Goal: Information Seeking & Learning: Learn about a topic

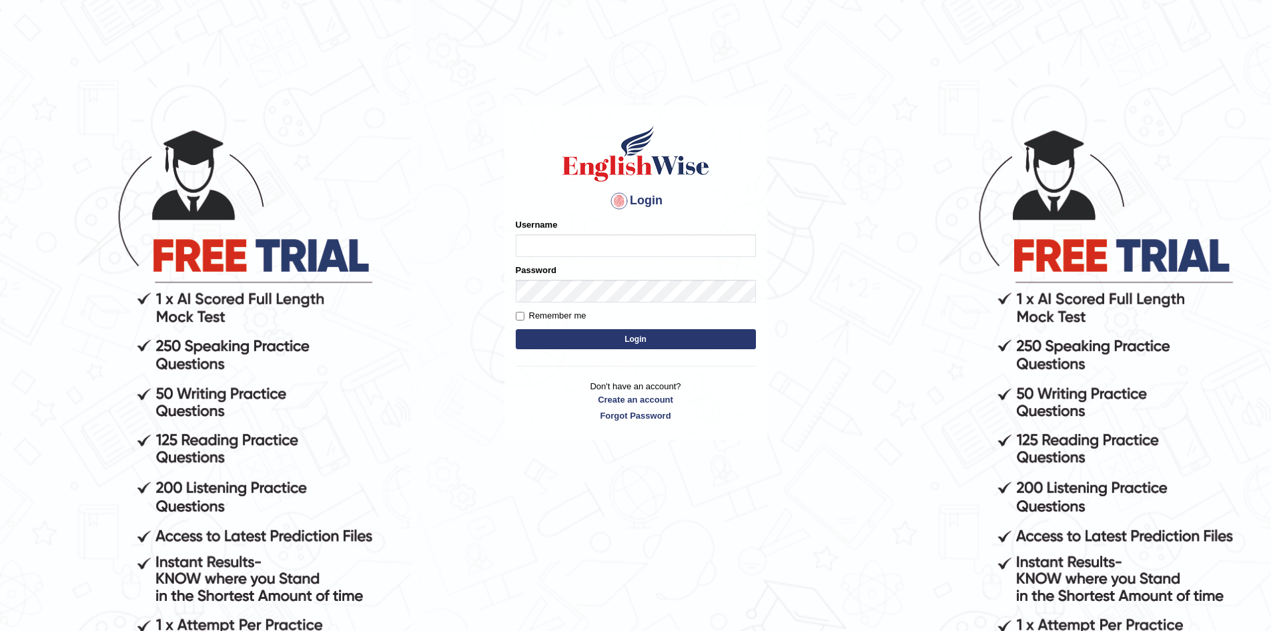
type input "Aliceenyonam"
click at [643, 340] on button "Login" at bounding box center [636, 339] width 240 height 20
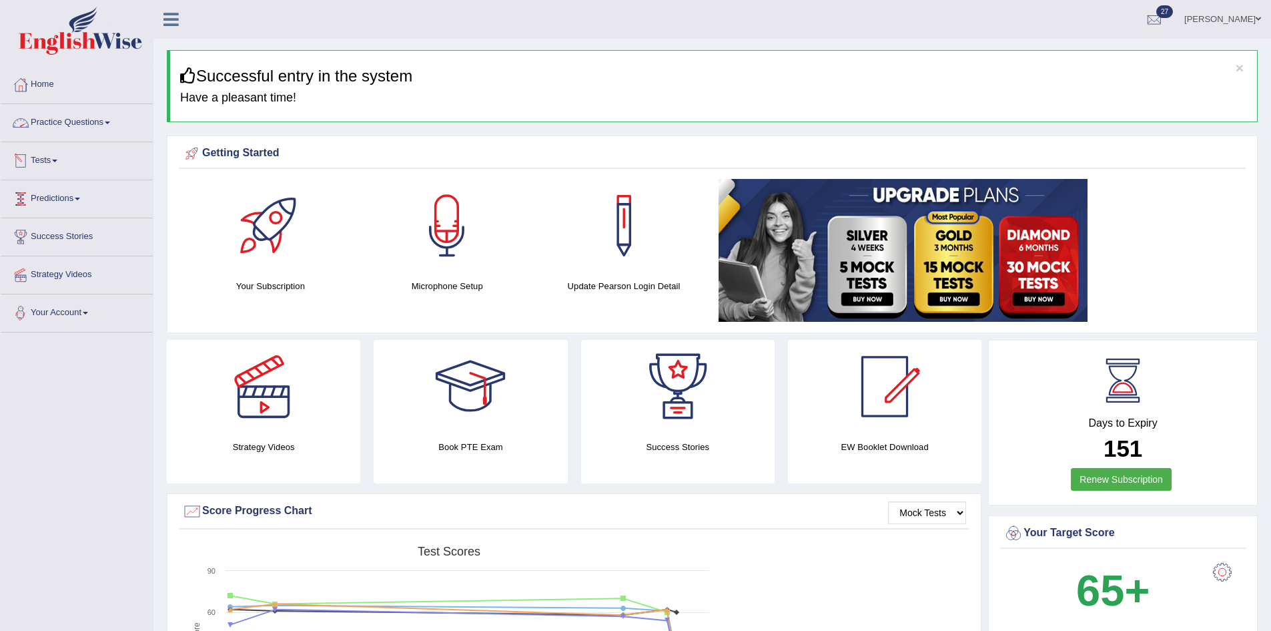
click at [59, 119] on link "Practice Questions" at bounding box center [77, 120] width 152 height 33
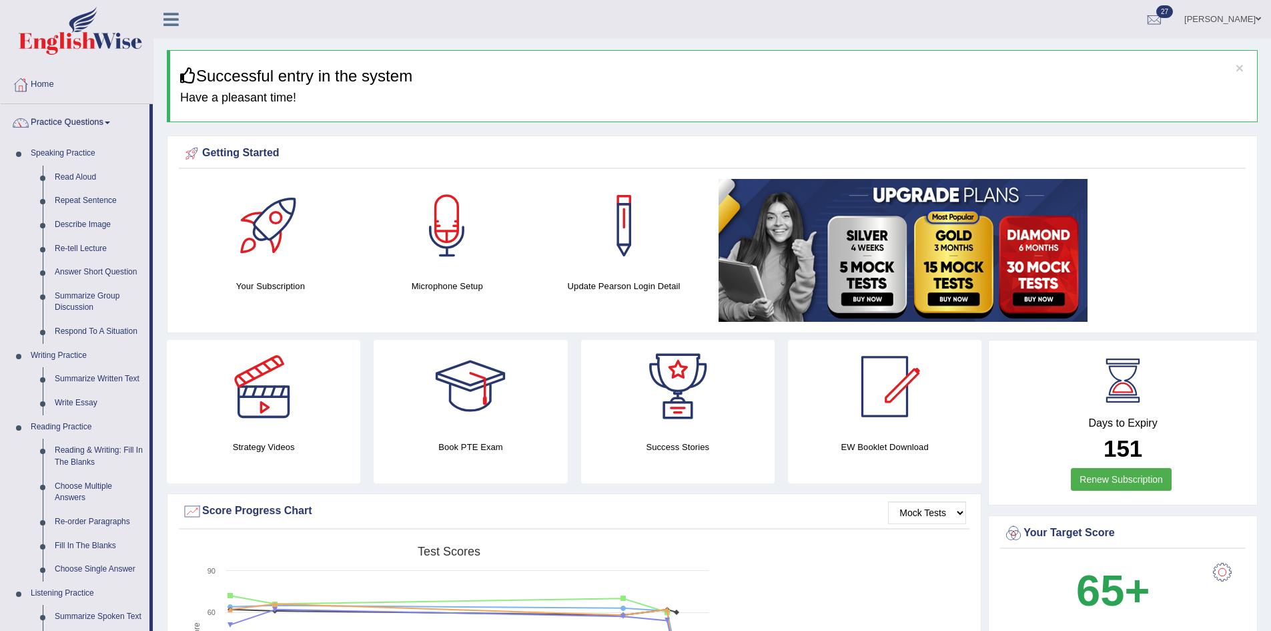
click at [169, 17] on icon at bounding box center [170, 19] width 15 height 17
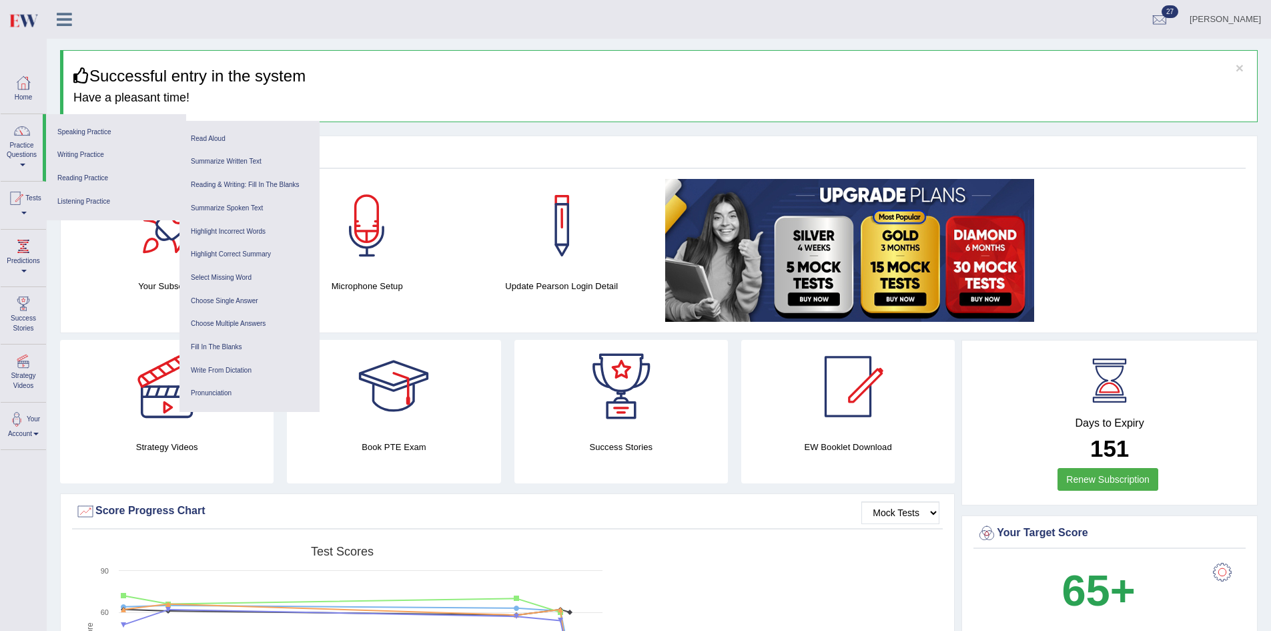
click at [813, 261] on img at bounding box center [849, 250] width 369 height 143
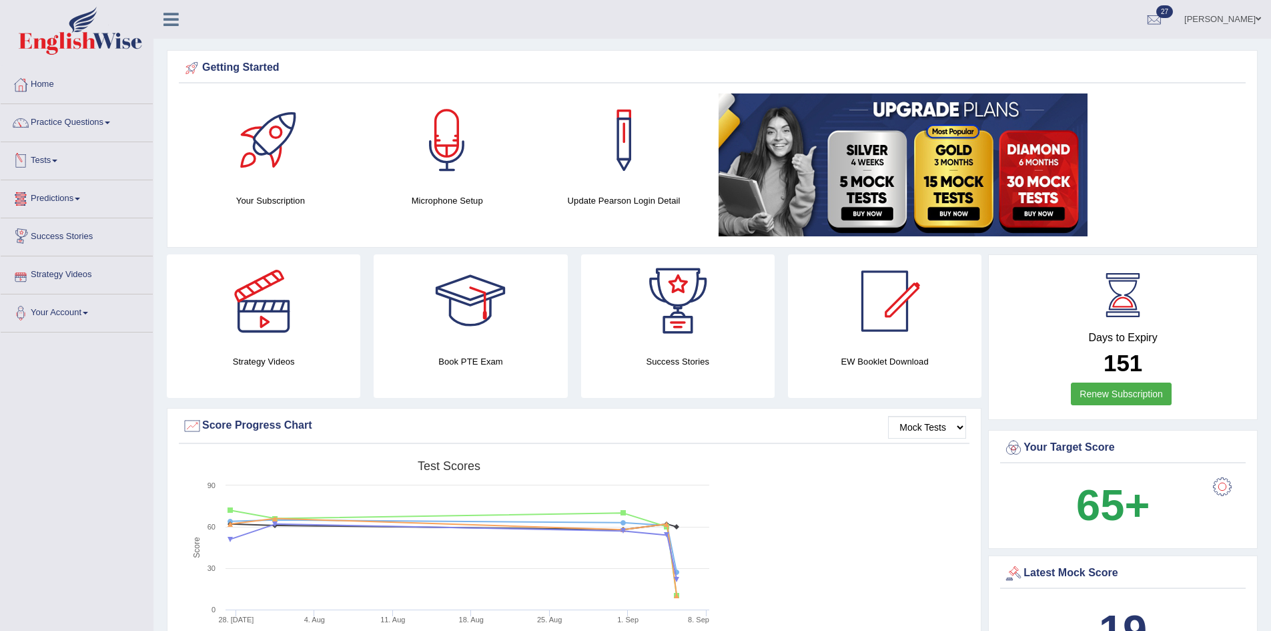
click at [50, 158] on link "Tests" at bounding box center [77, 158] width 152 height 33
click at [63, 184] on link "Take Practice Sectional Test" at bounding box center [87, 192] width 125 height 24
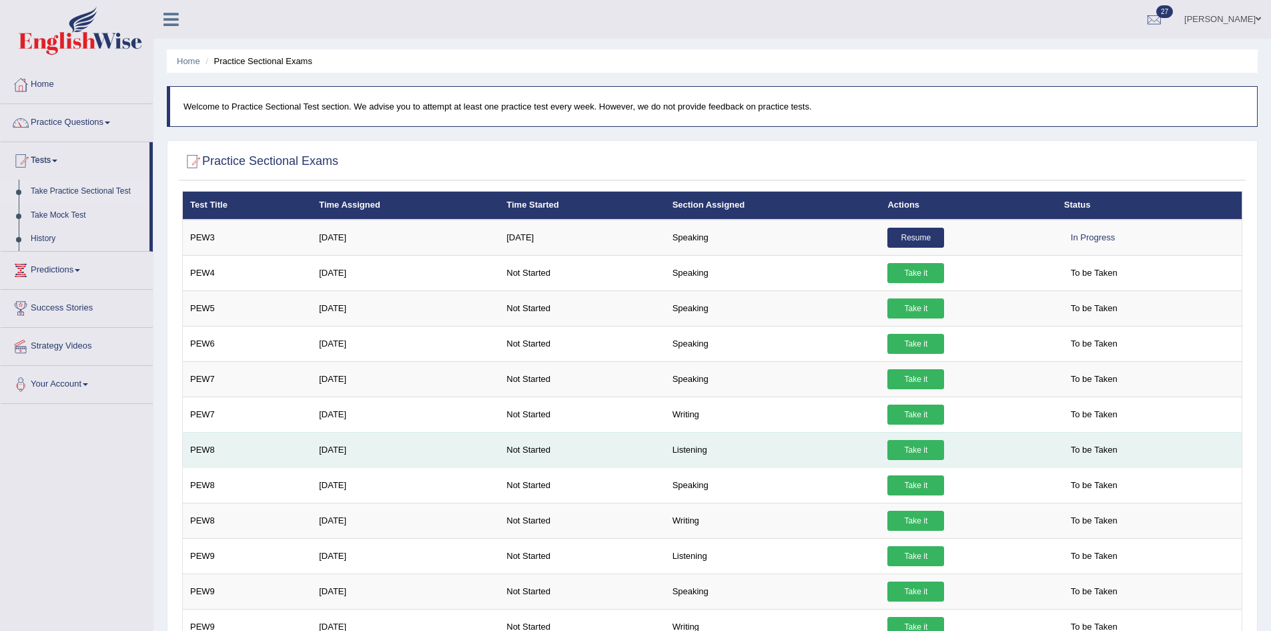
click at [913, 448] on link "Take it" at bounding box center [916, 450] width 57 height 20
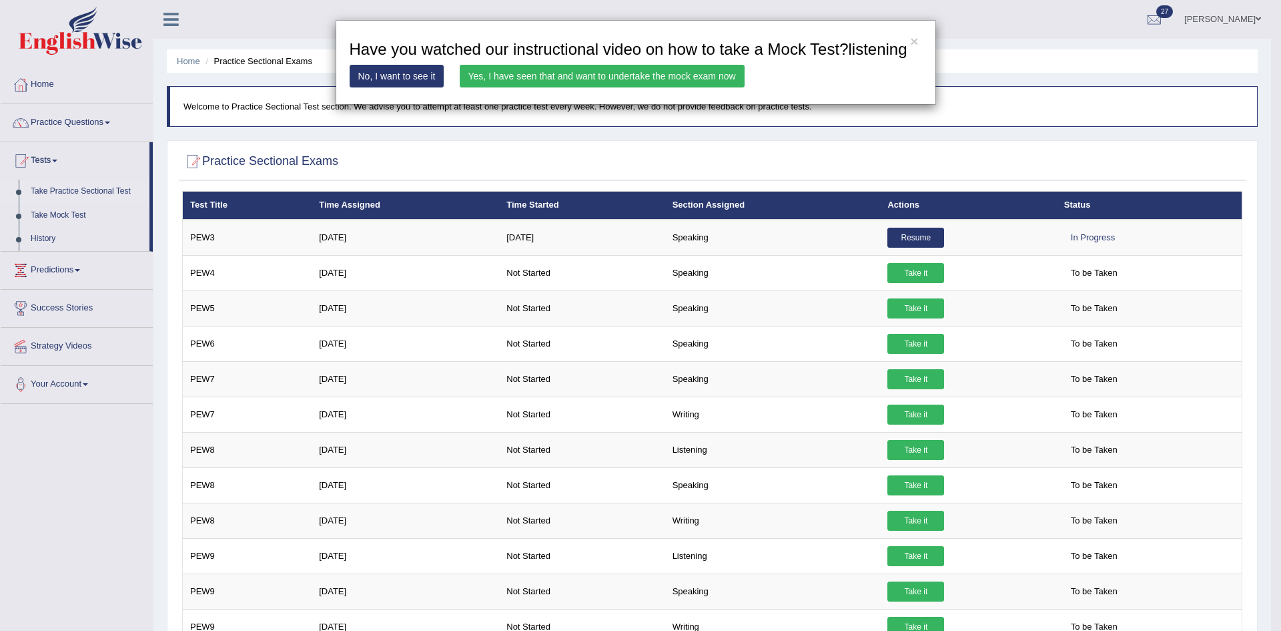
click at [653, 69] on link "Yes, I have seen that and want to undertake the mock exam now" at bounding box center [602, 76] width 285 height 23
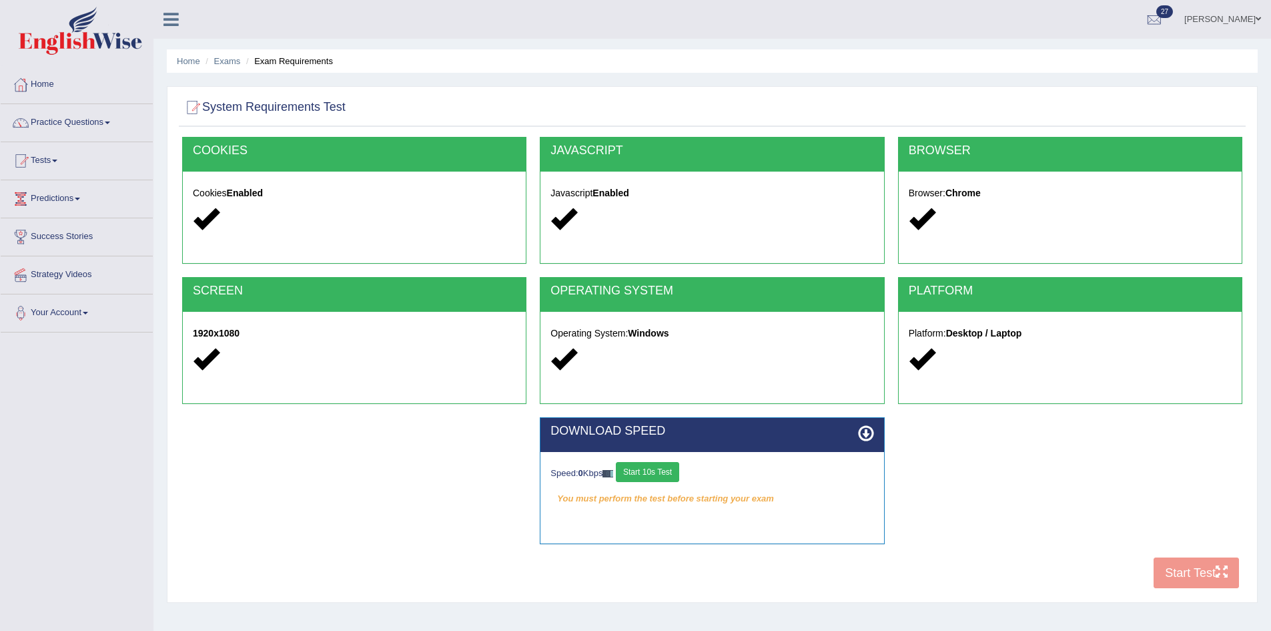
click at [652, 473] on button "Start 10s Test" at bounding box center [647, 472] width 63 height 20
click at [1175, 567] on button "Start Test" at bounding box center [1196, 572] width 85 height 31
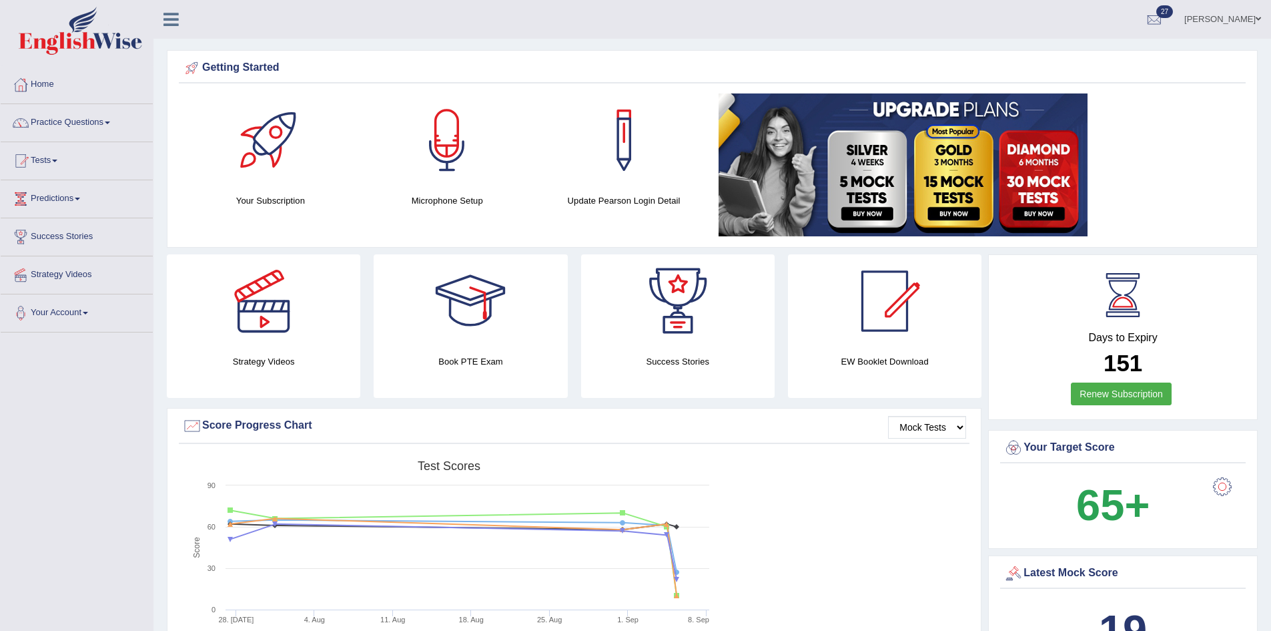
click at [77, 117] on link "Practice Questions" at bounding box center [77, 120] width 152 height 33
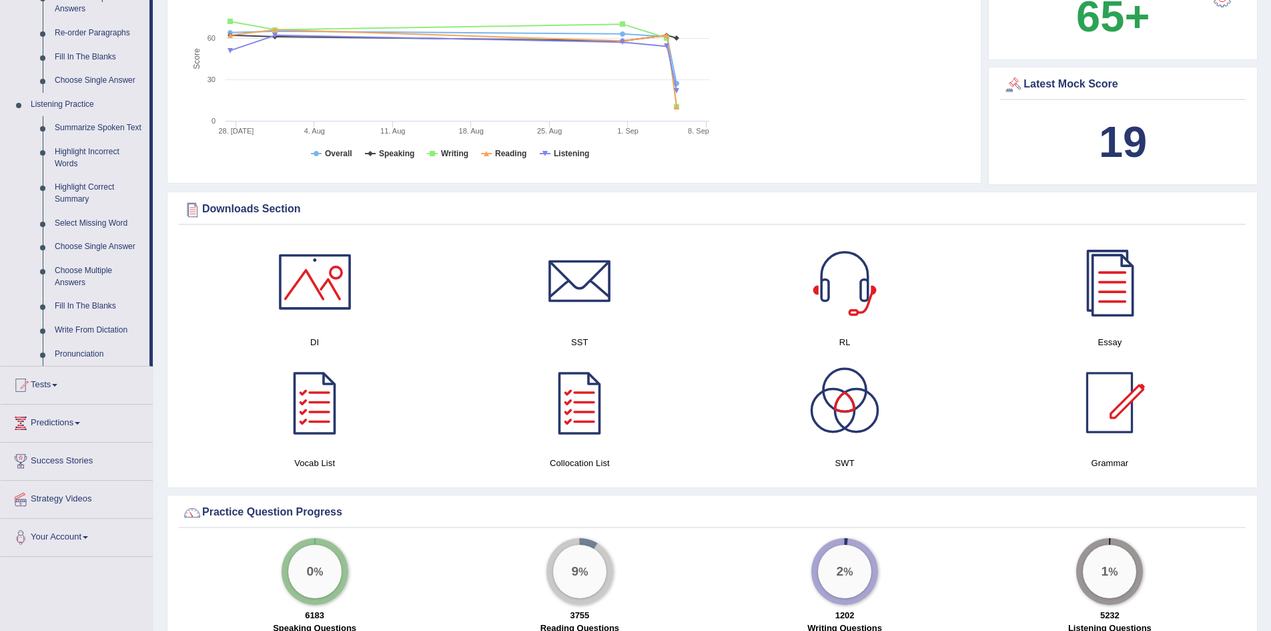
scroll to position [435, 0]
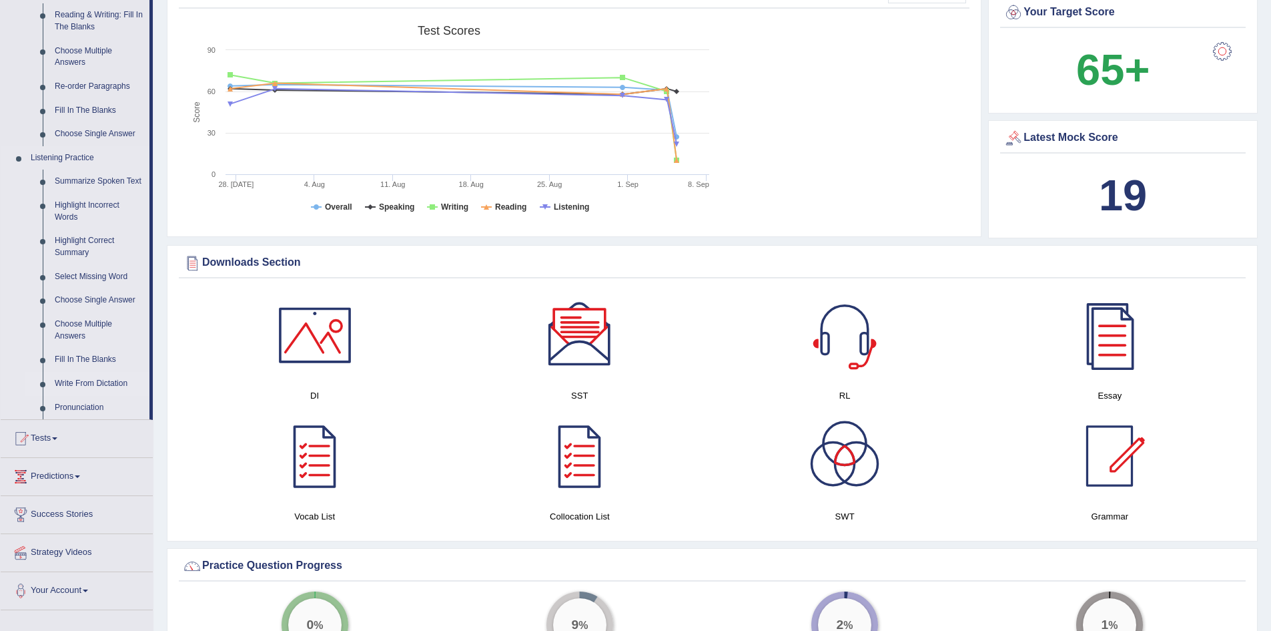
click at [89, 376] on link "Write From Dictation" at bounding box center [99, 384] width 101 height 24
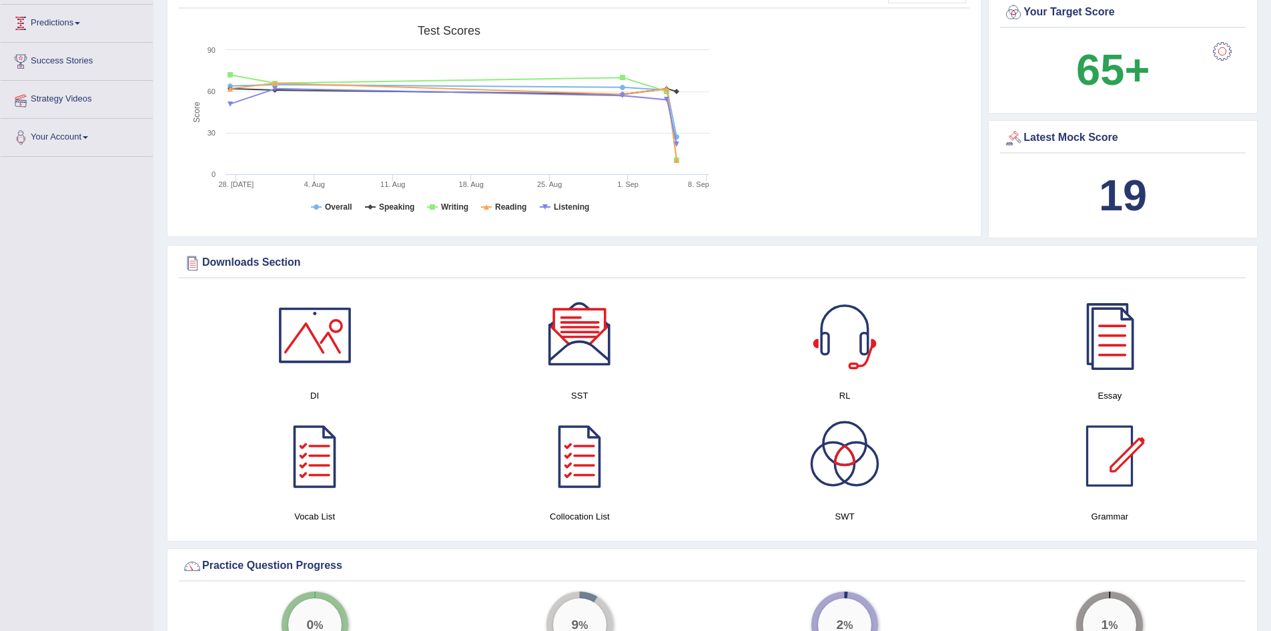
scroll to position [187, 0]
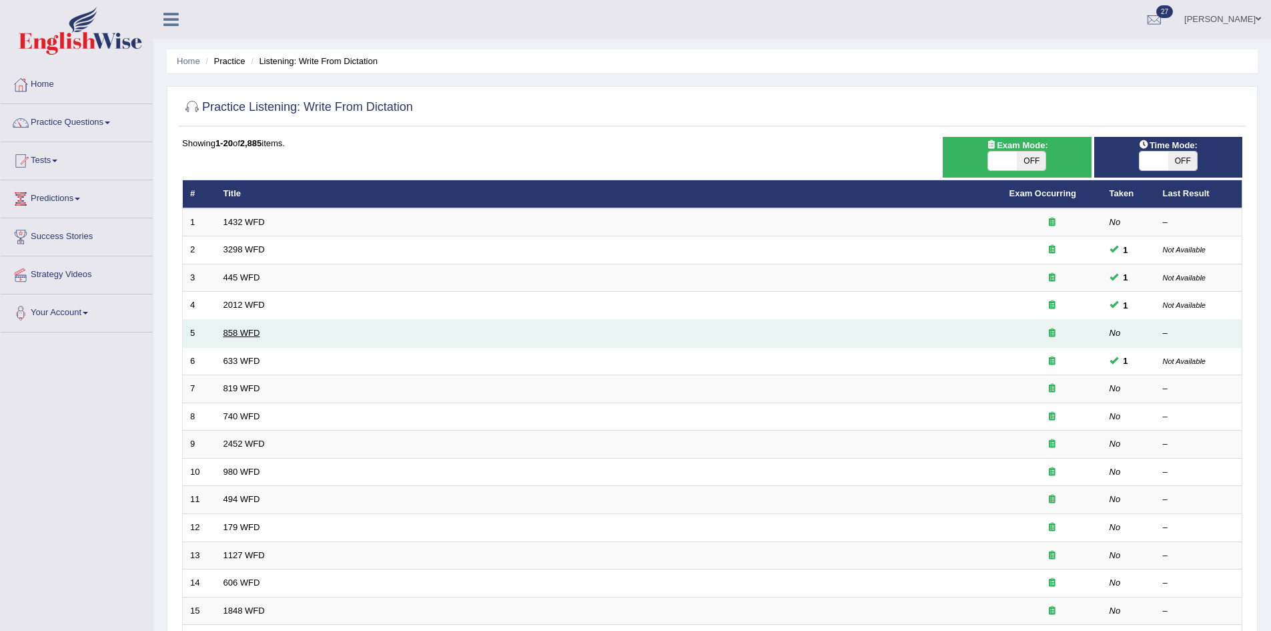
click at [244, 334] on link "858 WFD" at bounding box center [242, 333] width 37 height 10
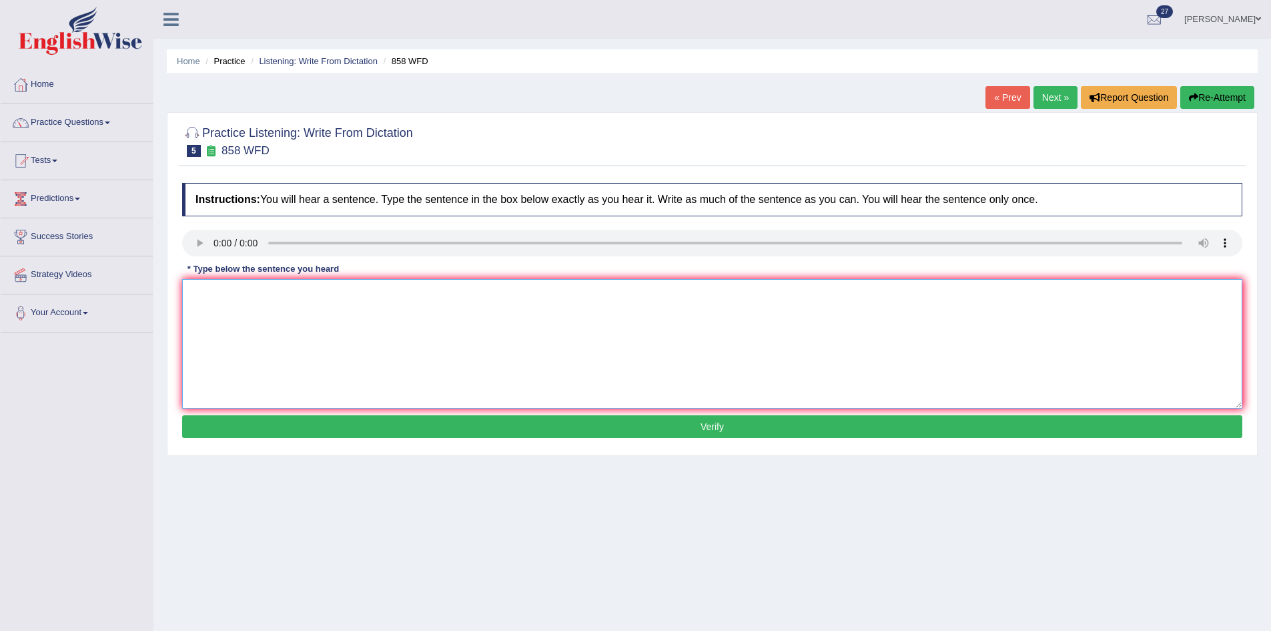
click at [196, 288] on textarea at bounding box center [712, 343] width 1060 height 129
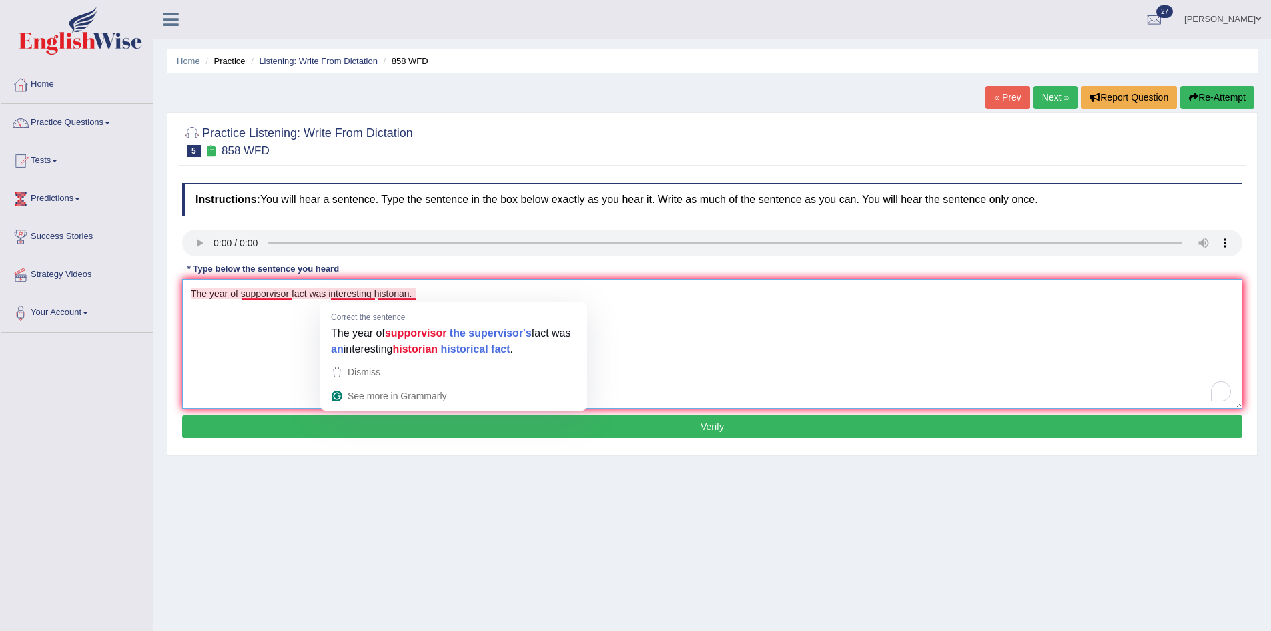
type textarea "The year of supporvisor fact was interesting historian."
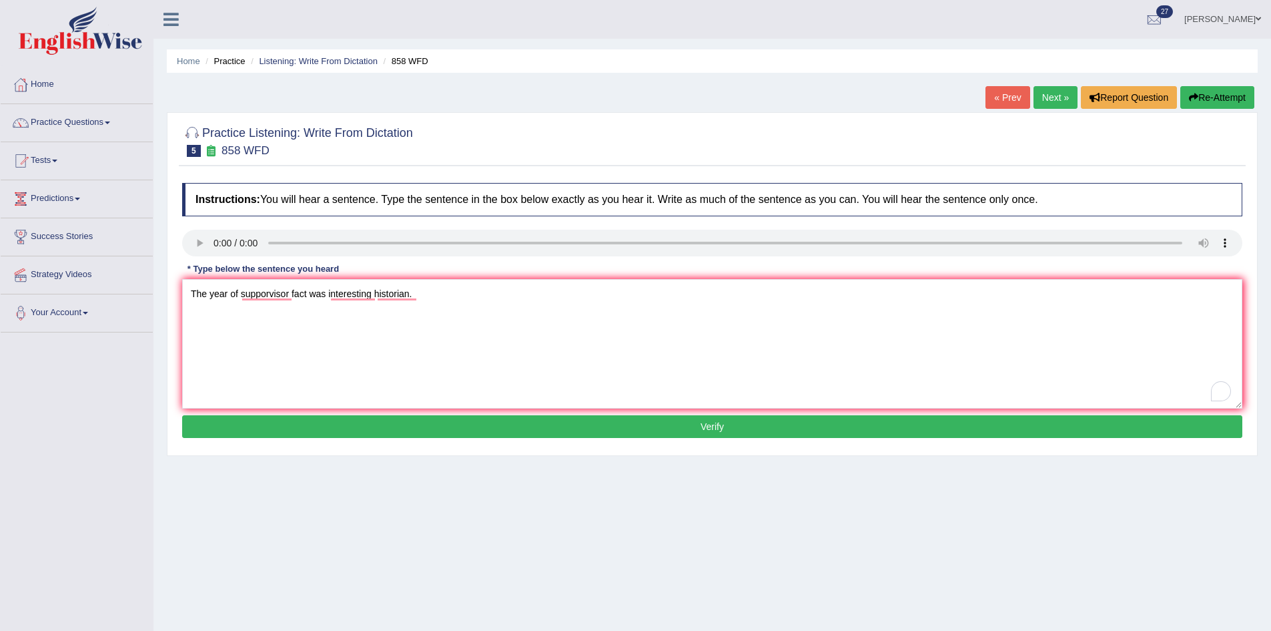
click at [465, 425] on button "Verify" at bounding box center [712, 426] width 1060 height 23
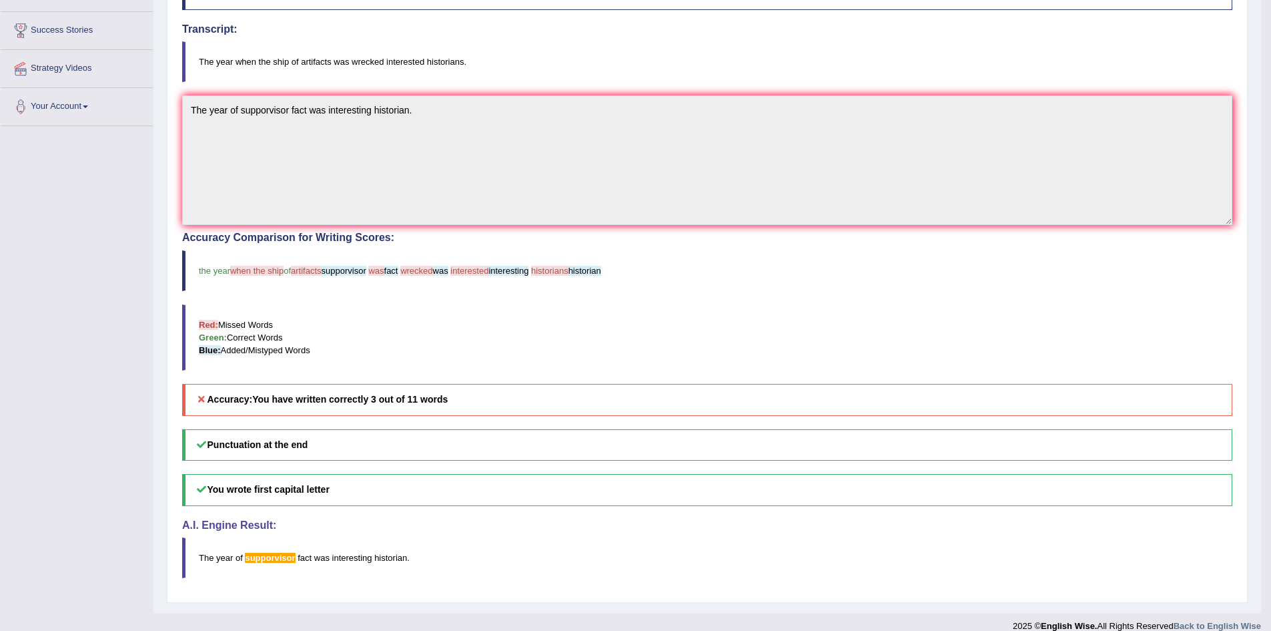
scroll to position [222, 0]
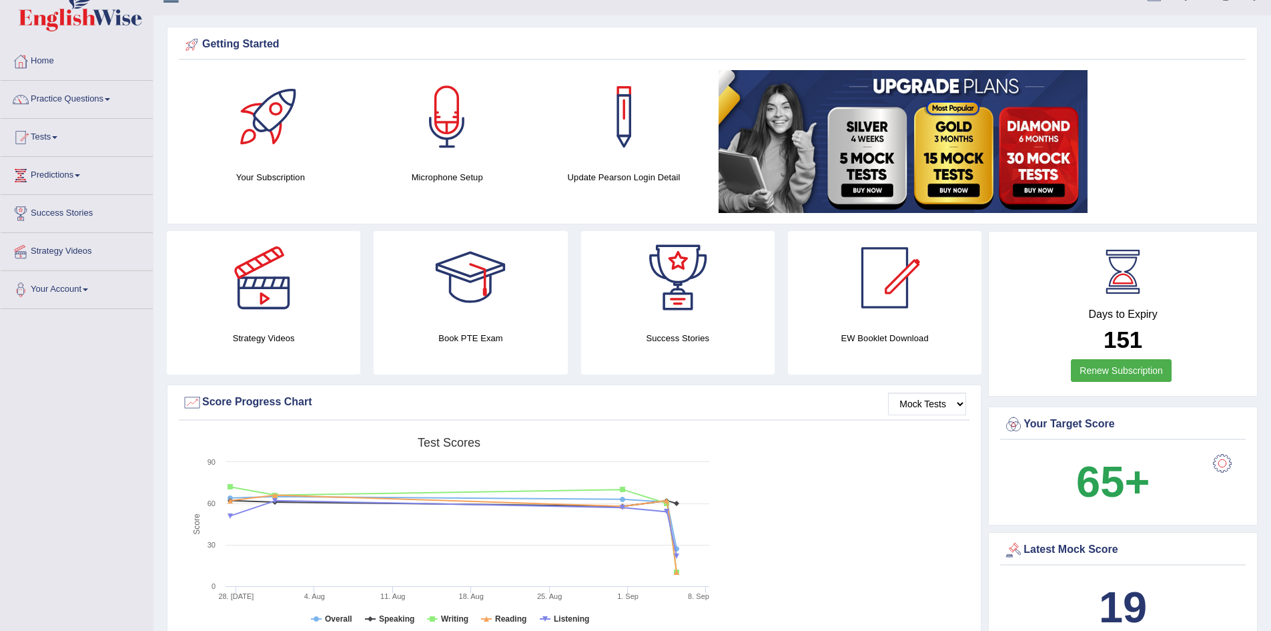
scroll to position [13, 0]
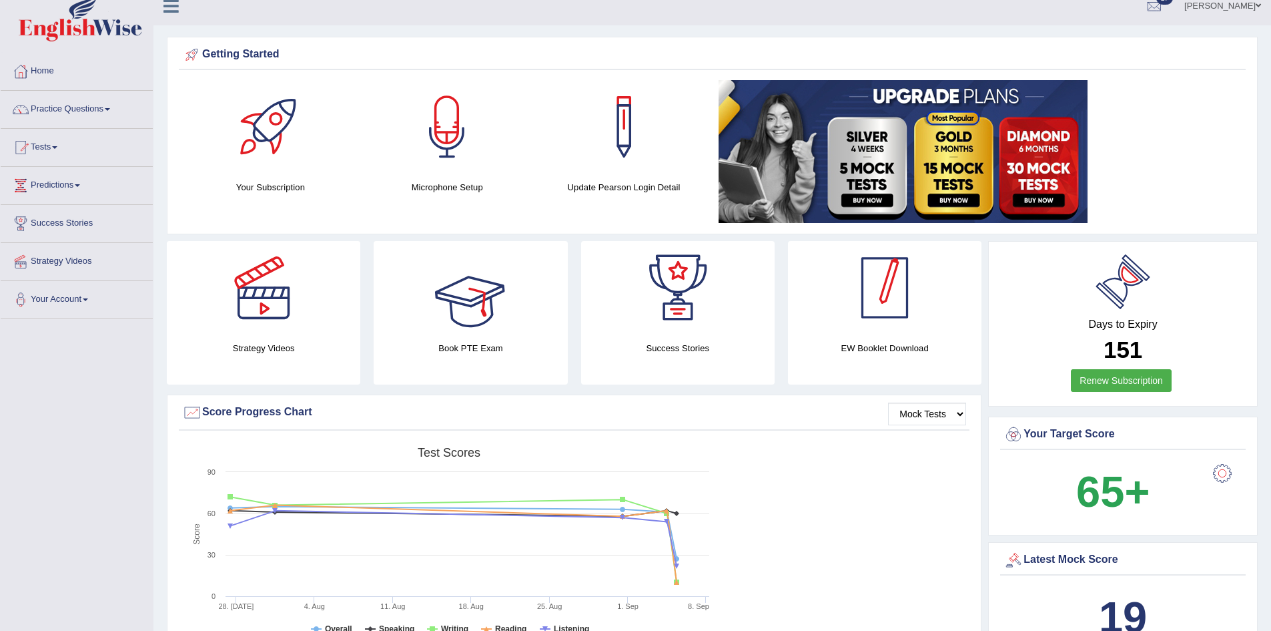
click at [366, 264] on div "Strategy Videos" at bounding box center [263, 312] width 207 height 143
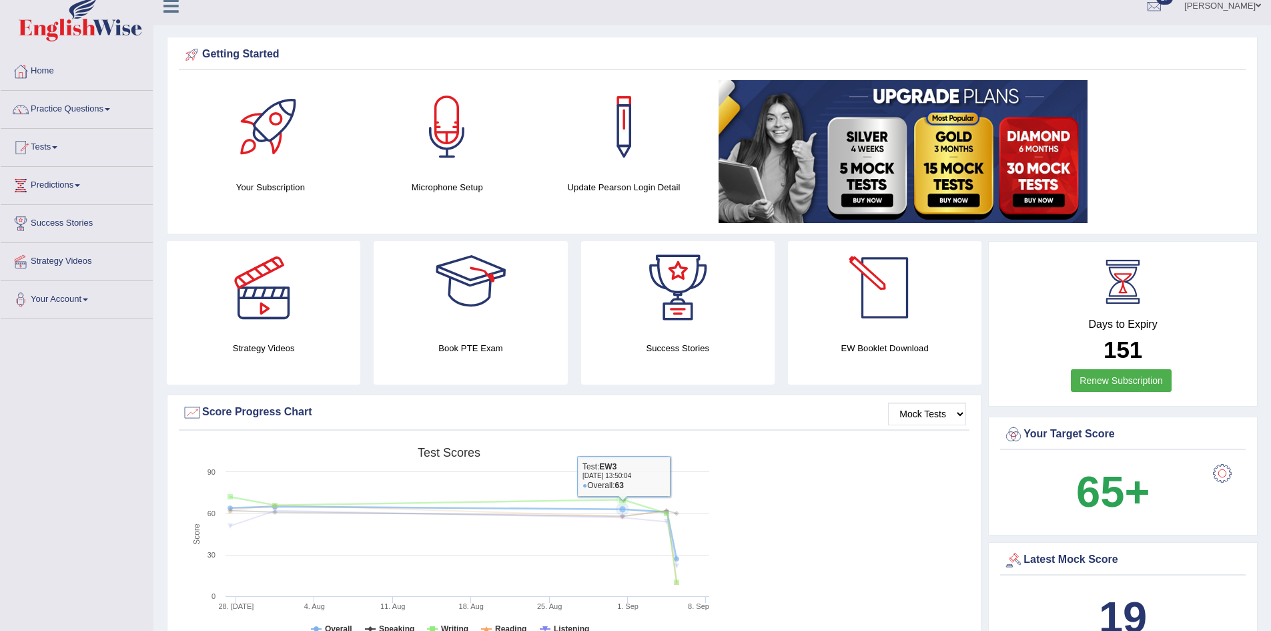
click at [539, 506] on g at bounding box center [454, 538] width 460 height 91
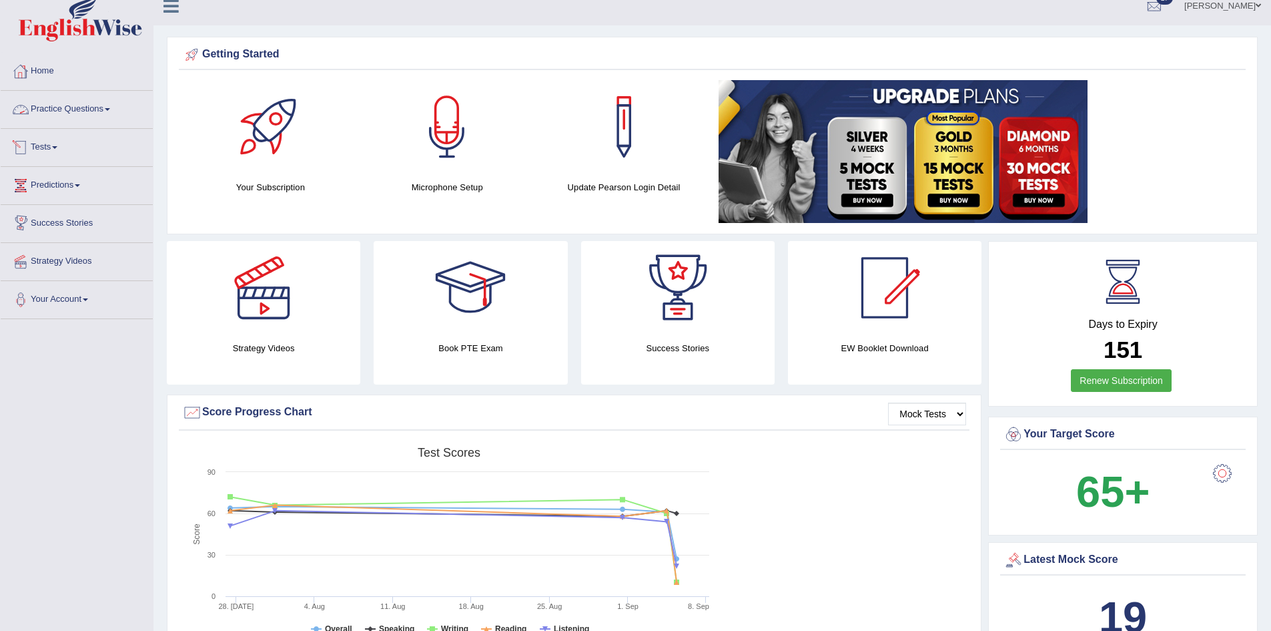
click at [70, 106] on link "Practice Questions" at bounding box center [77, 107] width 152 height 33
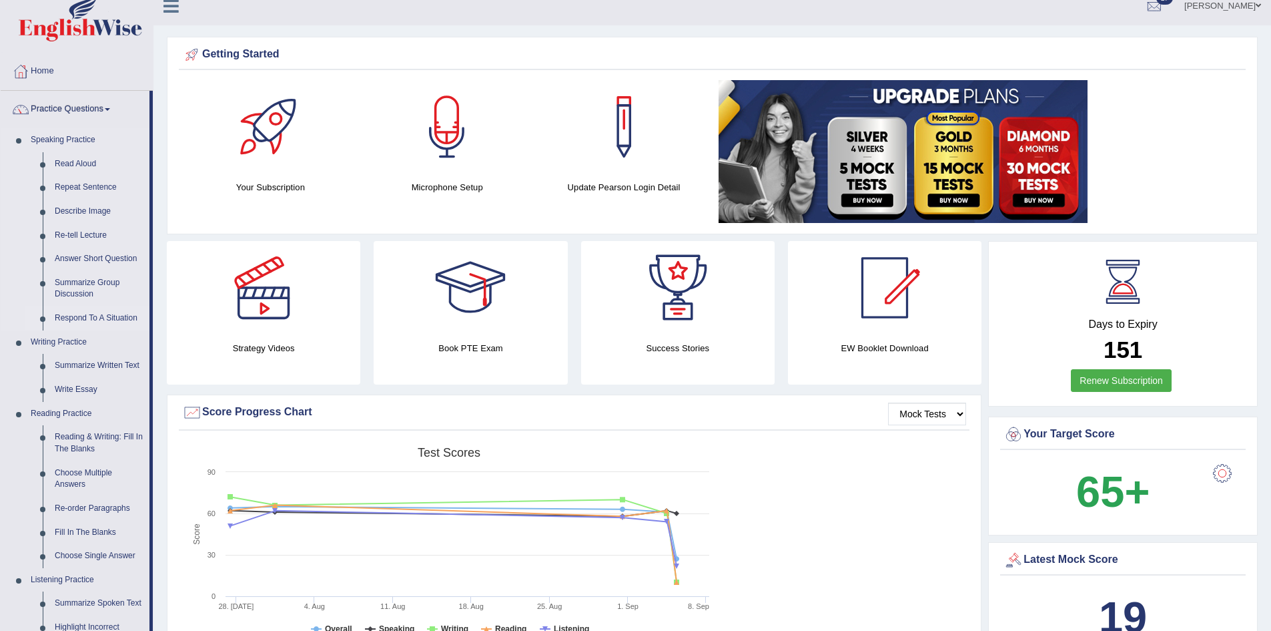
drag, startPoint x: 152, startPoint y: 157, endPoint x: 144, endPoint y: 317, distance: 160.4
click at [141, 317] on li "Practice Questions Speaking Practice Read Aloud Repeat Sentence Describe Image …" at bounding box center [77, 466] width 152 height 751
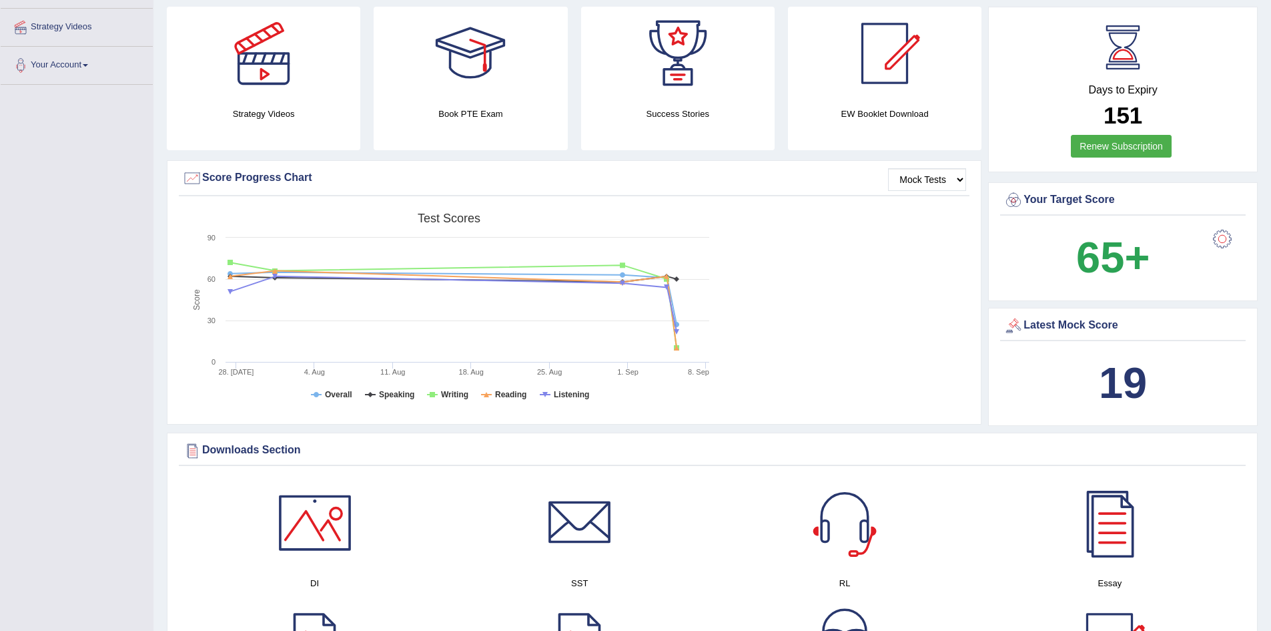
scroll to position [87, 0]
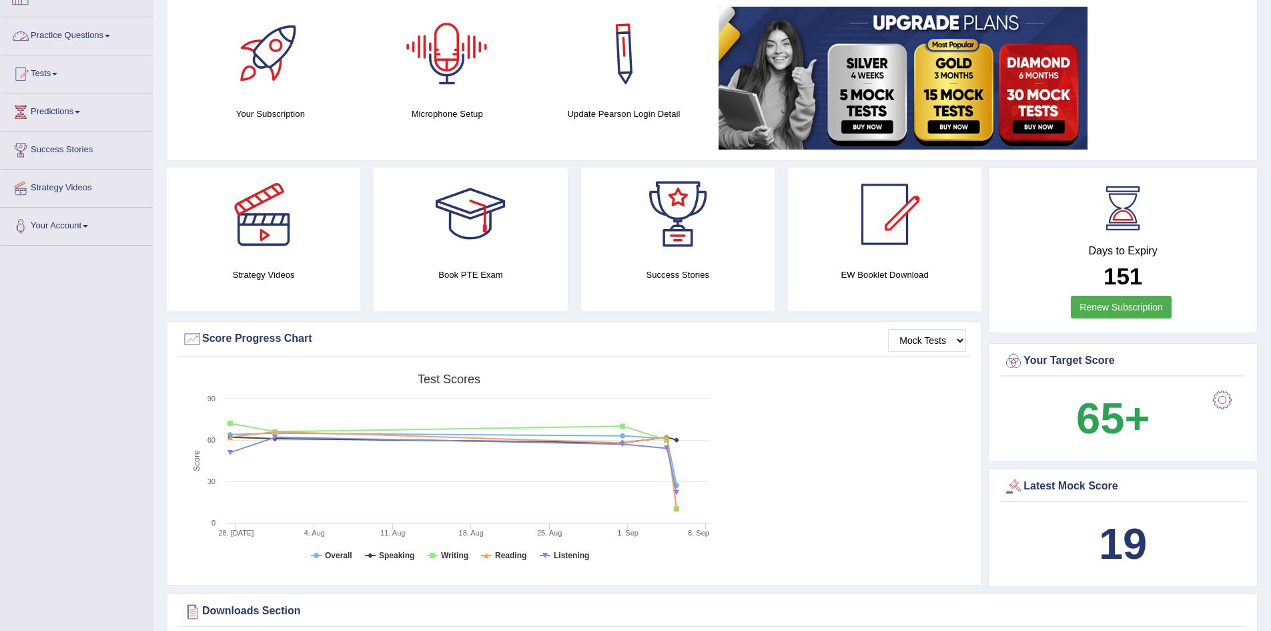
click at [35, 30] on link "Practice Questions" at bounding box center [77, 33] width 152 height 33
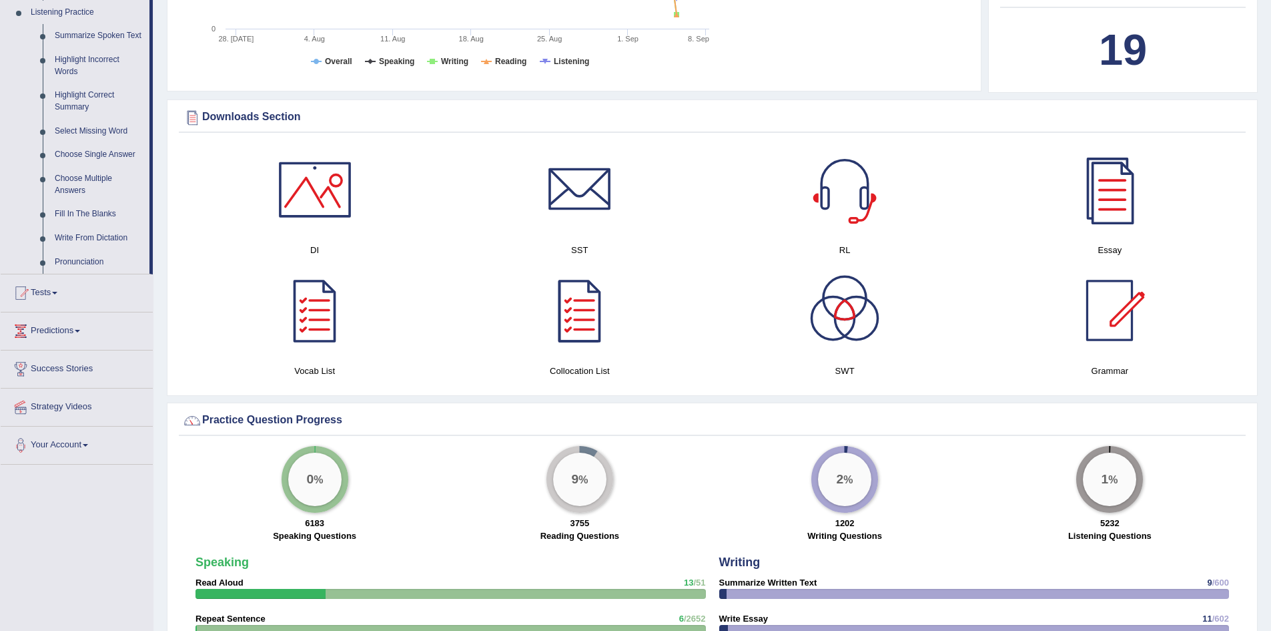
scroll to position [576, 0]
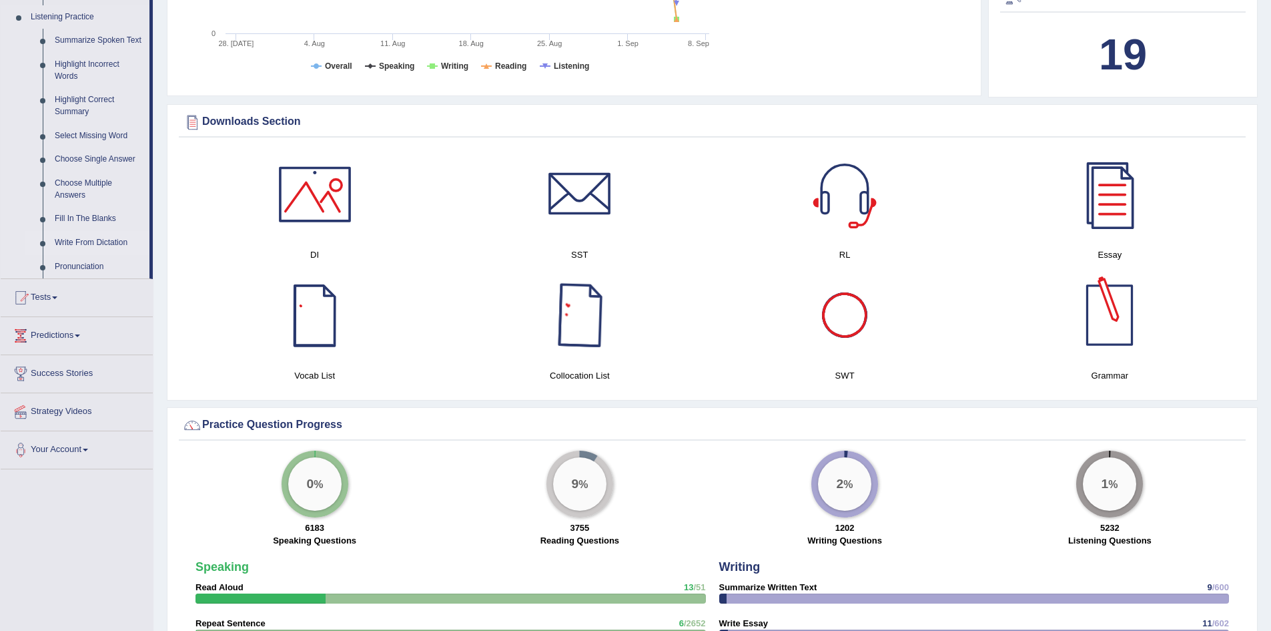
click at [103, 232] on link "Write From Dictation" at bounding box center [99, 243] width 101 height 24
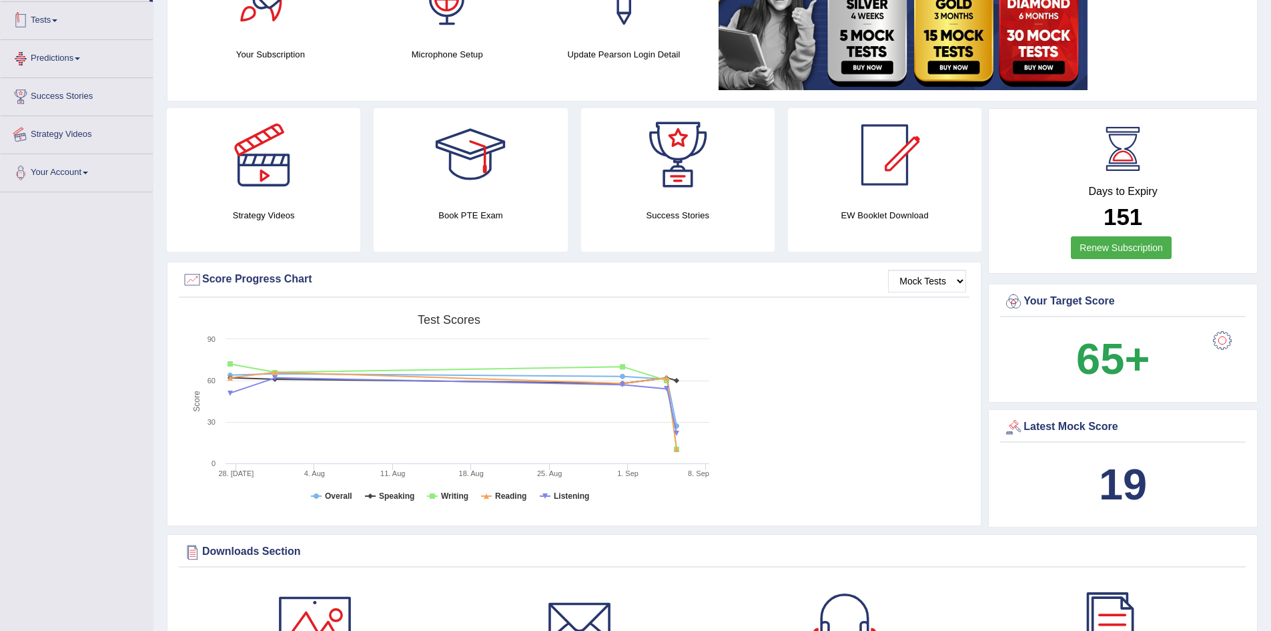
scroll to position [180, 0]
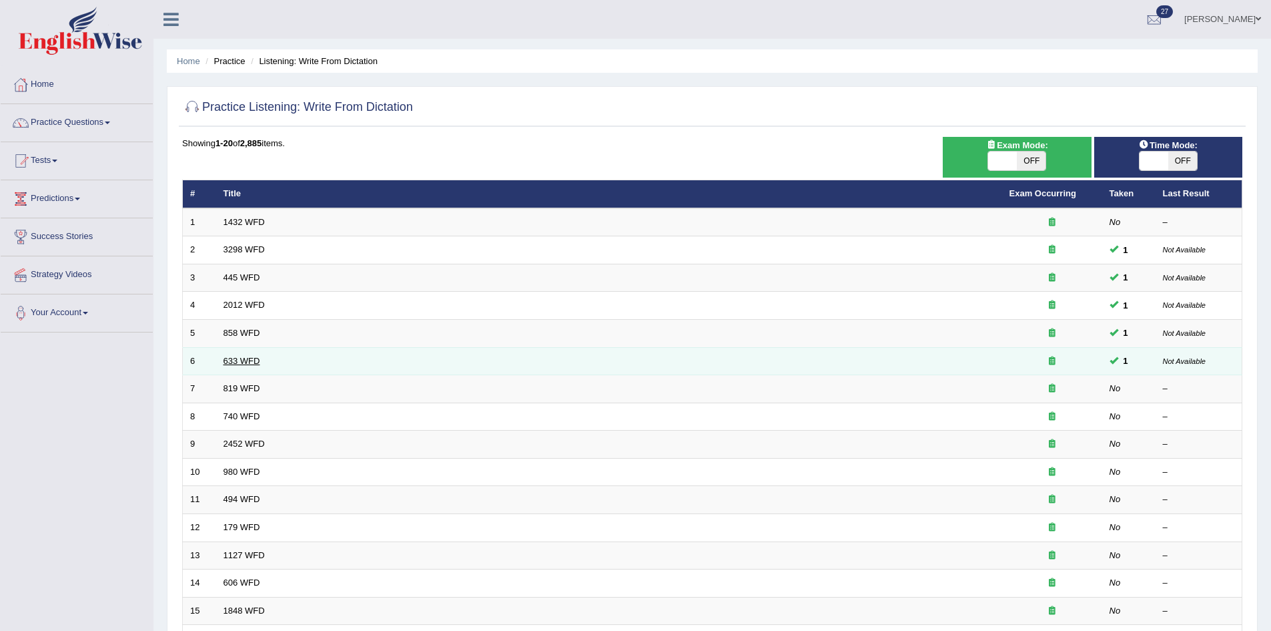
click at [247, 356] on link "633 WFD" at bounding box center [242, 361] width 37 height 10
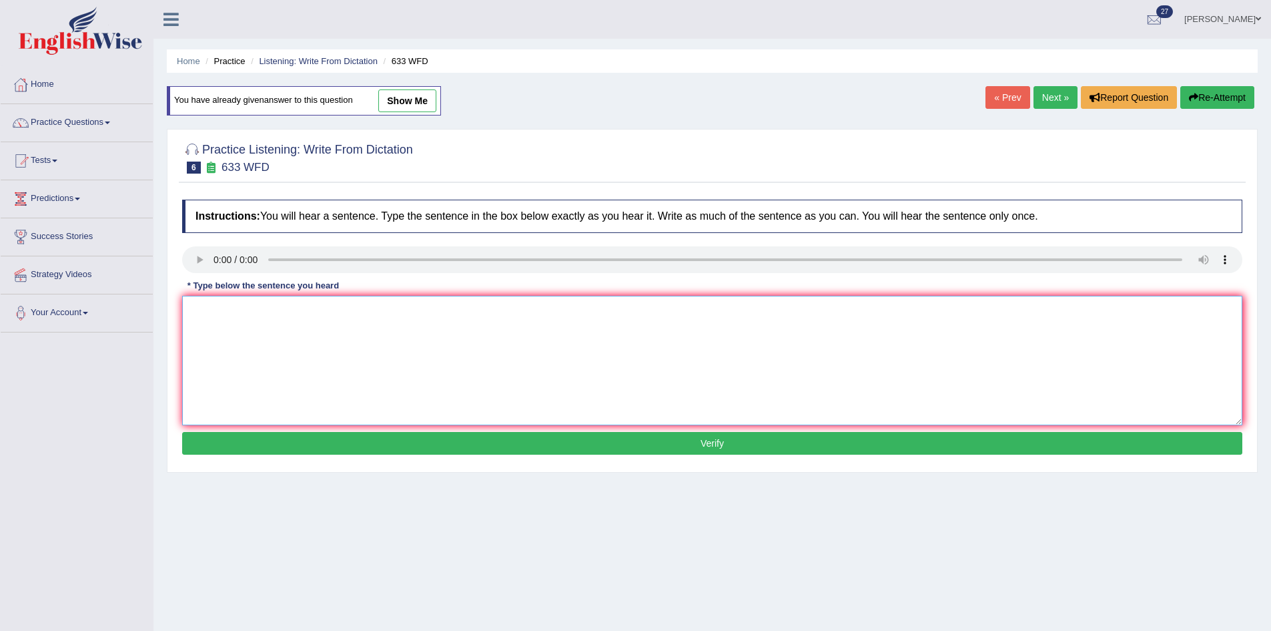
click at [203, 304] on textarea at bounding box center [712, 360] width 1060 height 129
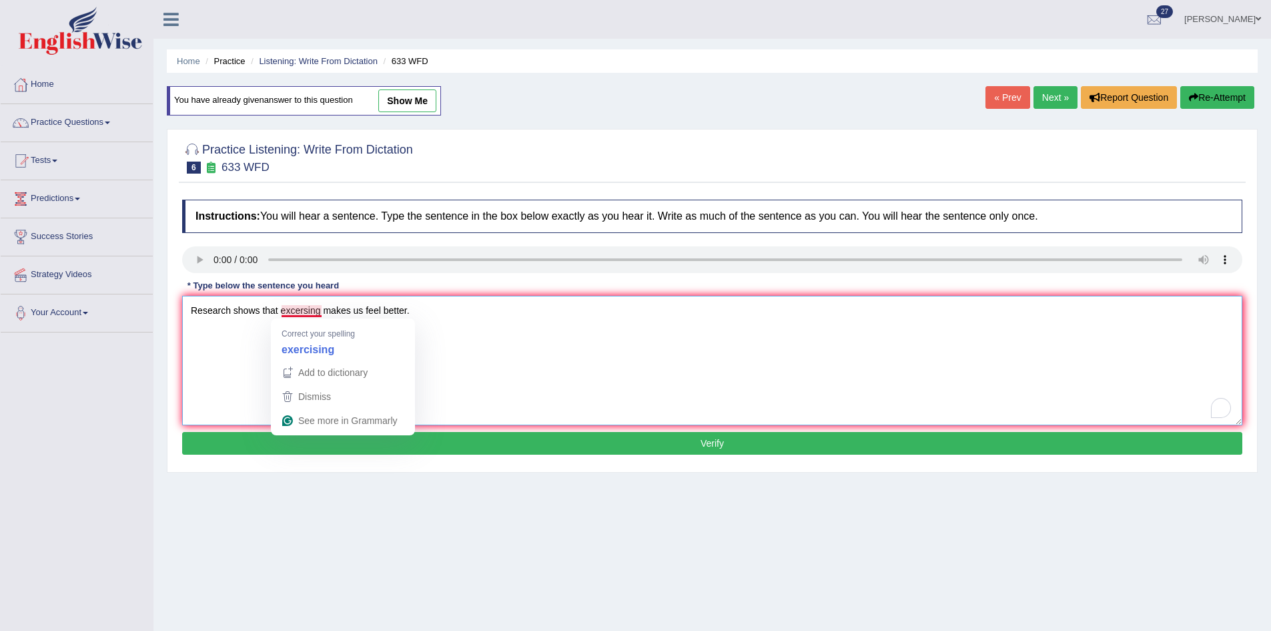
click at [306, 306] on textarea "Research shows that excersing makes us feel better." at bounding box center [712, 360] width 1060 height 129
click at [400, 352] on textarea "Research shows that excercising makes us feel better." at bounding box center [712, 360] width 1060 height 129
type textarea "Research shows that excercising makes us feel better."
click at [719, 445] on button "Verify" at bounding box center [712, 443] width 1060 height 23
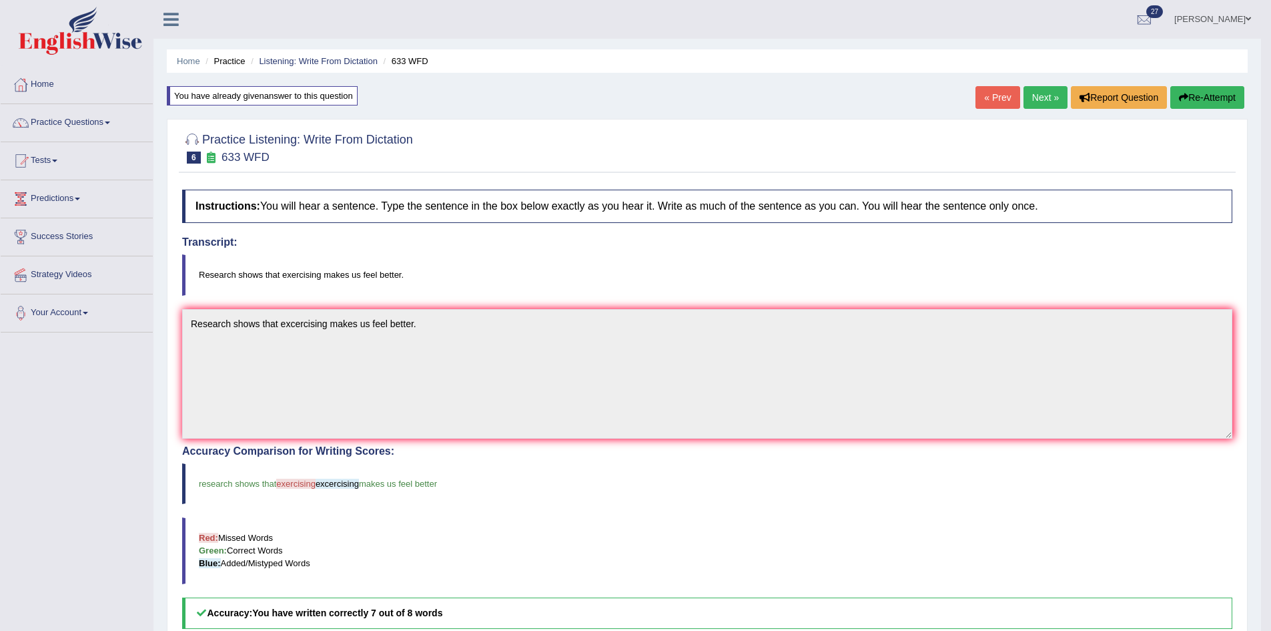
click at [1045, 95] on link "Next »" at bounding box center [1046, 97] width 44 height 23
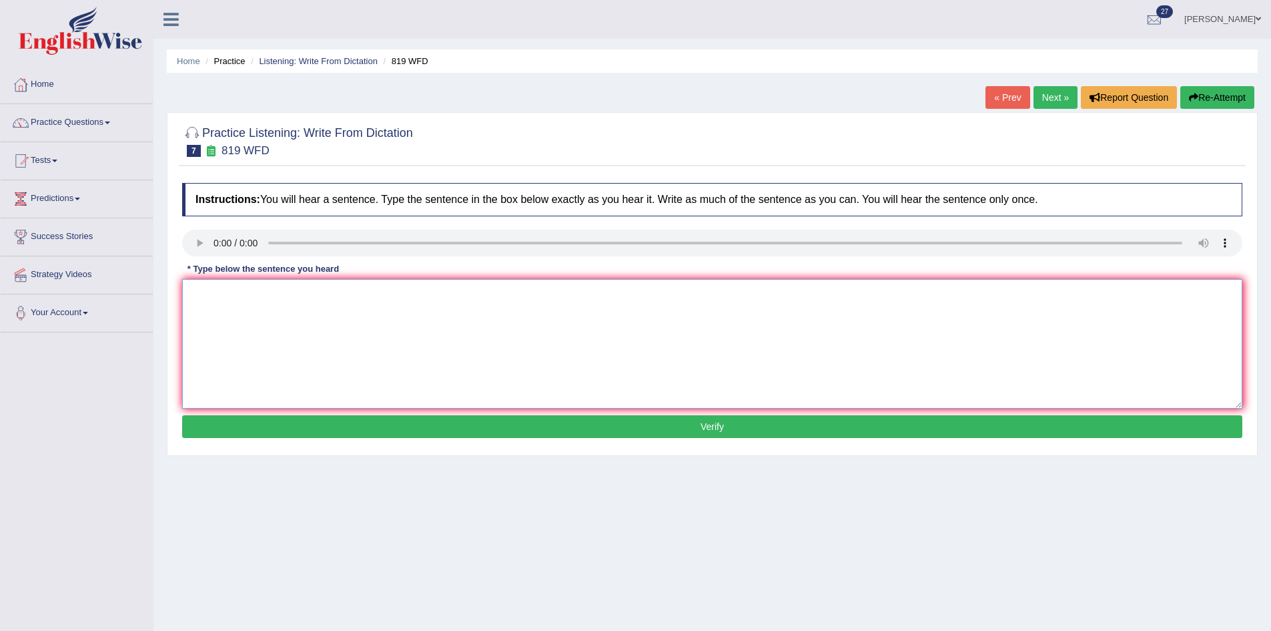
click at [286, 290] on textarea at bounding box center [712, 343] width 1060 height 129
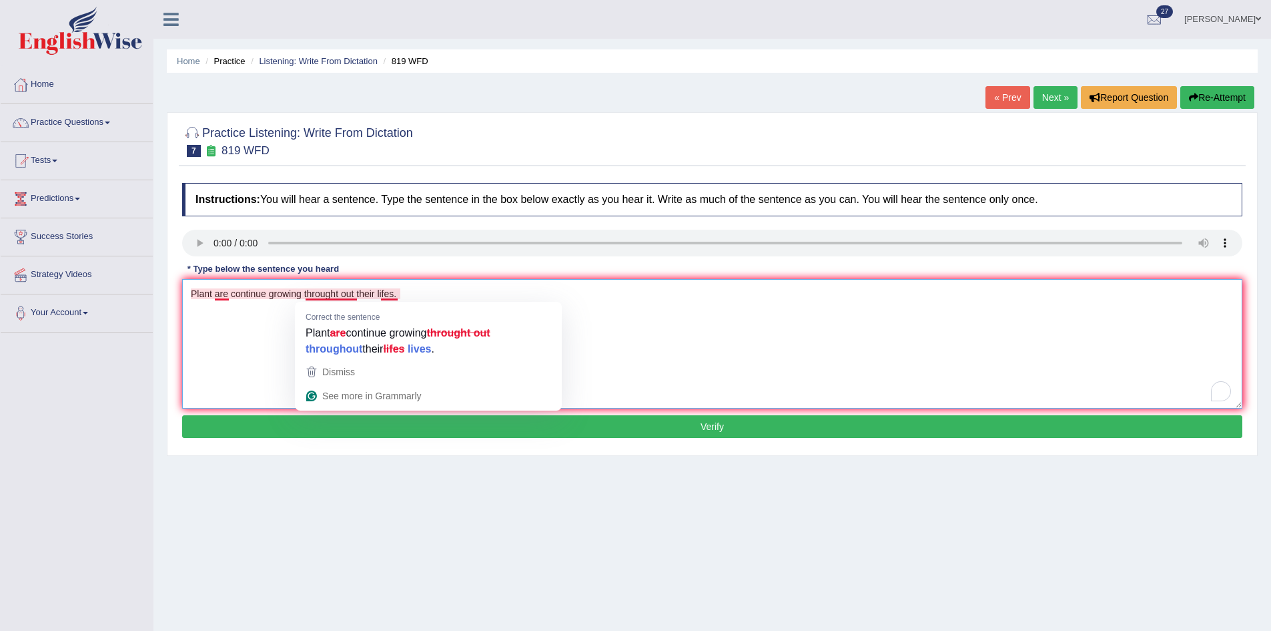
click at [344, 291] on textarea "Plant are continue growing throught out their lifes." at bounding box center [712, 343] width 1060 height 129
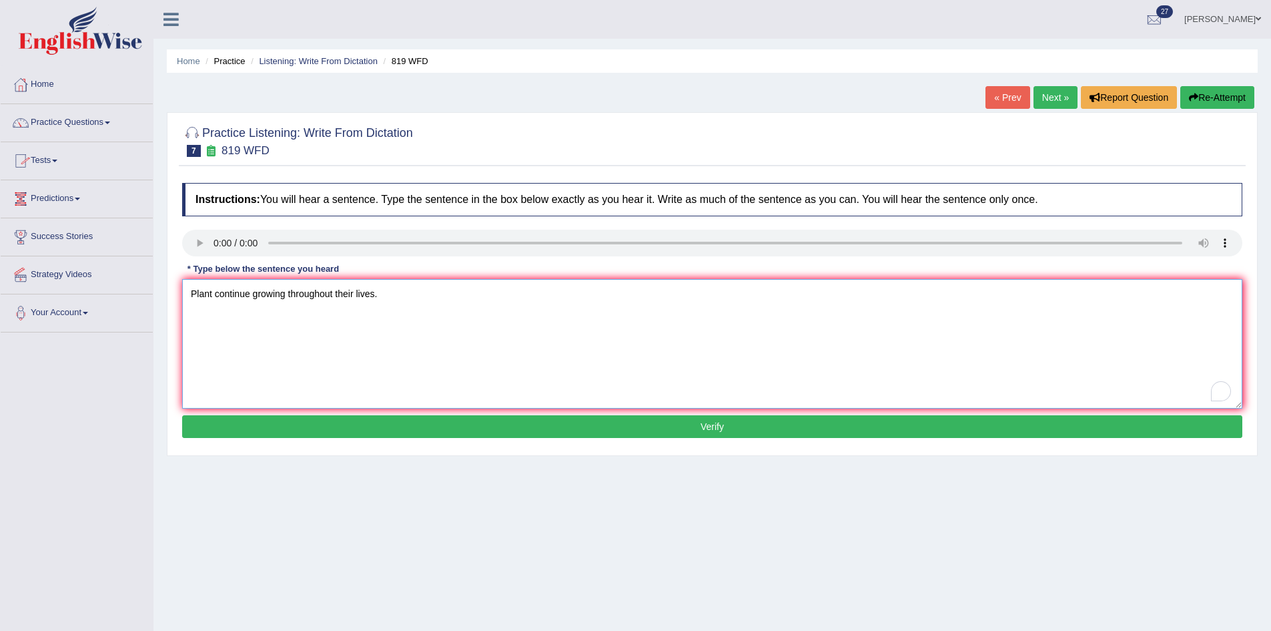
type textarea "Plant continue growing throughout their lives."
click at [647, 426] on button "Verify" at bounding box center [712, 426] width 1060 height 23
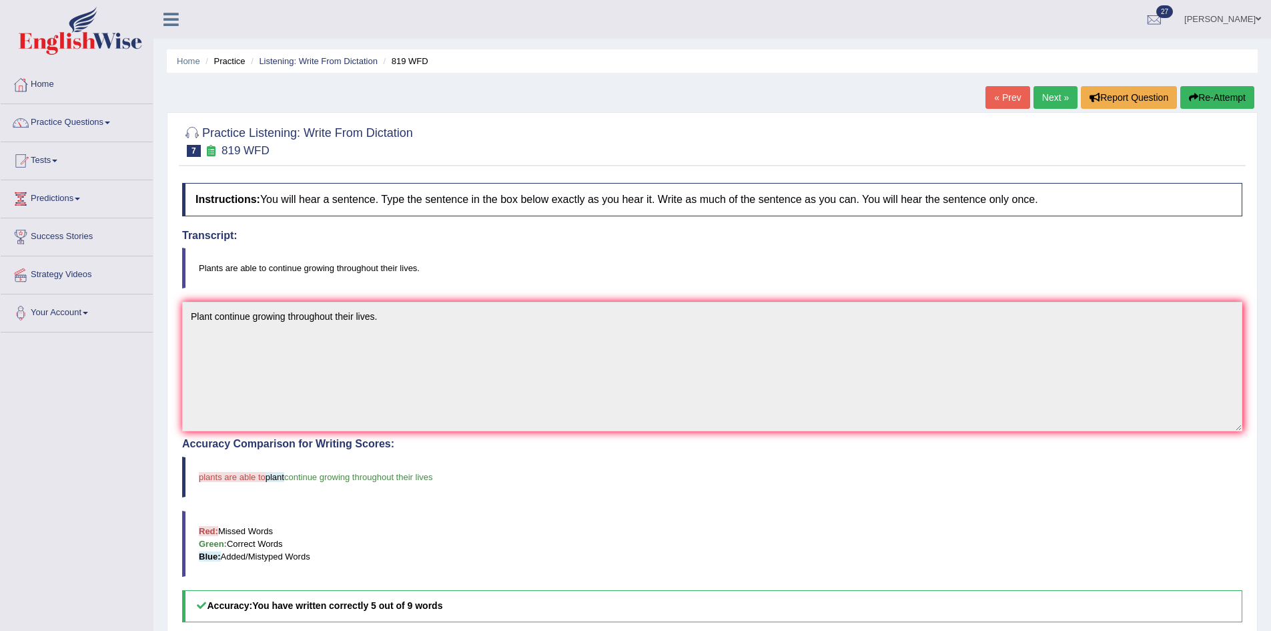
drag, startPoint x: 692, startPoint y: 250, endPoint x: 840, endPoint y: 209, distance: 153.8
click at [840, 209] on div "Instructions: You will hear a sentence. Type the sentence in the box below exac…" at bounding box center [712, 488] width 1067 height 625
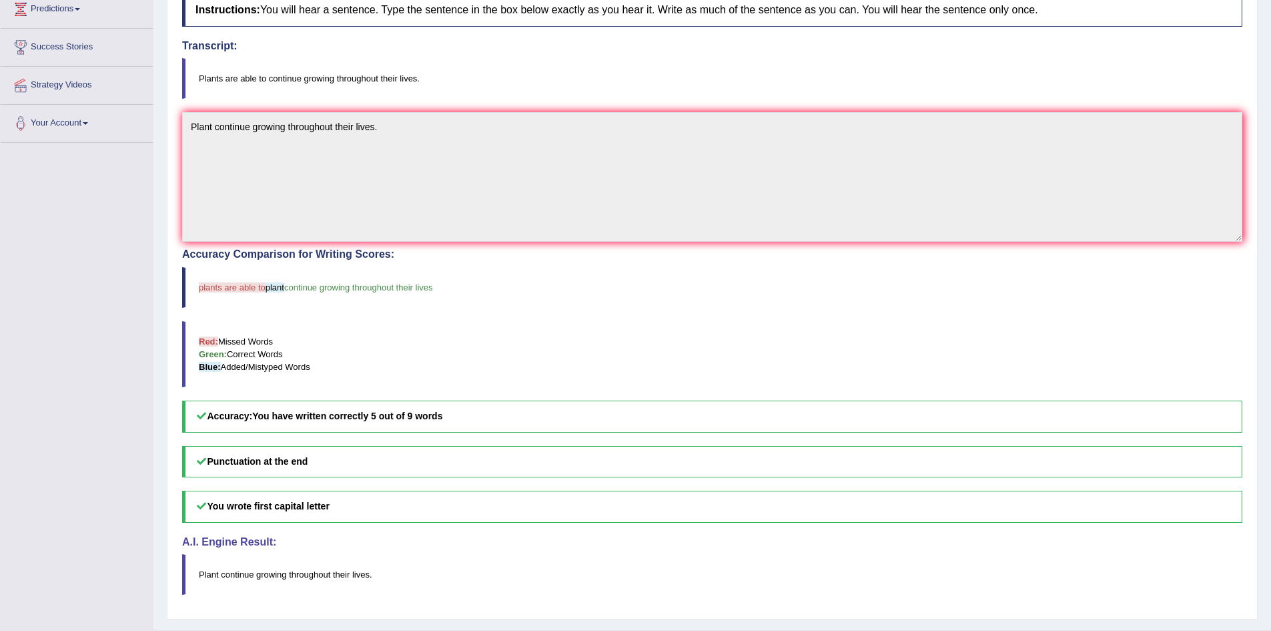
scroll to position [222, 0]
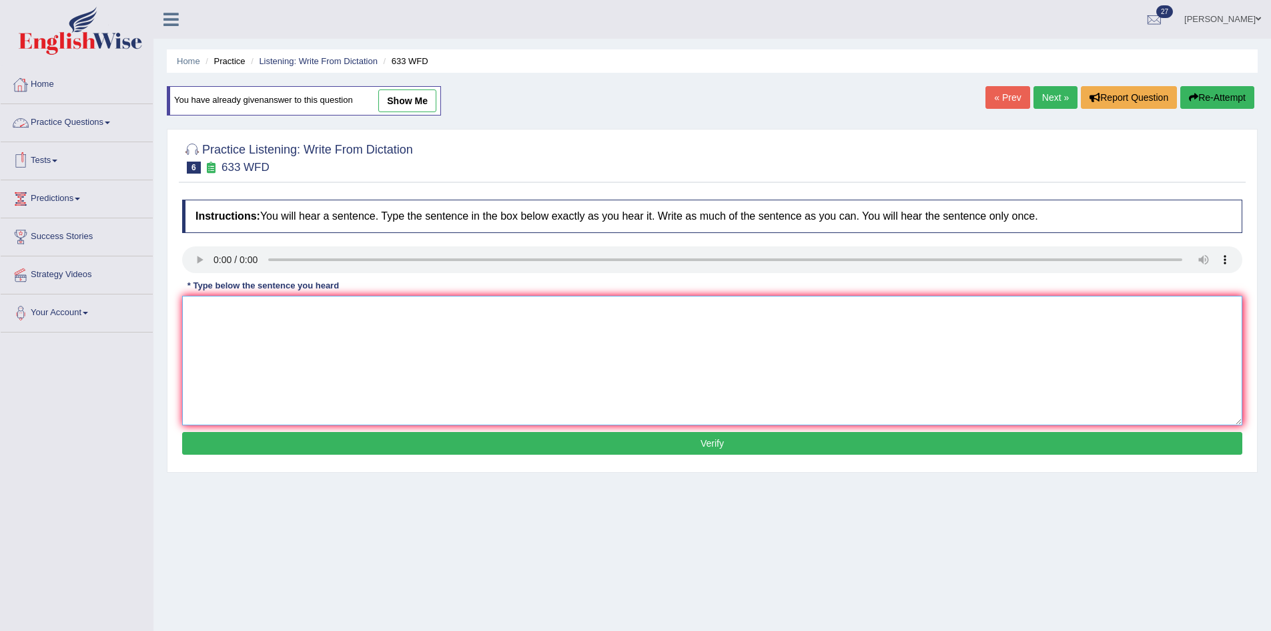
click at [277, 298] on textarea at bounding box center [712, 360] width 1060 height 129
click at [1048, 99] on link "Next »" at bounding box center [1056, 97] width 44 height 23
click at [316, 376] on textarea "To enrich screen reader interactions, please activate Accessibility in Grammarl…" at bounding box center [712, 360] width 1060 height 129
click at [1052, 95] on link "Next »" at bounding box center [1056, 97] width 44 height 23
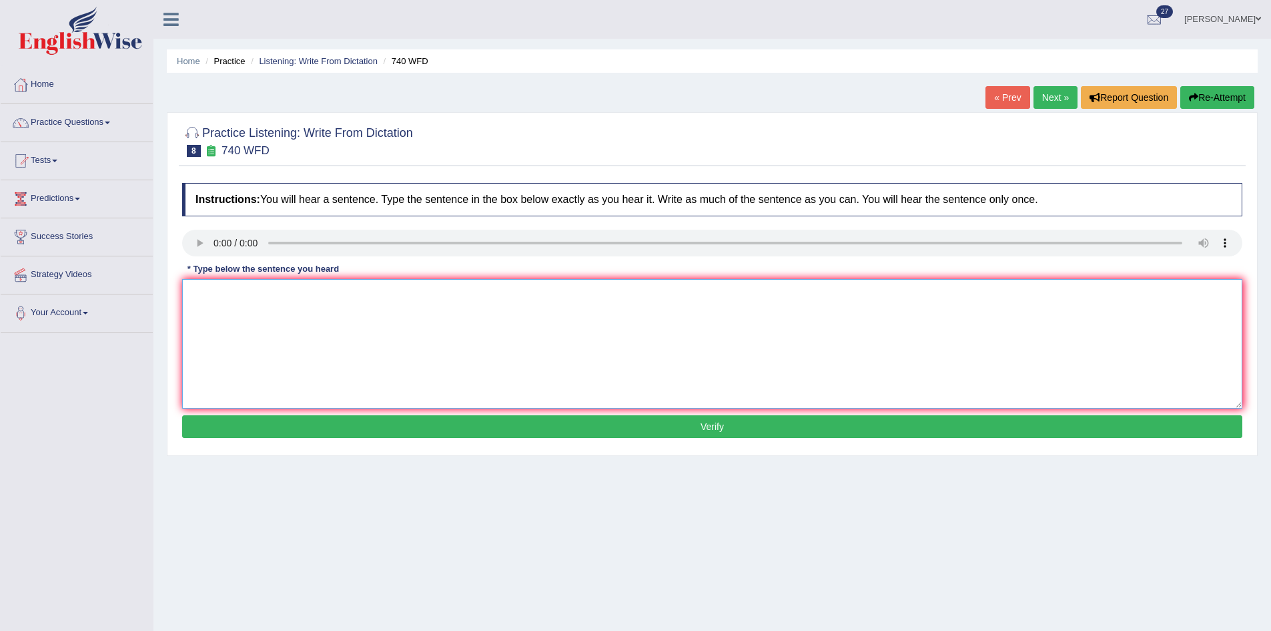
click at [456, 321] on textarea at bounding box center [712, 343] width 1060 height 129
click at [210, 300] on textarea "To enrich screen reader interactions, please activate Accessibility in Grammarl…" at bounding box center [712, 343] width 1060 height 129
type textarea "A series of multivation will carry out in a class room."
click at [629, 416] on button "Verify" at bounding box center [712, 426] width 1060 height 23
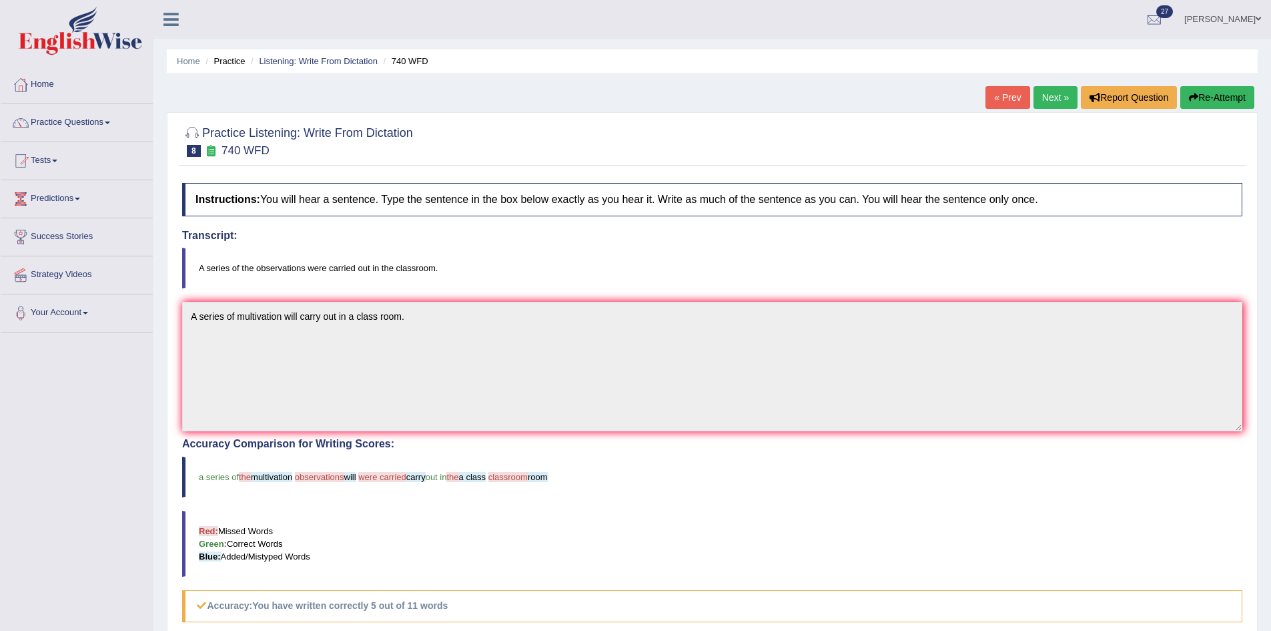
click at [1044, 96] on link "Next »" at bounding box center [1056, 97] width 44 height 23
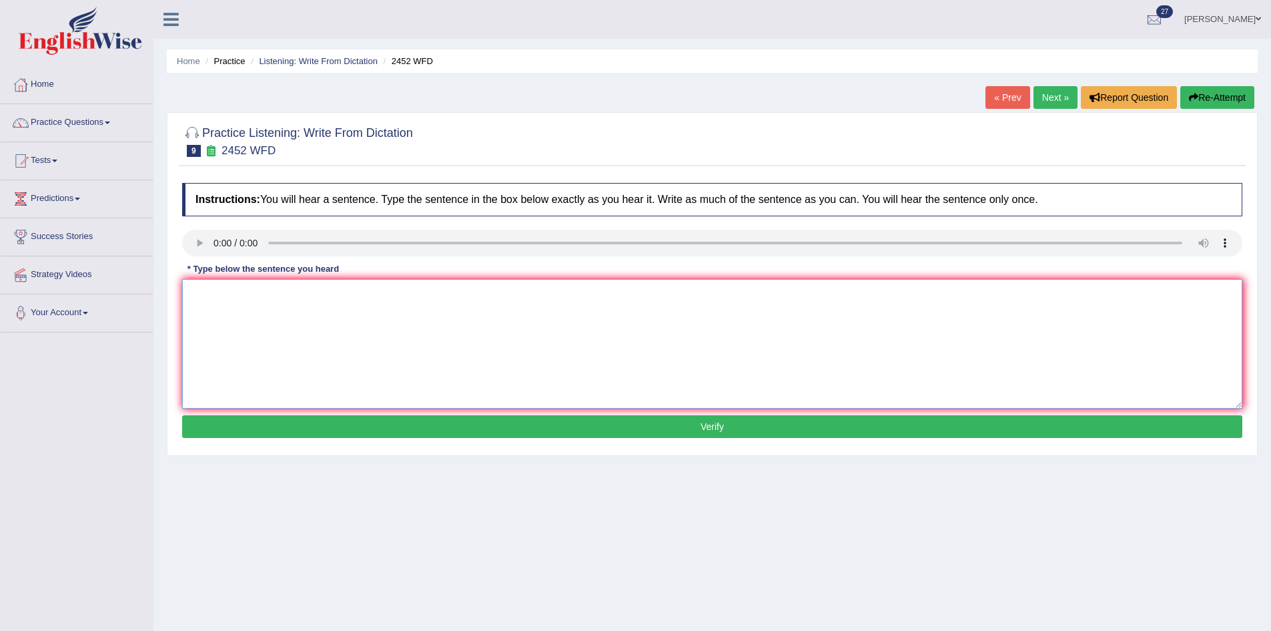
click at [210, 299] on textarea at bounding box center [712, 343] width 1060 height 129
type textarea "It is a debate about a value of knowledge."
click at [442, 421] on button "Verify" at bounding box center [712, 426] width 1060 height 23
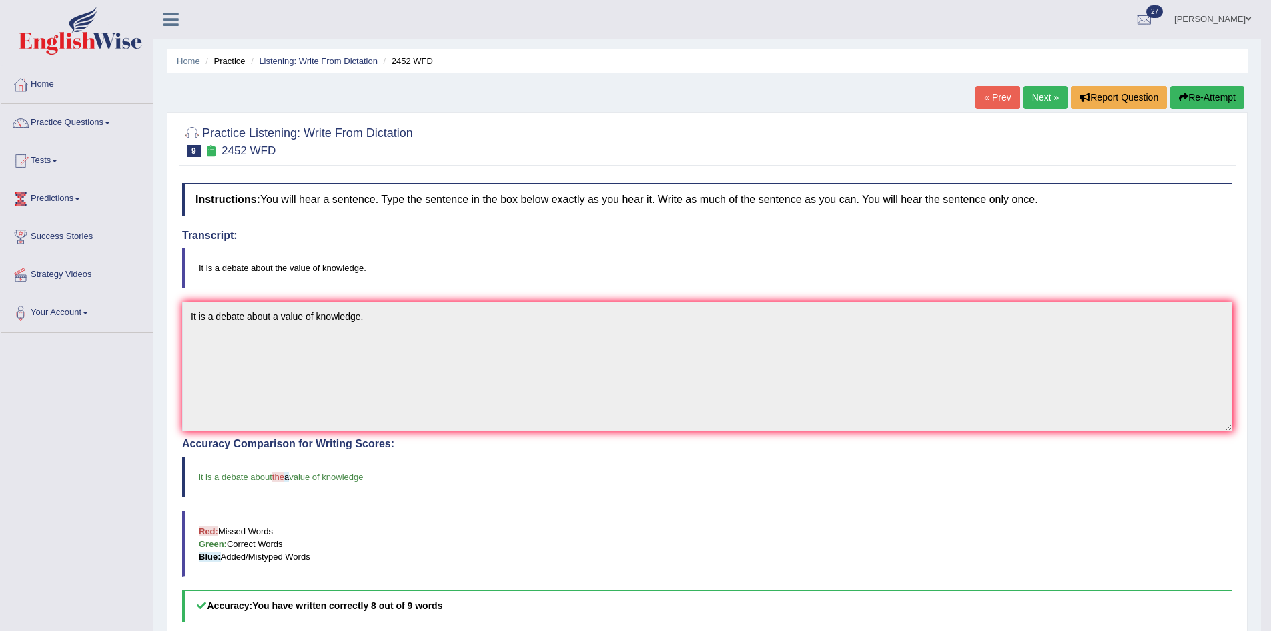
drag, startPoint x: 1041, startPoint y: 95, endPoint x: 1032, endPoint y: 98, distance: 9.3
click at [1041, 95] on link "Next »" at bounding box center [1046, 97] width 44 height 23
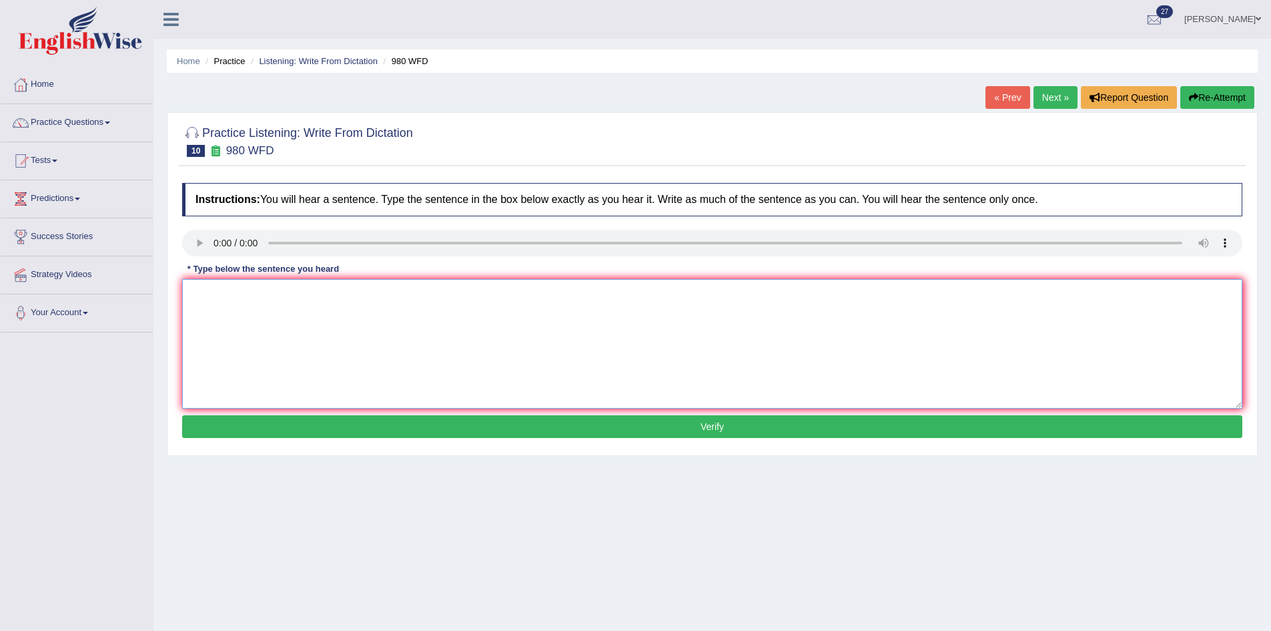
click at [381, 320] on textarea at bounding box center [712, 343] width 1060 height 129
click at [234, 318] on textarea "To enrich screen reader interactions, please activate Accessibility in Grammarl…" at bounding box center [712, 343] width 1060 height 129
type textarea "Your ideas have been debated at seminars and tutorials."
click at [468, 430] on button "Verify" at bounding box center [712, 426] width 1060 height 23
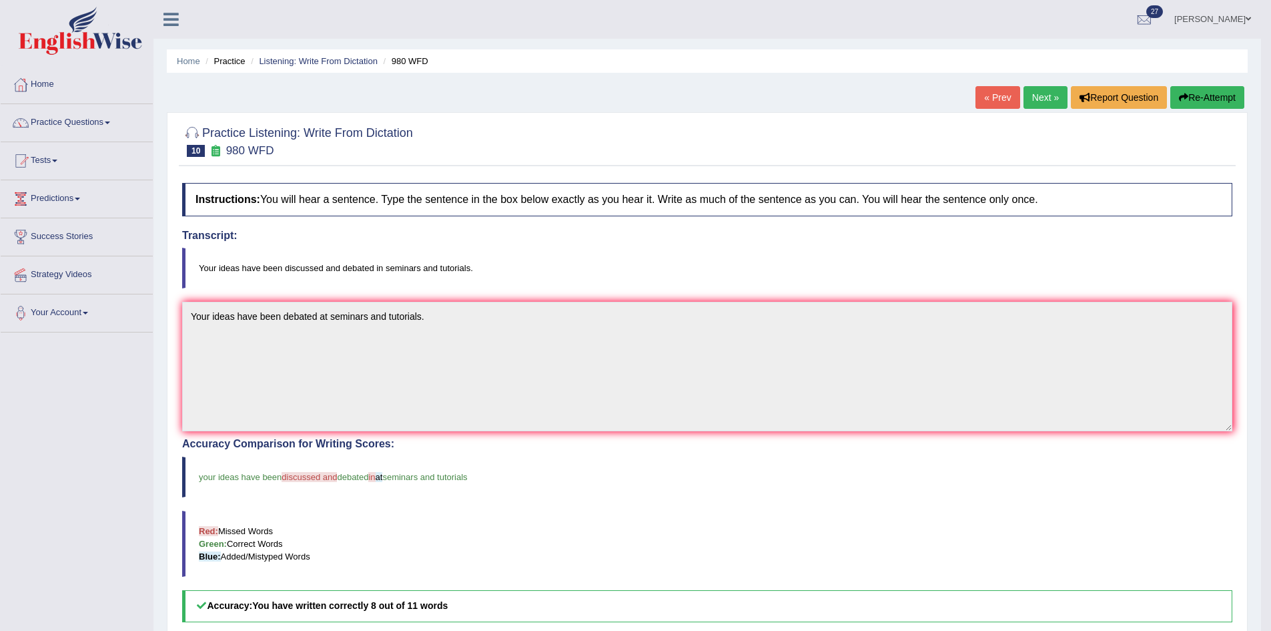
click at [1038, 91] on link "Next »" at bounding box center [1046, 97] width 44 height 23
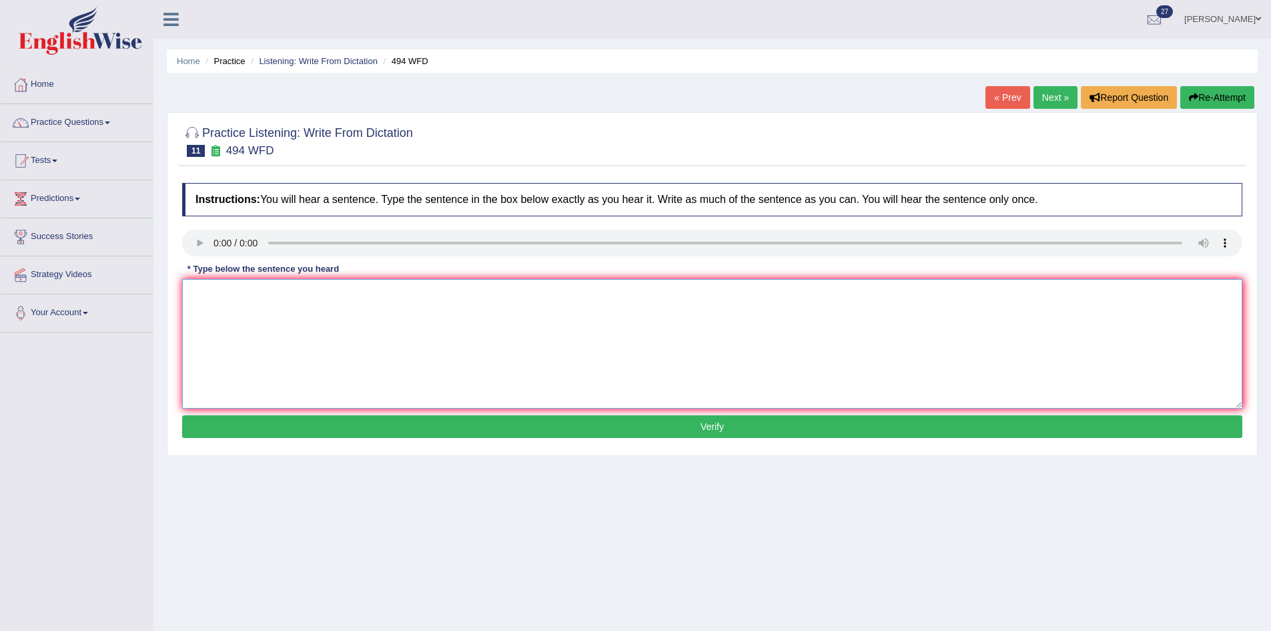
click at [226, 312] on textarea at bounding box center [712, 343] width 1060 height 129
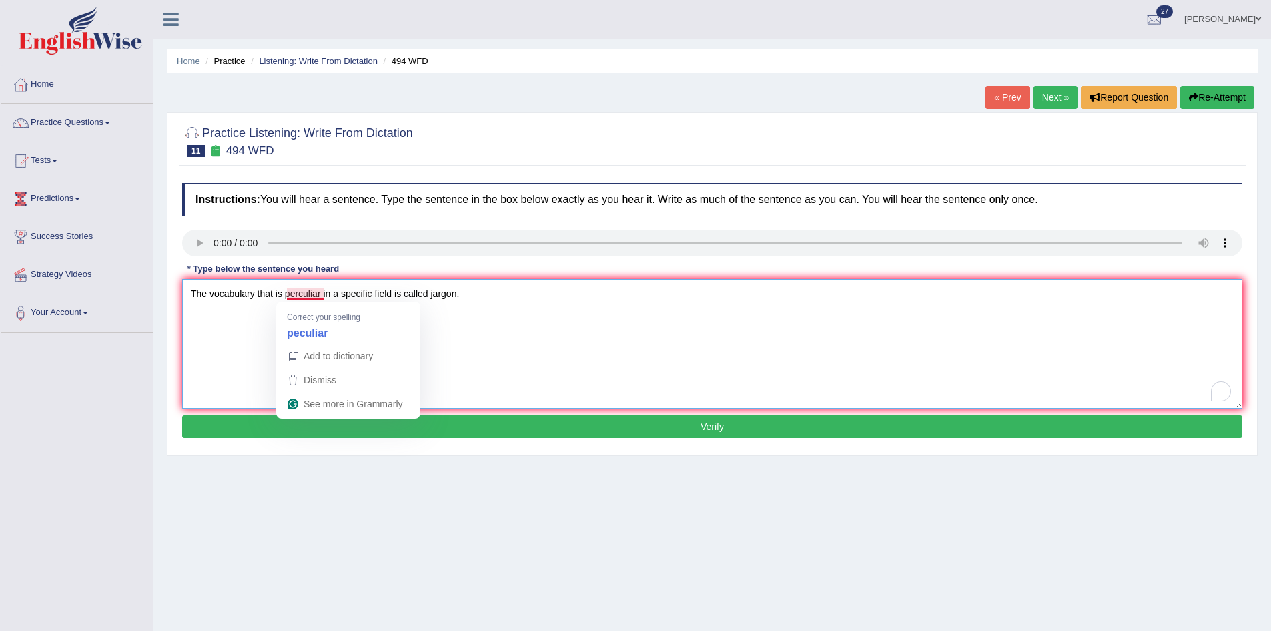
click at [298, 298] on textarea "The vocabulary that is perculiar in a specific field is called jargon." at bounding box center [712, 343] width 1060 height 129
click at [300, 294] on textarea "The vocabulary that is perculiar in a specific field is called jargon." at bounding box center [712, 343] width 1060 height 129
click at [323, 286] on textarea "The vocabulary that is peculiar in a specific field is called jargon." at bounding box center [712, 343] width 1060 height 129
click at [329, 297] on textarea "The vocabulary that is peculiar in a specific field is called jargon." at bounding box center [712, 343] width 1060 height 129
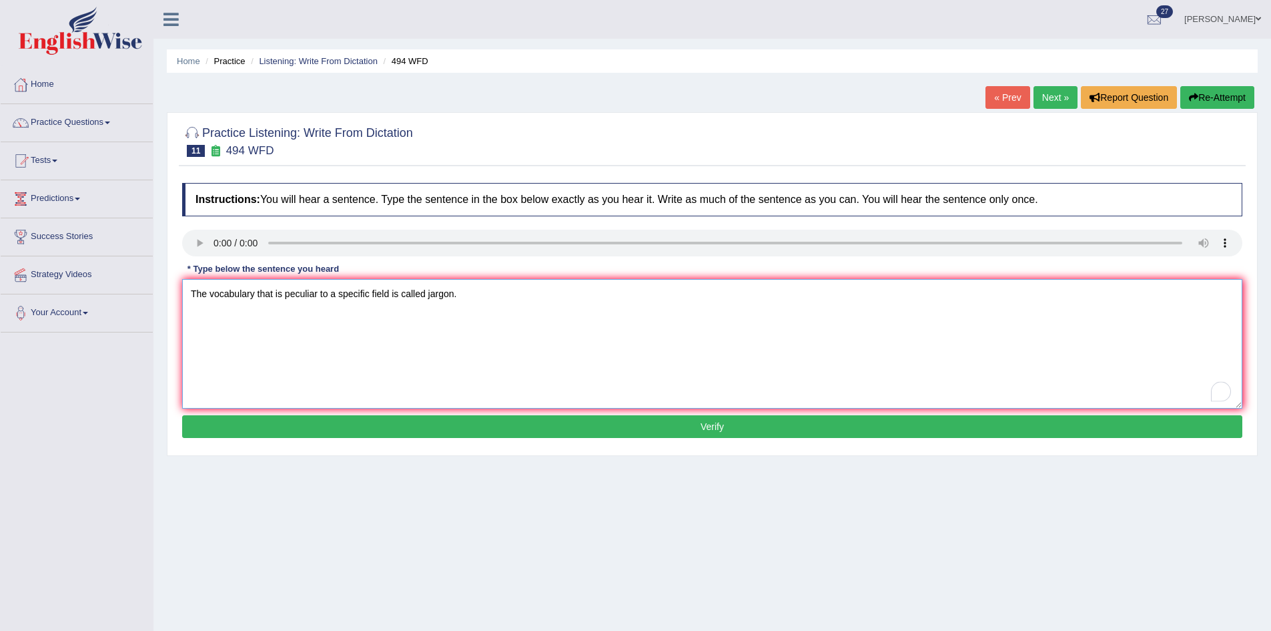
type textarea "The vocabulary that is peculiar to a specific field is called jargon."
click at [373, 423] on button "Verify" at bounding box center [712, 426] width 1060 height 23
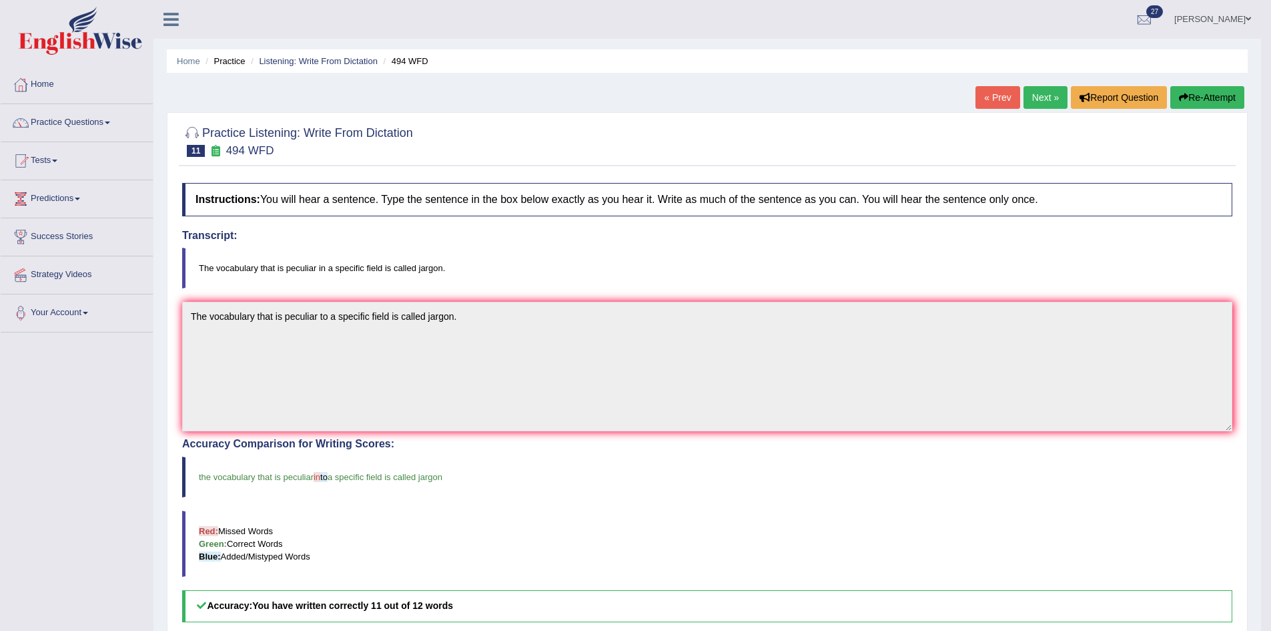
click at [1043, 89] on link "Next »" at bounding box center [1046, 97] width 44 height 23
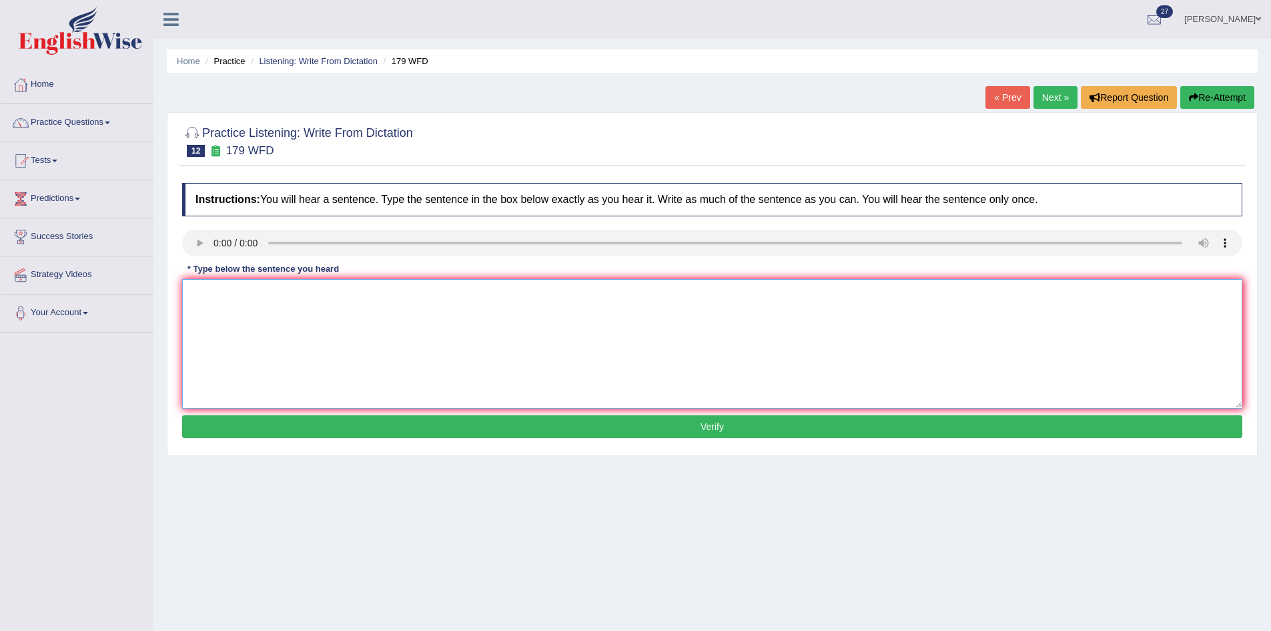
click at [273, 320] on textarea at bounding box center [712, 343] width 1060 height 129
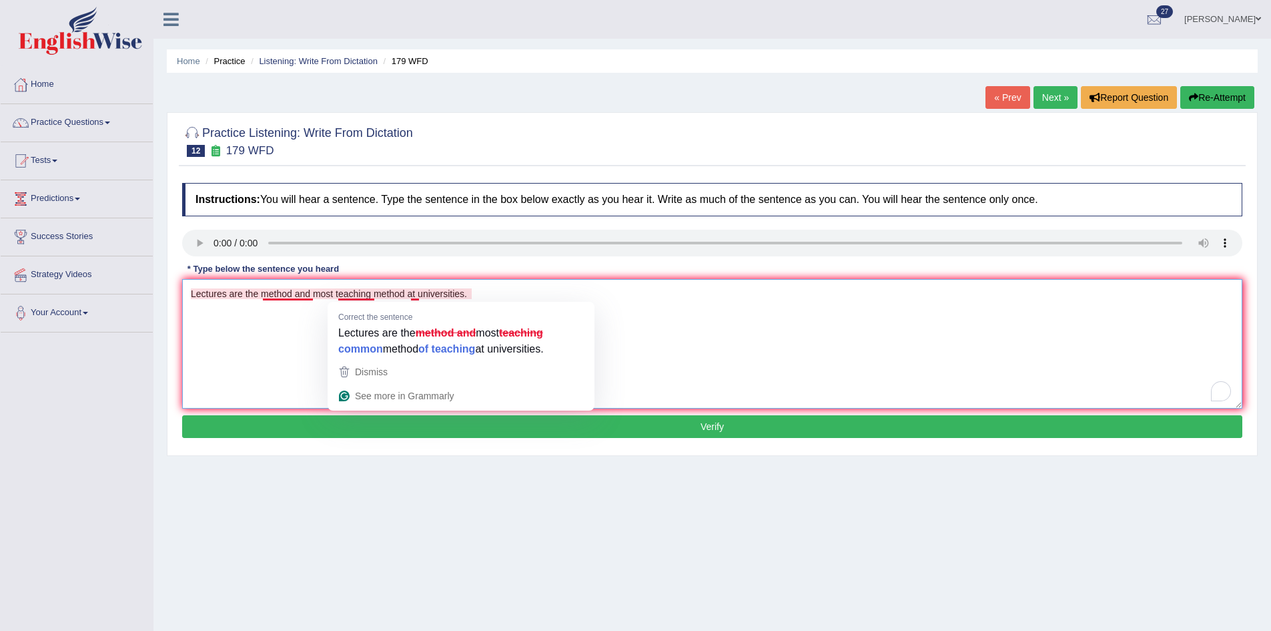
type textarea "Lectures are the method and most teaching method at universities."
click at [412, 422] on button "Verify" at bounding box center [712, 426] width 1060 height 23
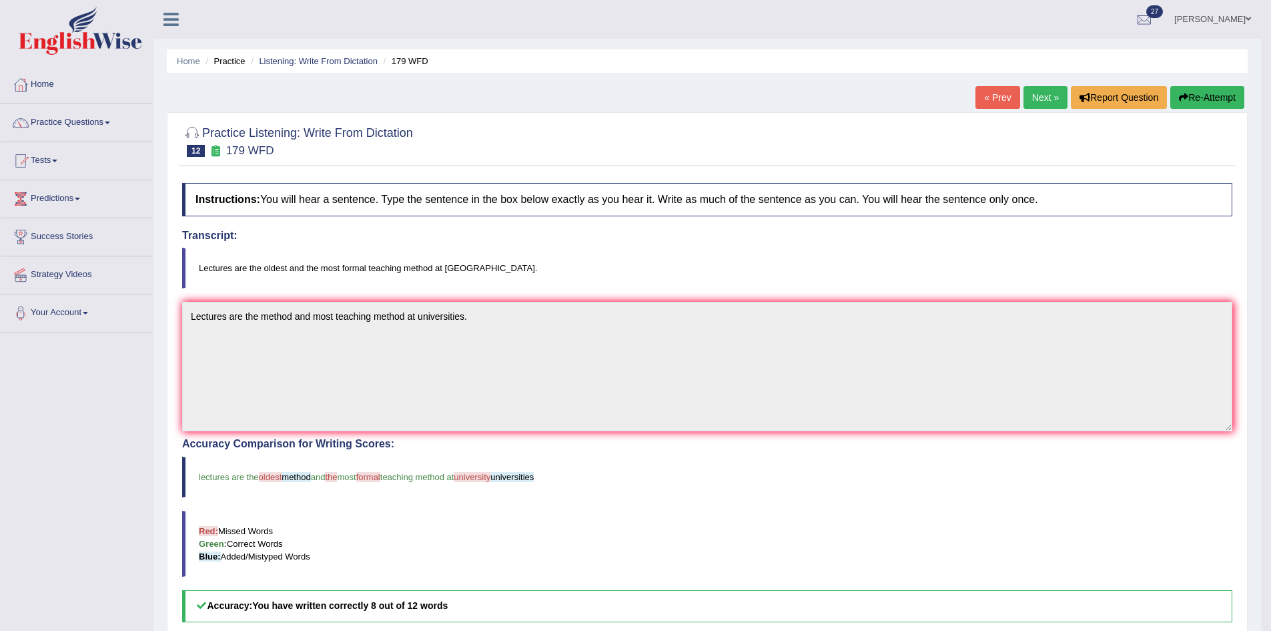
click at [1050, 96] on link "Next »" at bounding box center [1046, 97] width 44 height 23
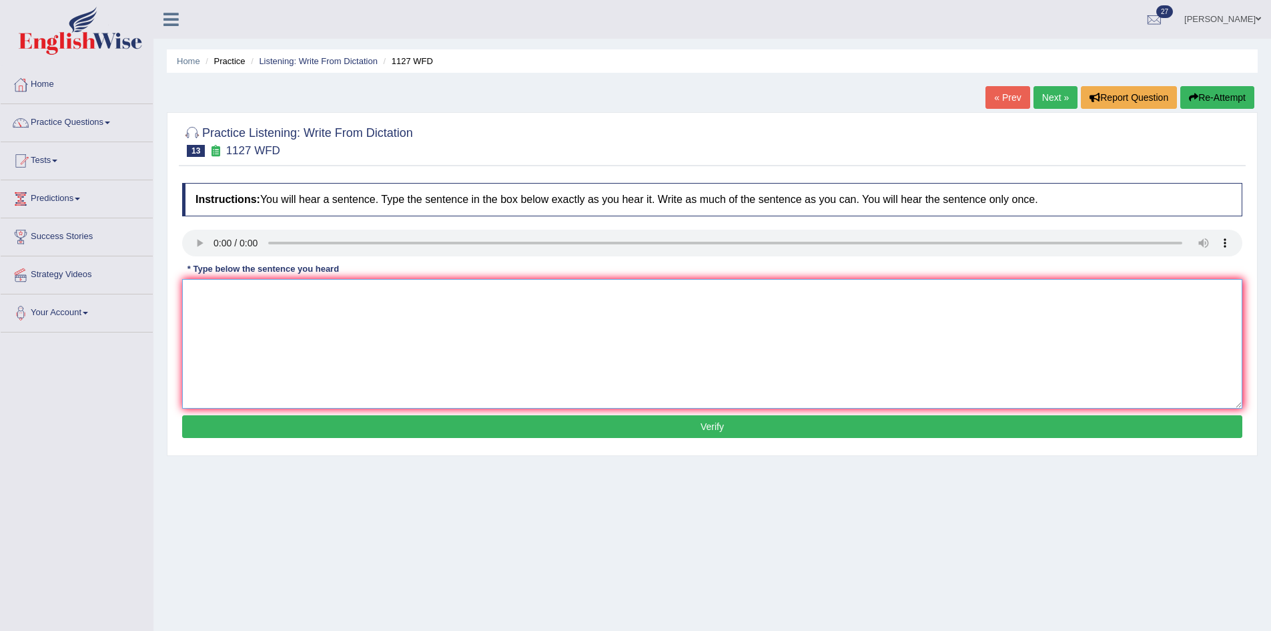
click at [245, 290] on textarea at bounding box center [712, 343] width 1060 height 129
click at [231, 294] on textarea "To enrich screen reader interactions, please activate Accessibility in Grammarl…" at bounding box center [712, 343] width 1060 height 129
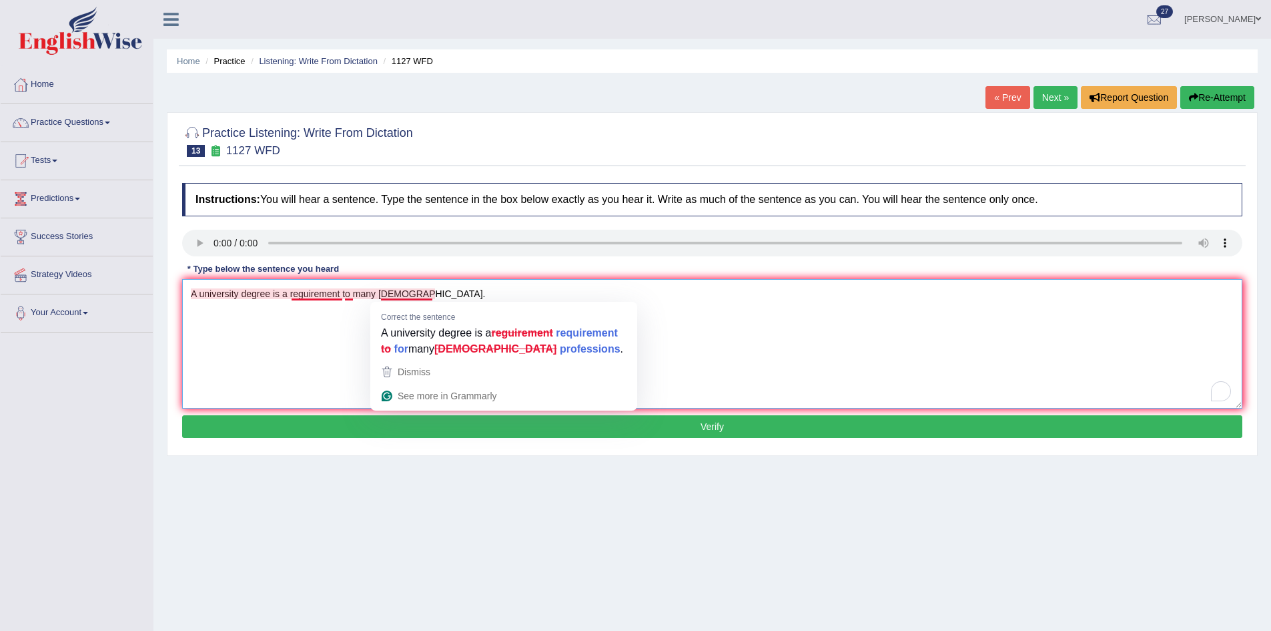
drag, startPoint x: 396, startPoint y: 291, endPoint x: 403, endPoint y: 294, distance: 7.8
click at [397, 292] on textarea "A university degree is a reguirement to many proffessions." at bounding box center [712, 343] width 1060 height 129
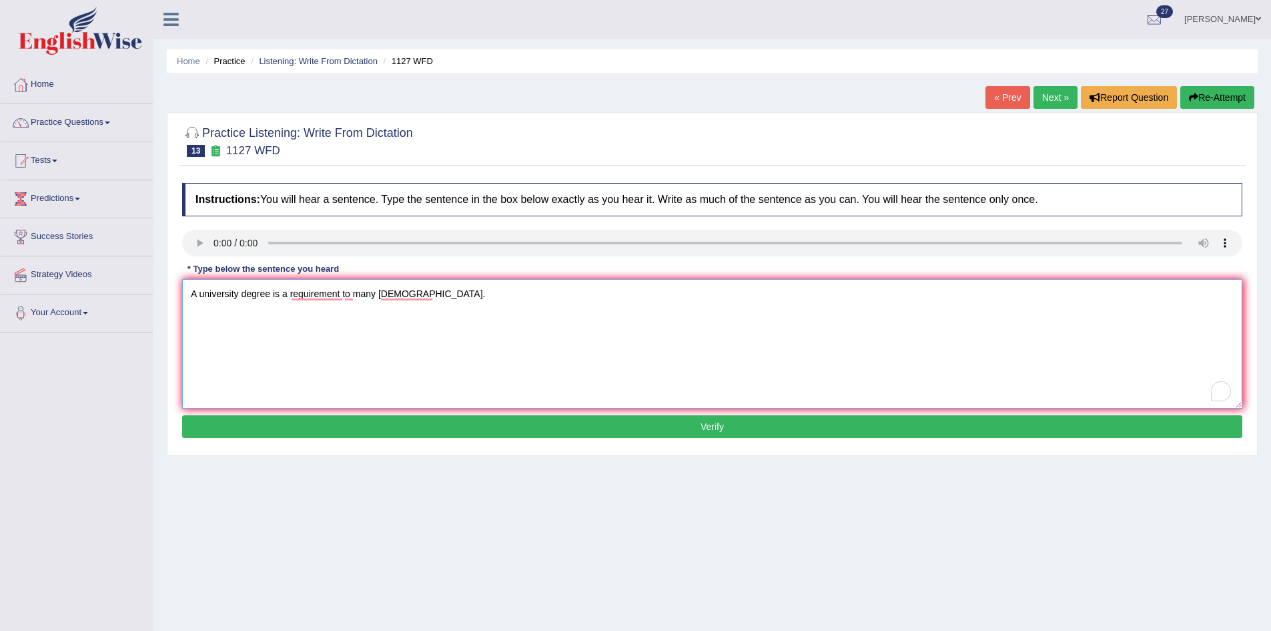
click at [402, 288] on textarea "A university degree is a reguirement to many proffessions." at bounding box center [712, 343] width 1060 height 129
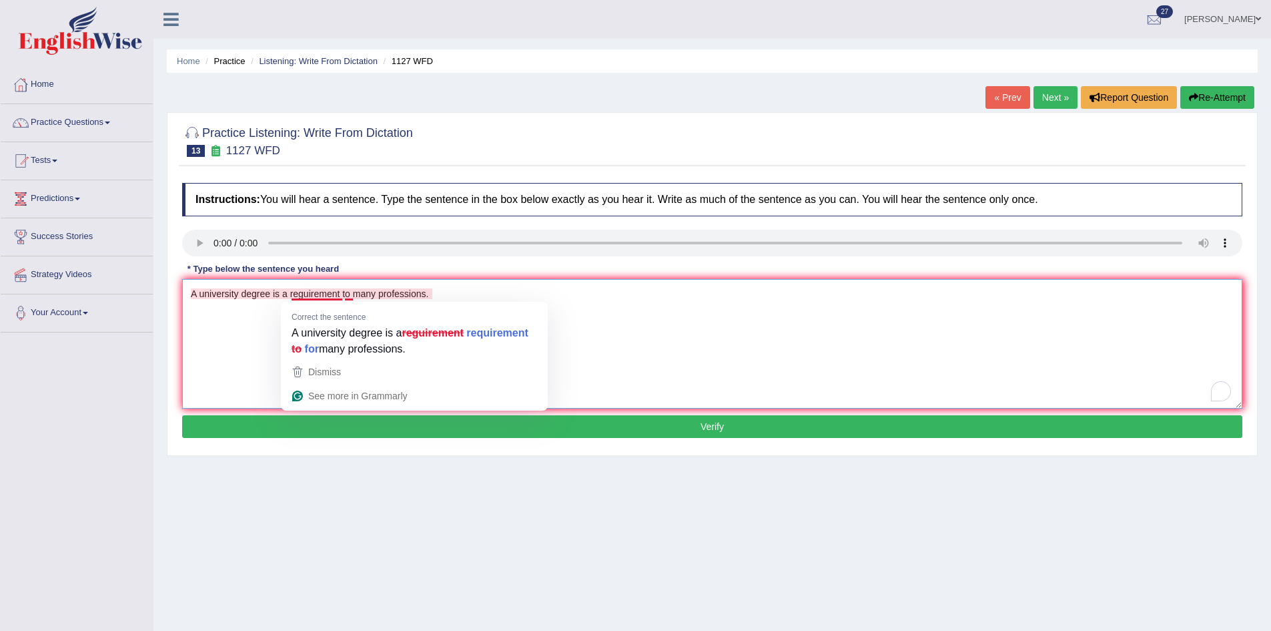
click at [353, 292] on textarea "A university degree is a reguirement to many professions." at bounding box center [712, 343] width 1060 height 129
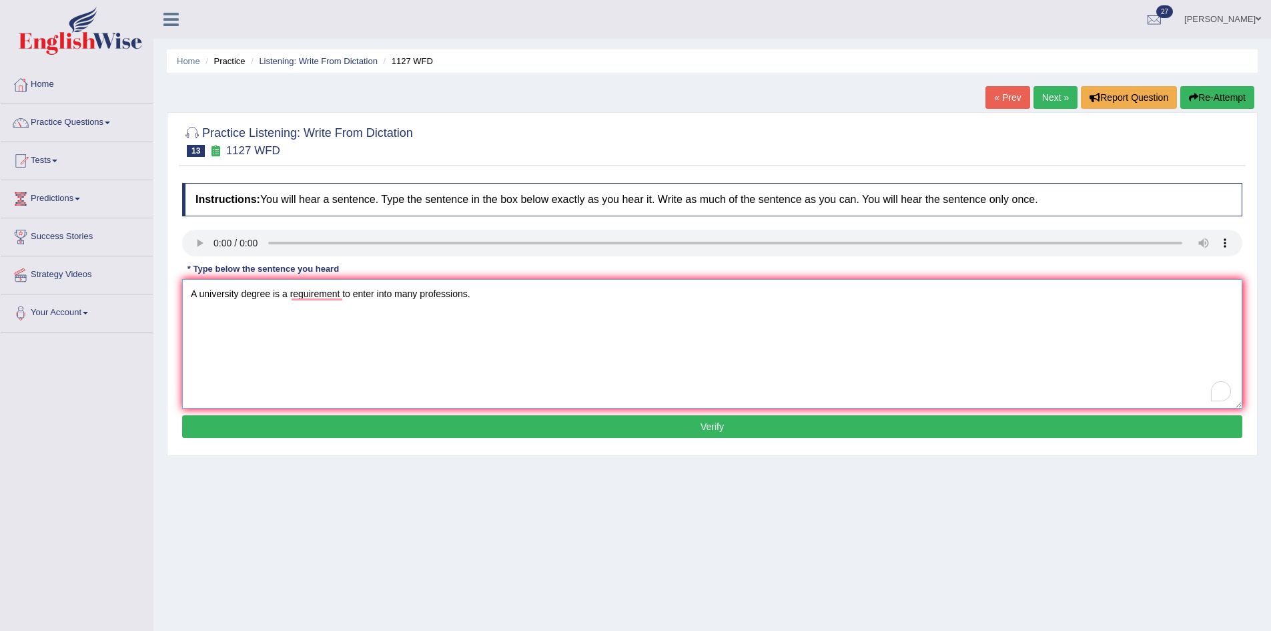
type textarea "A university degree is a reguirement to enter into many professions."
click at [444, 423] on button "Verify" at bounding box center [712, 426] width 1060 height 23
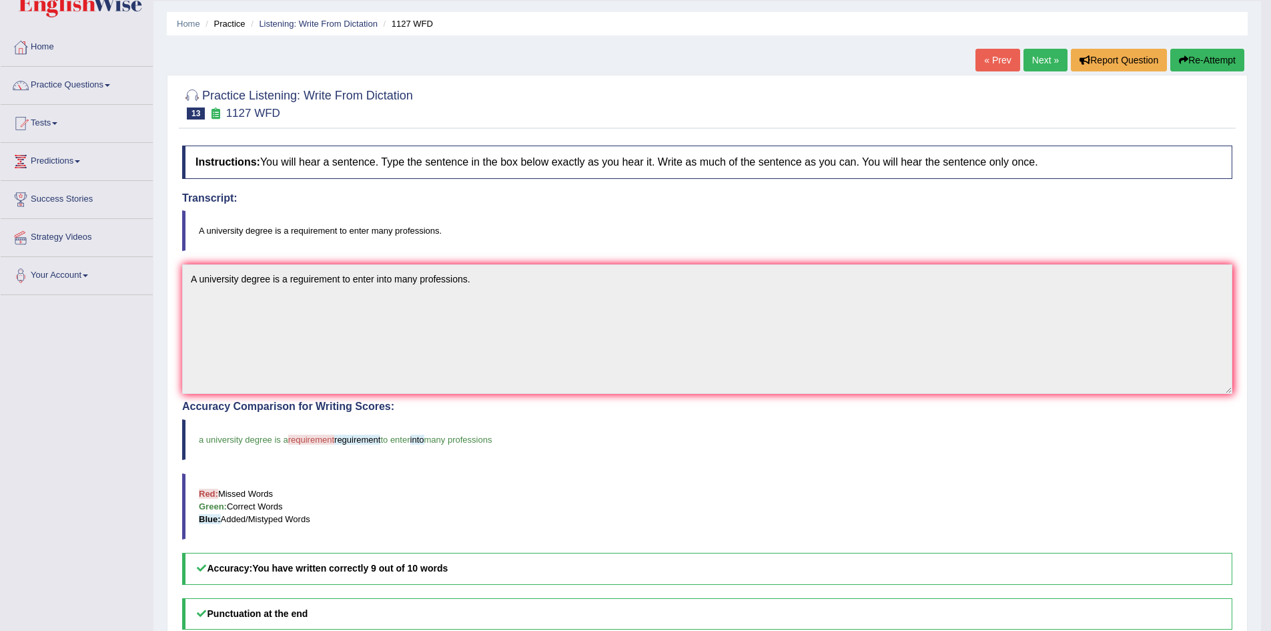
scroll to position [35, 0]
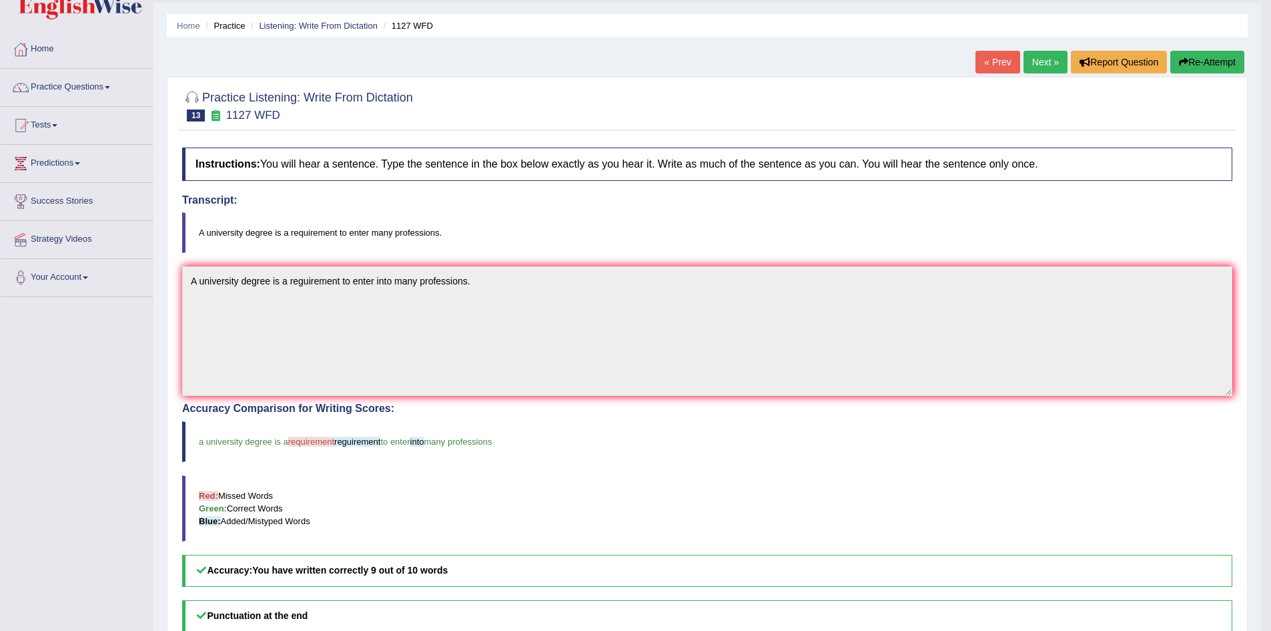
click at [1037, 59] on link "Next »" at bounding box center [1046, 62] width 44 height 23
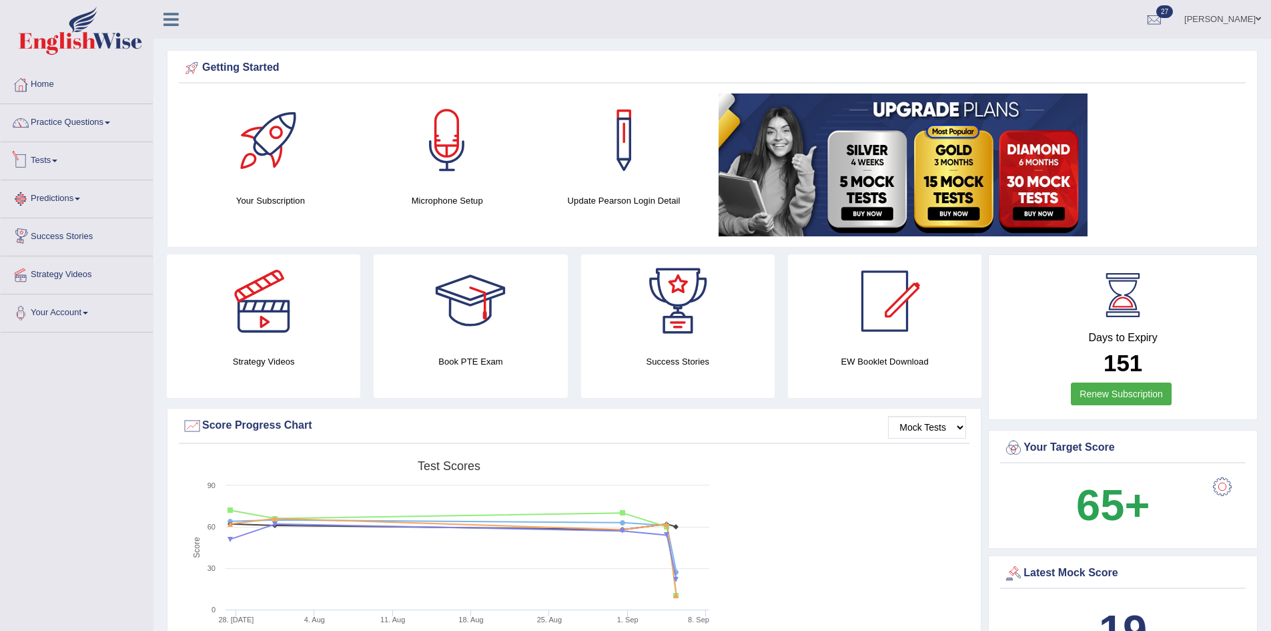
click at [52, 155] on link "Tests" at bounding box center [77, 158] width 152 height 33
click at [68, 216] on link "Take Mock Test" at bounding box center [87, 216] width 125 height 24
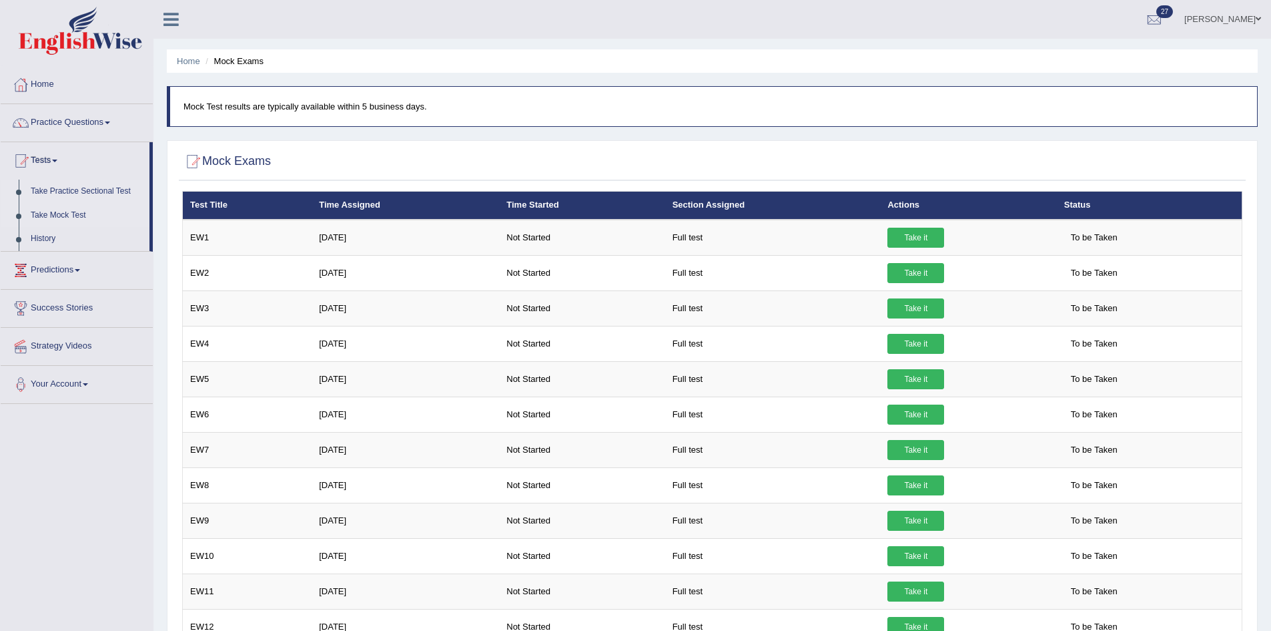
click at [74, 189] on link "Take Practice Sectional Test" at bounding box center [87, 192] width 125 height 24
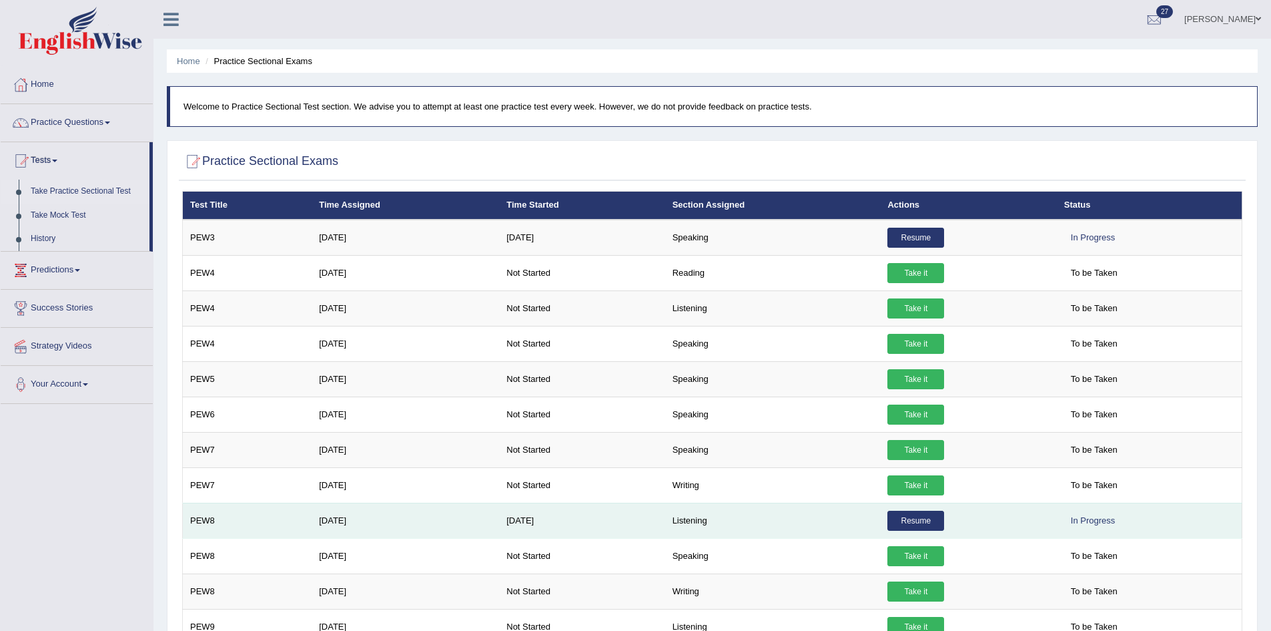
click at [918, 519] on link "Resume" at bounding box center [916, 520] width 57 height 20
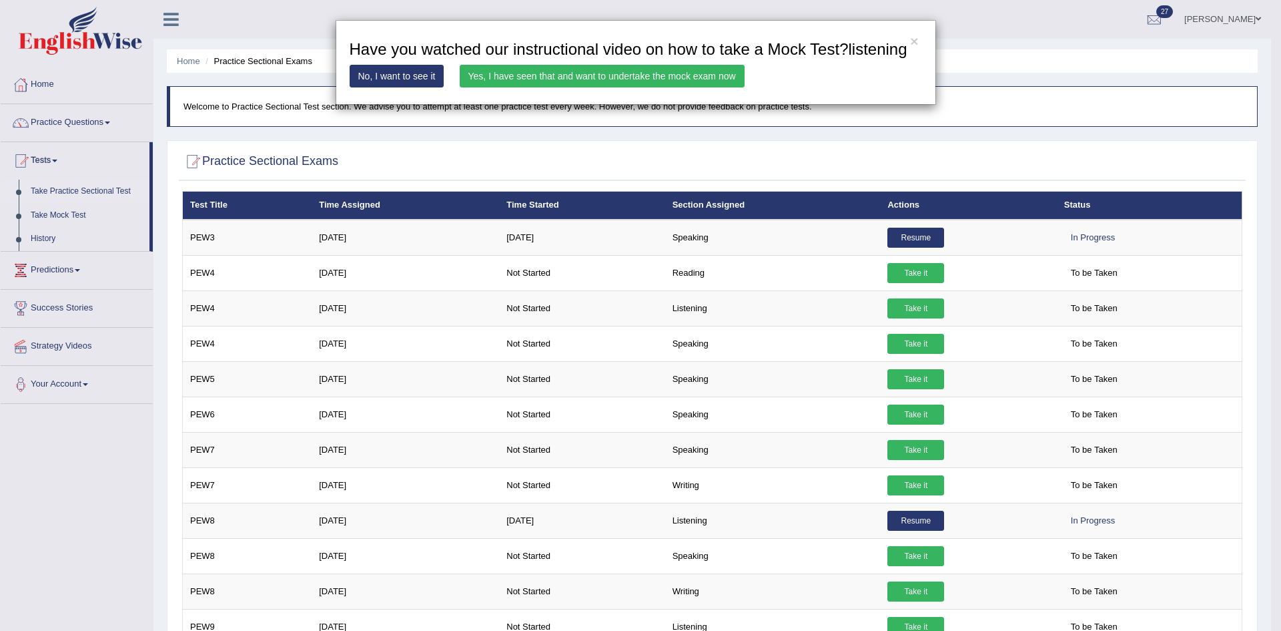
click at [597, 68] on link "Yes, I have seen that and want to undertake the mock exam now" at bounding box center [602, 76] width 285 height 23
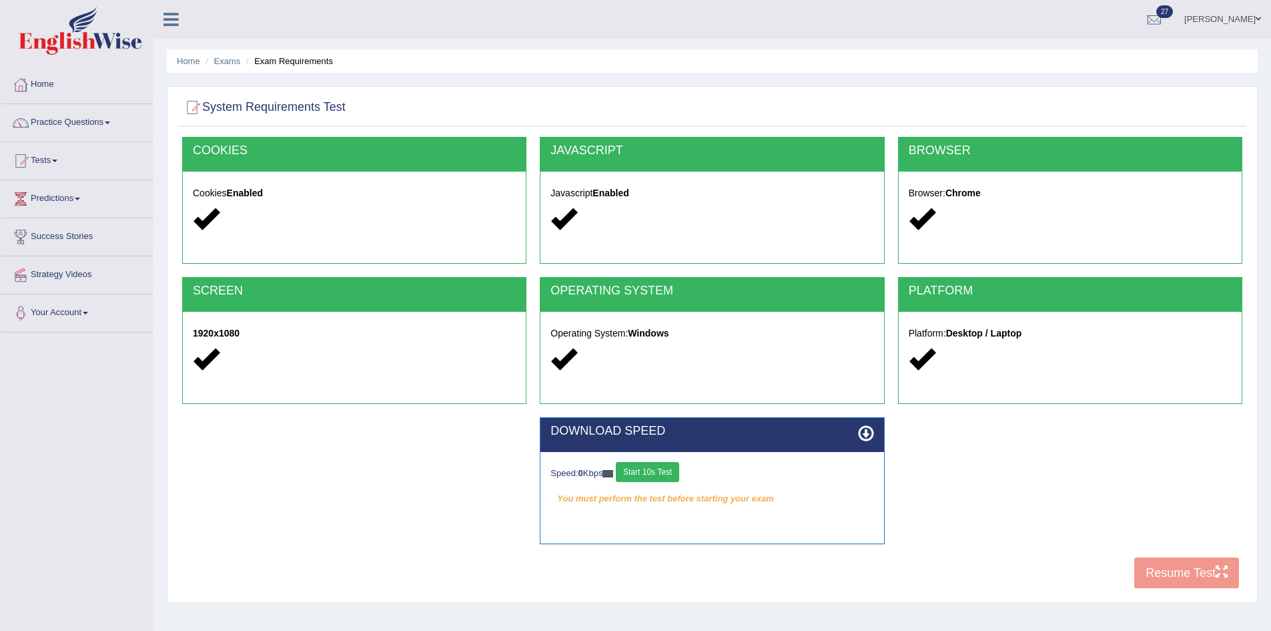
click at [639, 472] on button "Start 10s Test" at bounding box center [647, 472] width 63 height 20
click at [1188, 572] on button "Resume Test" at bounding box center [1186, 572] width 105 height 31
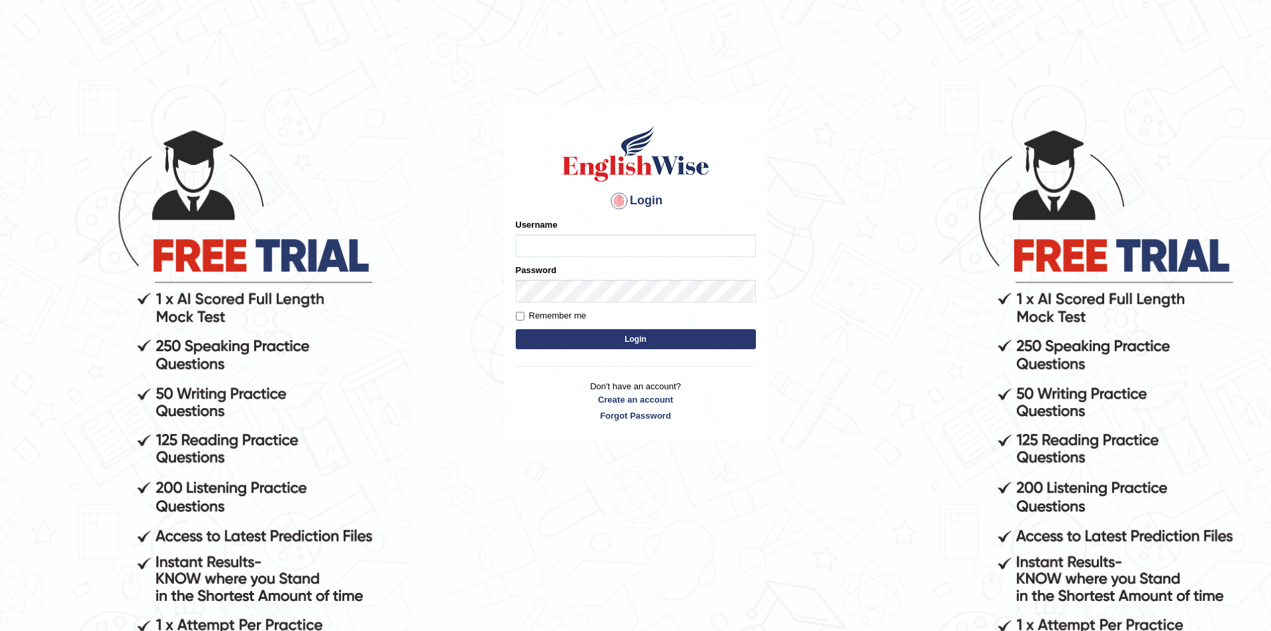
type input "Aliceenyonam"
click at [623, 337] on button "Login" at bounding box center [636, 339] width 240 height 20
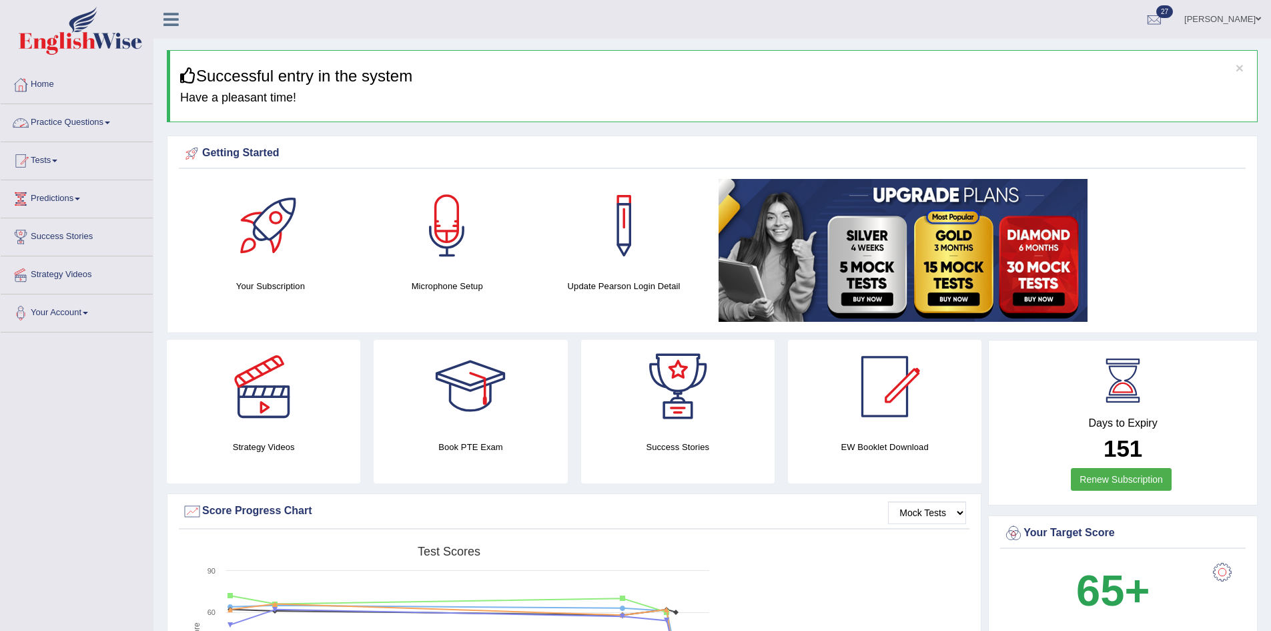
click at [69, 123] on link "Practice Questions" at bounding box center [77, 120] width 152 height 33
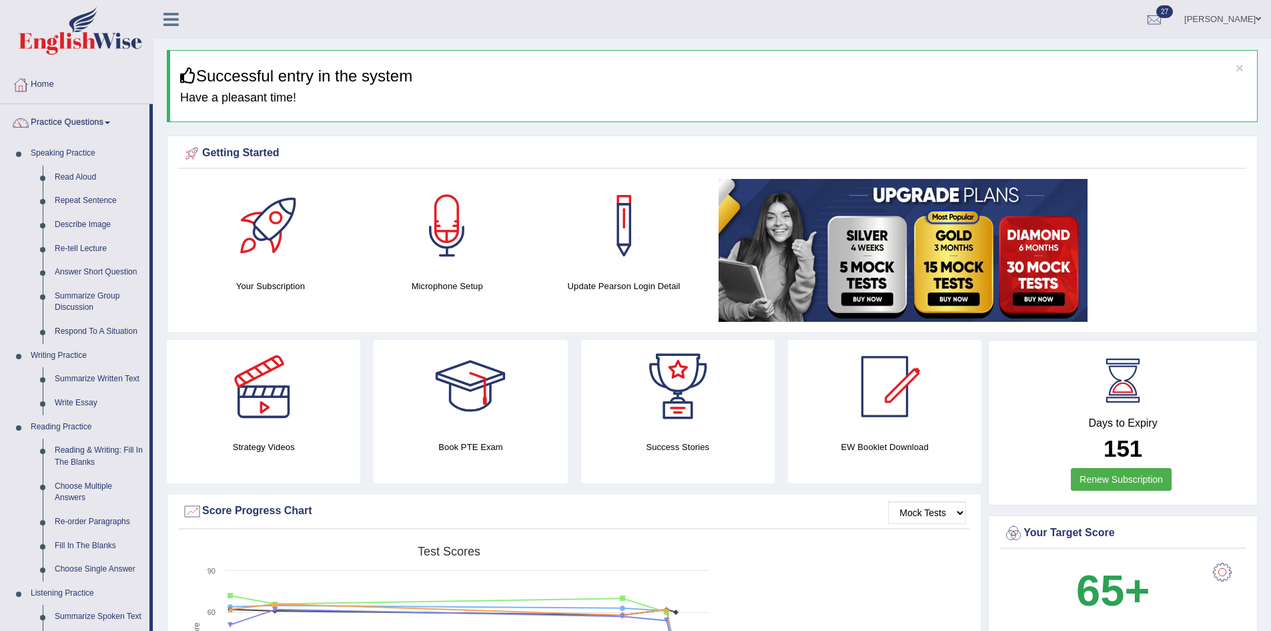
click at [631, 77] on h3 "Successful entry in the system" at bounding box center [713, 75] width 1067 height 17
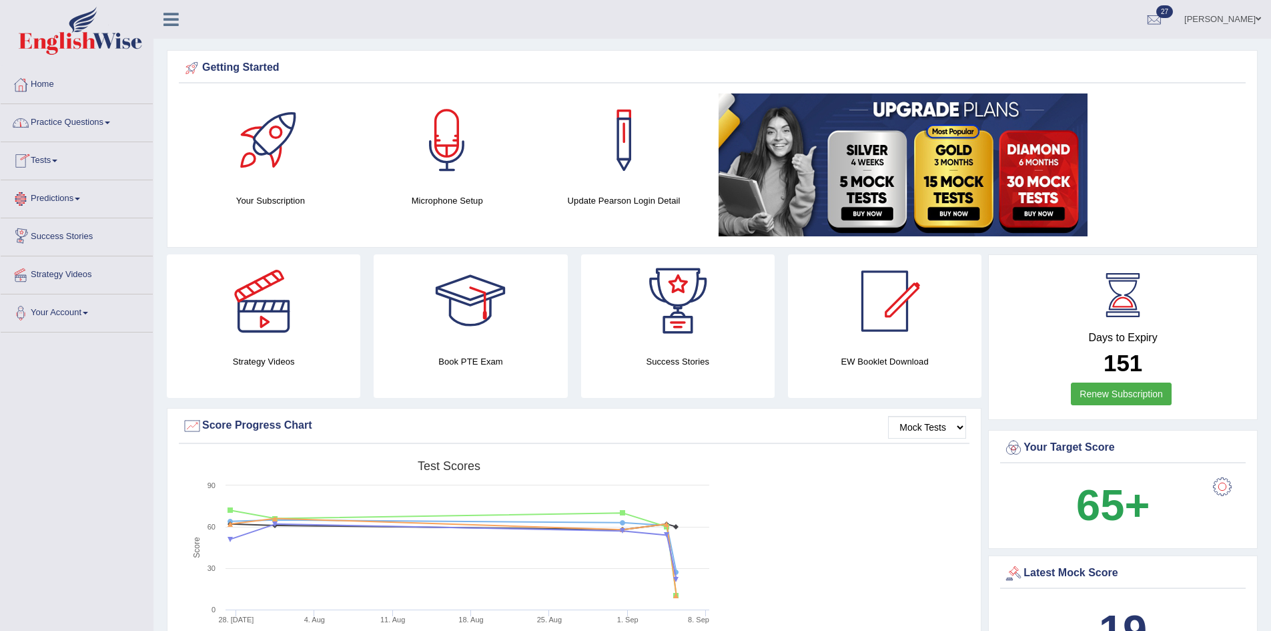
click at [50, 149] on link "Tests" at bounding box center [77, 158] width 152 height 33
click at [75, 185] on link "Take Practice Sectional Test" at bounding box center [87, 192] width 125 height 24
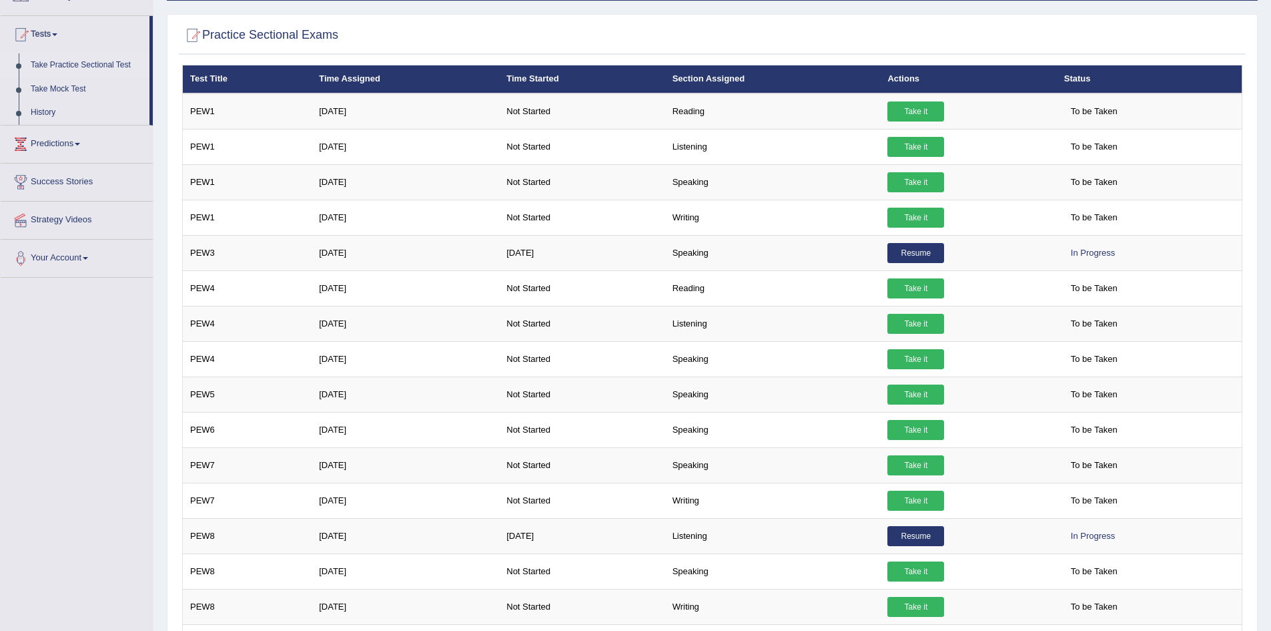
scroll to position [101, 0]
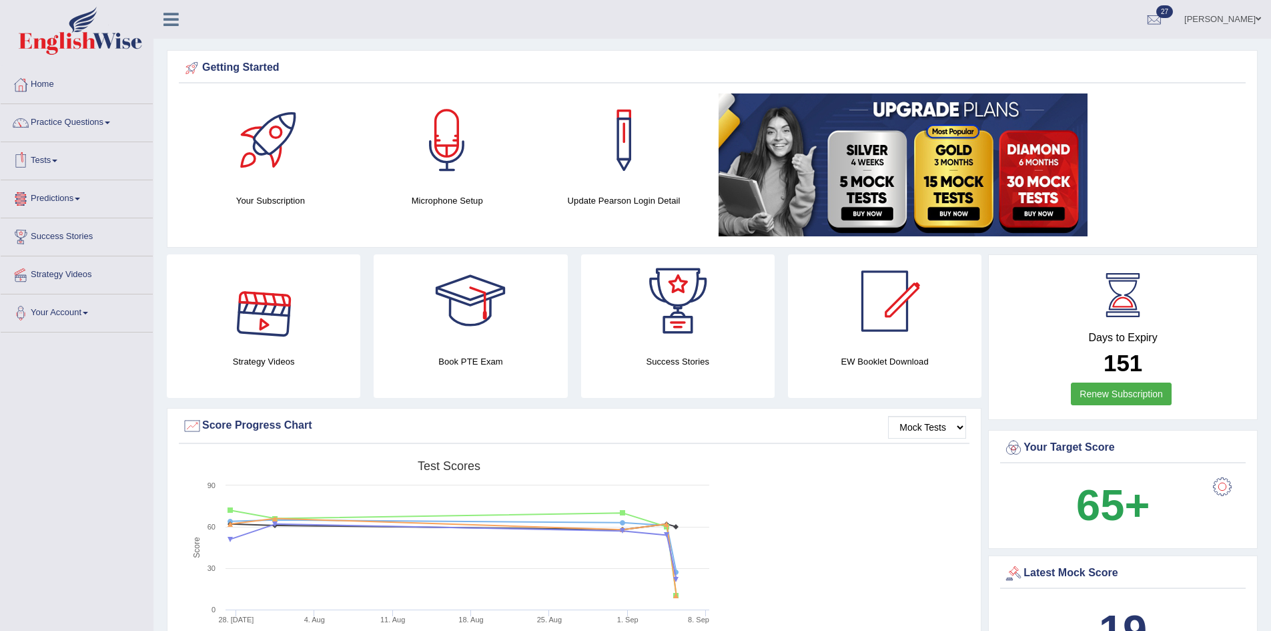
click at [51, 154] on link "Tests" at bounding box center [77, 158] width 152 height 33
click at [83, 190] on link "Take Practice Sectional Test" at bounding box center [87, 192] width 125 height 24
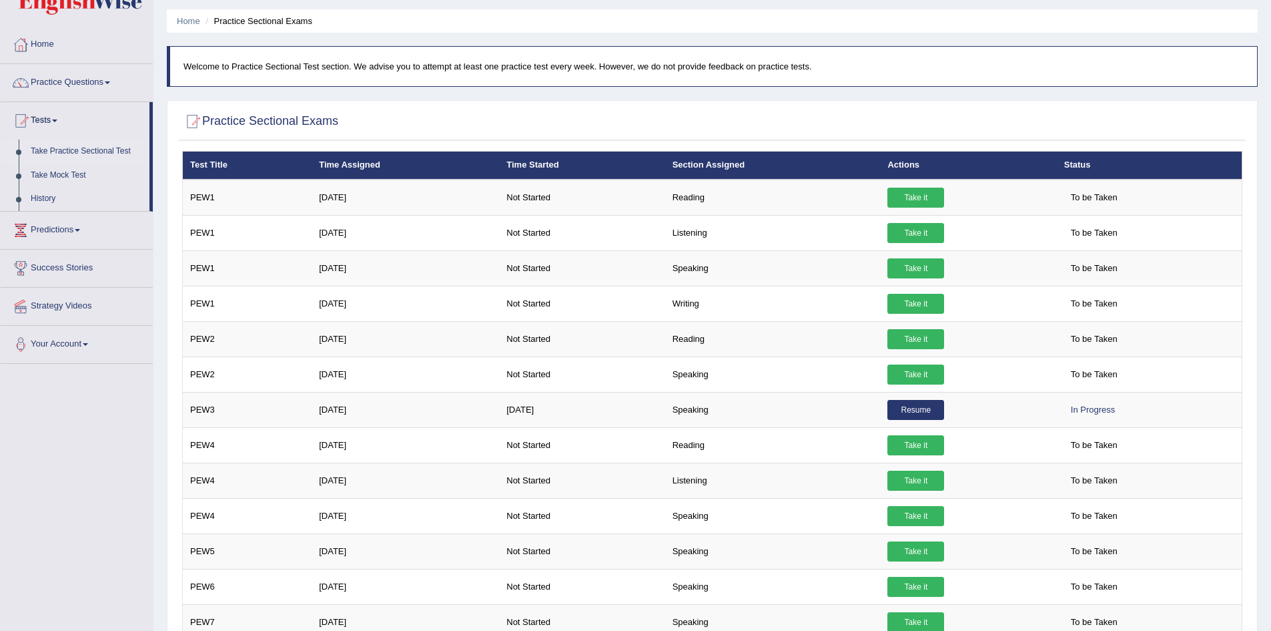
scroll to position [36, 0]
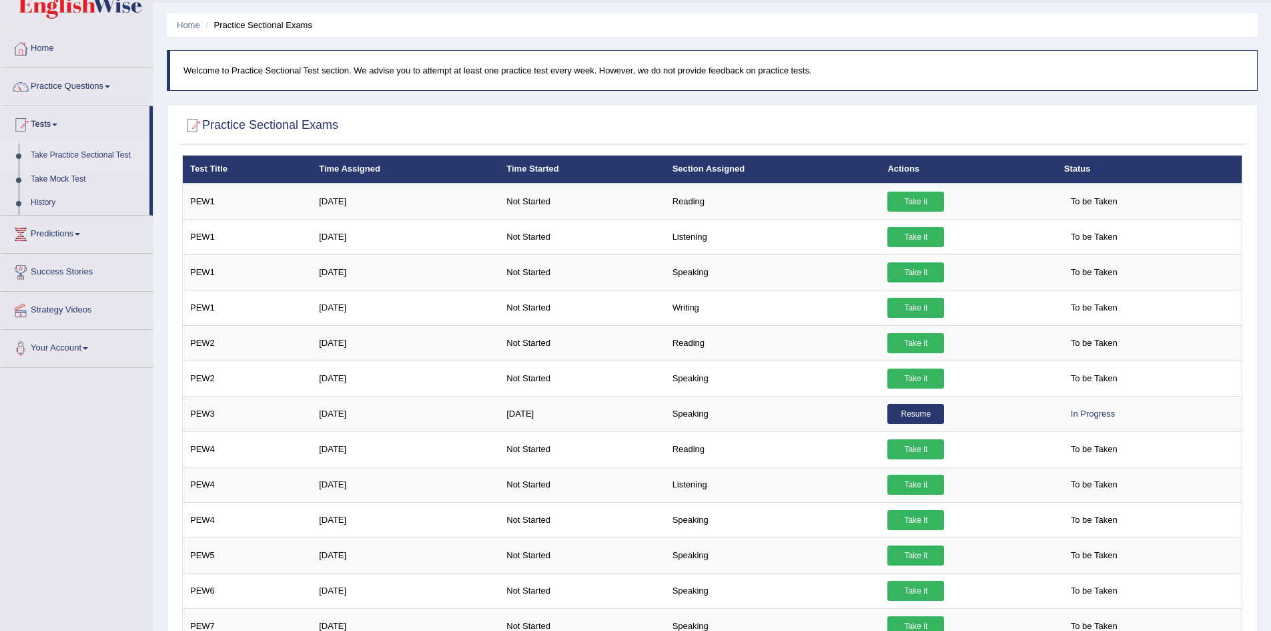
drag, startPoint x: 1276, startPoint y: 189, endPoint x: 1281, endPoint y: 207, distance: 18.6
click at [1271, 207] on html "Toggle navigation Home Practice Questions Speaking Practice Read Aloud Repeat S…" at bounding box center [635, 279] width 1271 height 631
click at [77, 81] on link "Practice Questions" at bounding box center [77, 84] width 152 height 33
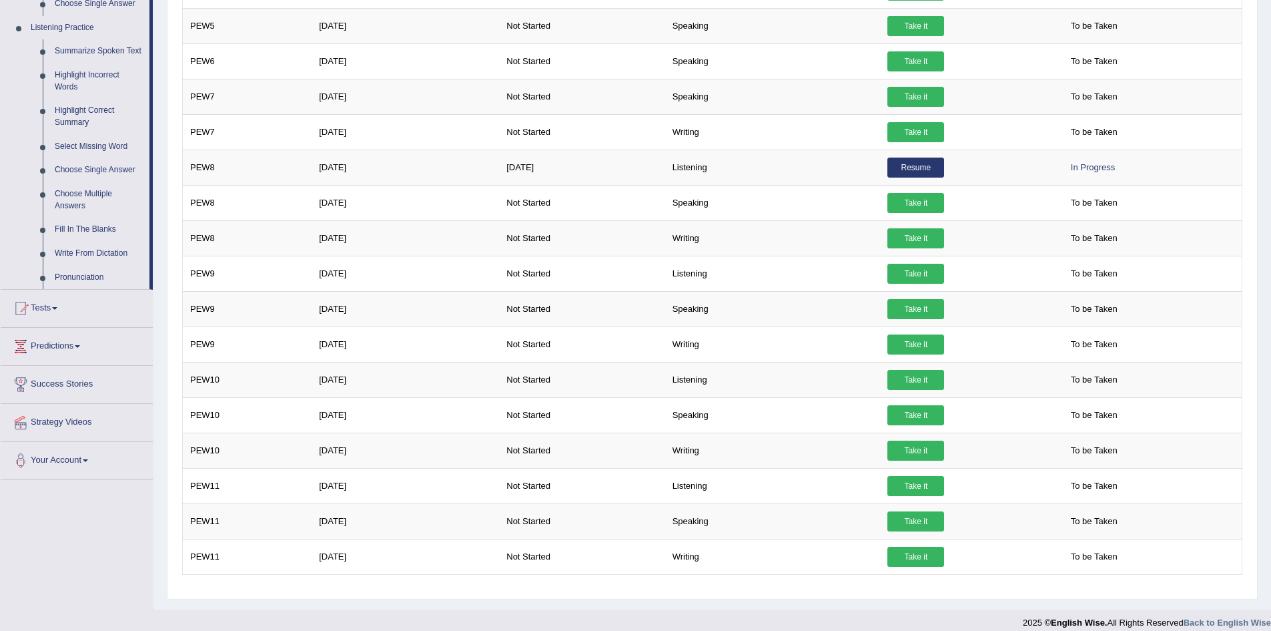
scroll to position [577, 0]
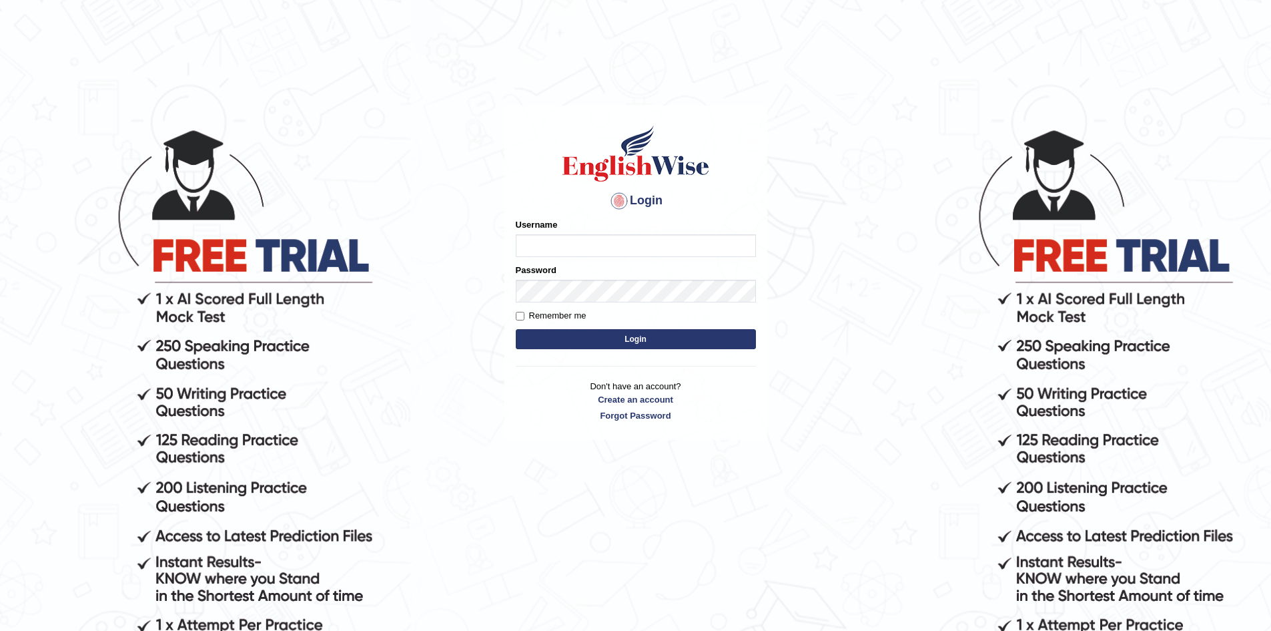
type input "Aliceenyonam"
click at [609, 336] on button "Login" at bounding box center [636, 339] width 240 height 20
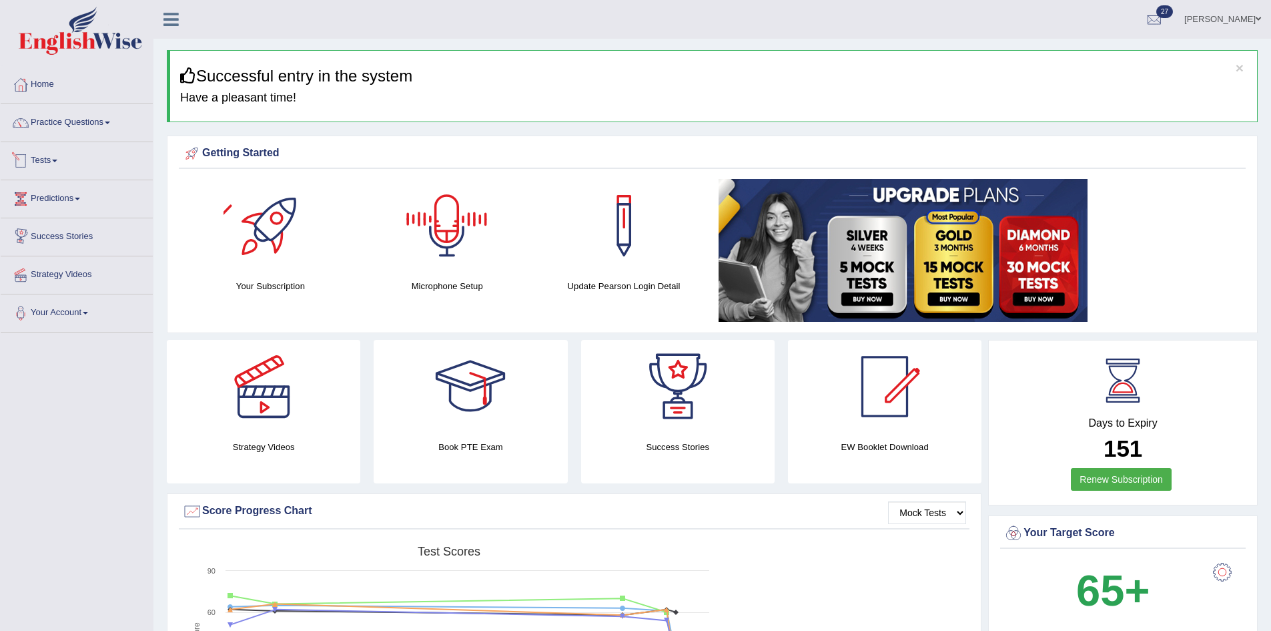
click at [60, 156] on link "Tests" at bounding box center [77, 158] width 152 height 33
click at [99, 190] on link "Take Practice Sectional Test" at bounding box center [87, 192] width 125 height 24
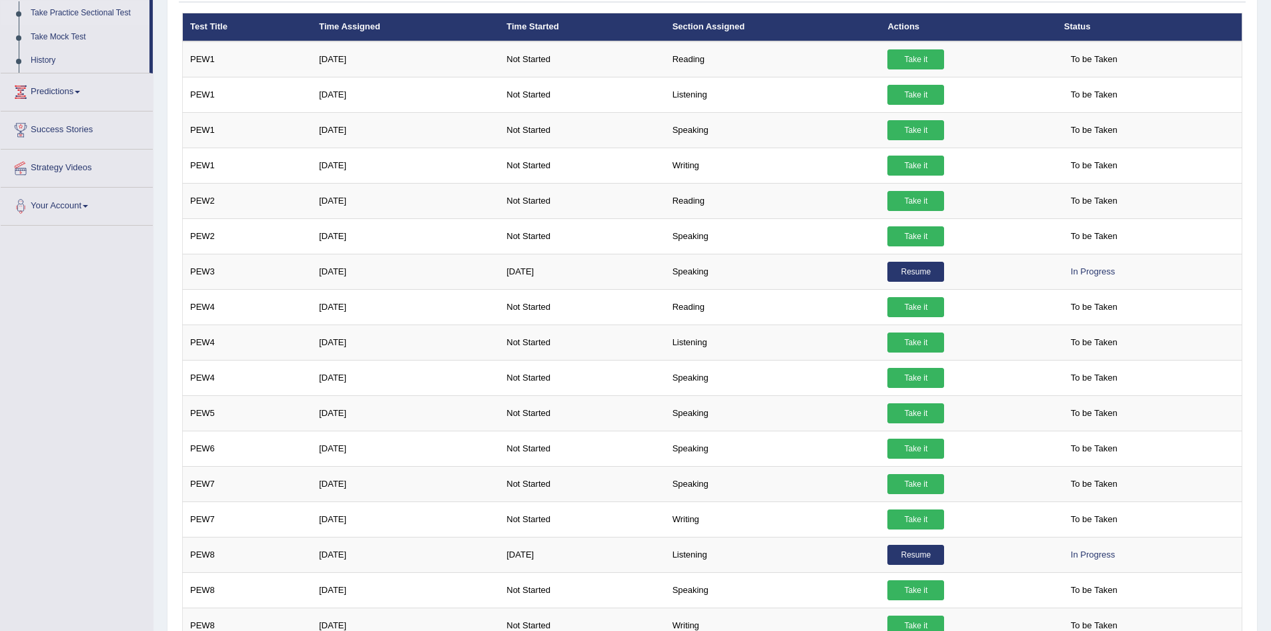
scroll to position [181, 0]
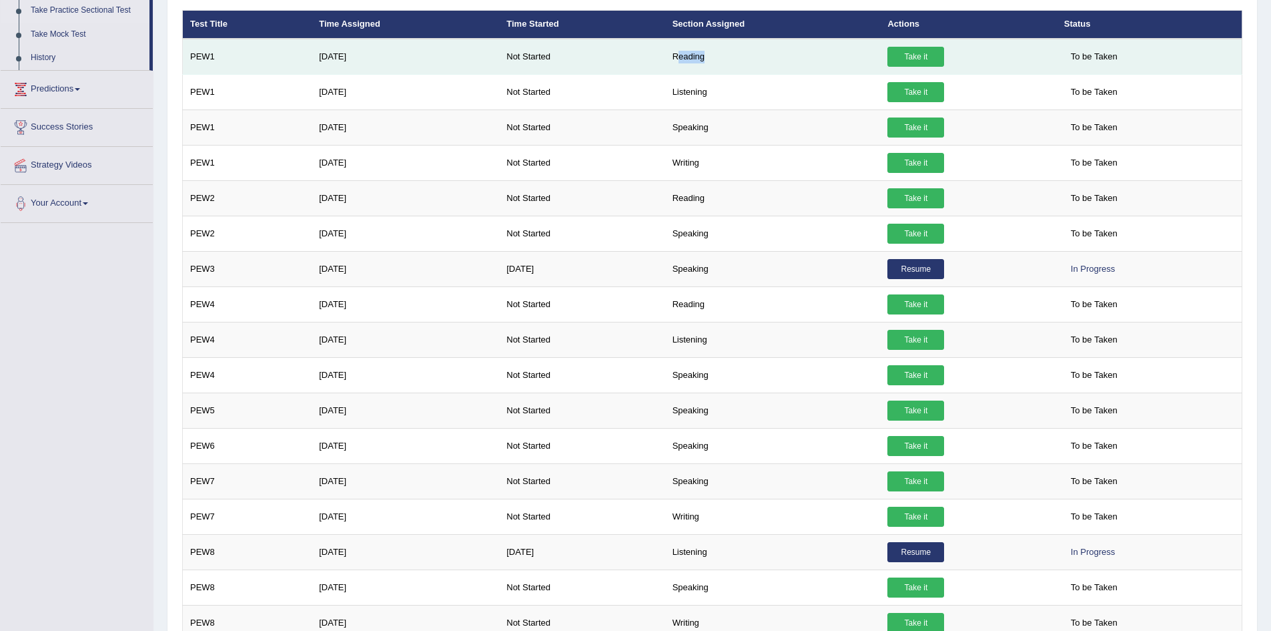
drag, startPoint x: 683, startPoint y: 55, endPoint x: 757, endPoint y: 65, distance: 74.0
click at [757, 65] on td "Reading" at bounding box center [773, 57] width 216 height 36
drag, startPoint x: 678, startPoint y: 57, endPoint x: 725, endPoint y: 63, distance: 47.8
click at [725, 63] on td "Reading" at bounding box center [773, 57] width 216 height 36
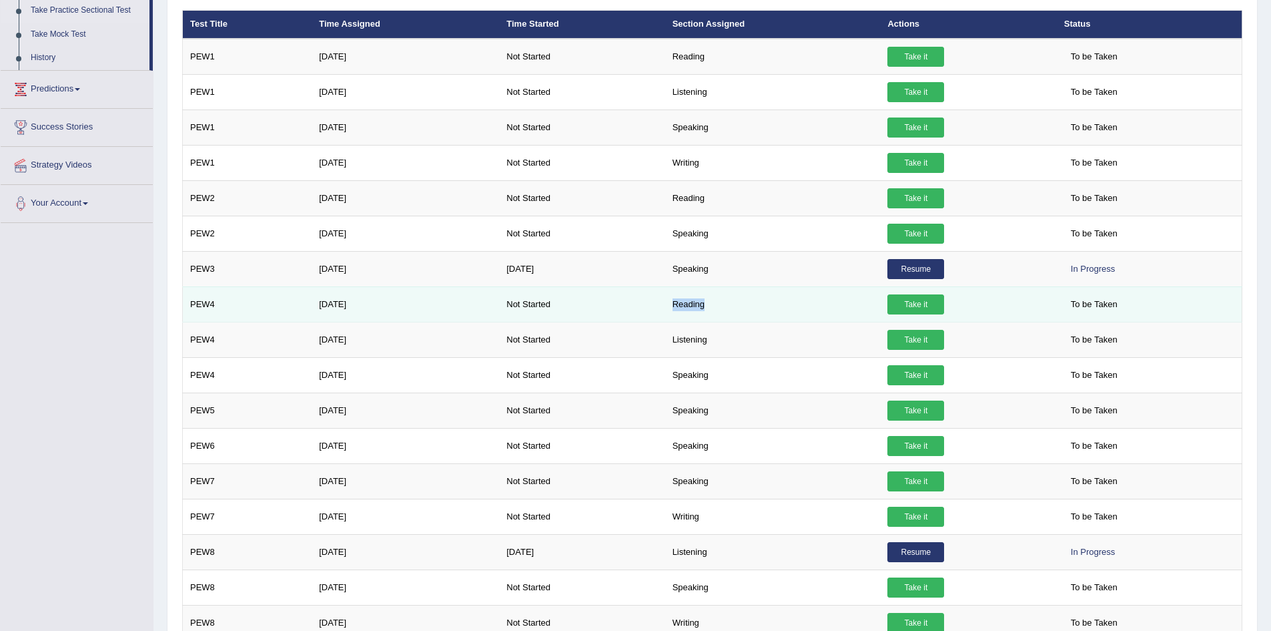
drag, startPoint x: 677, startPoint y: 302, endPoint x: 732, endPoint y: 308, distance: 55.0
click at [732, 308] on td "Reading" at bounding box center [773, 303] width 216 height 35
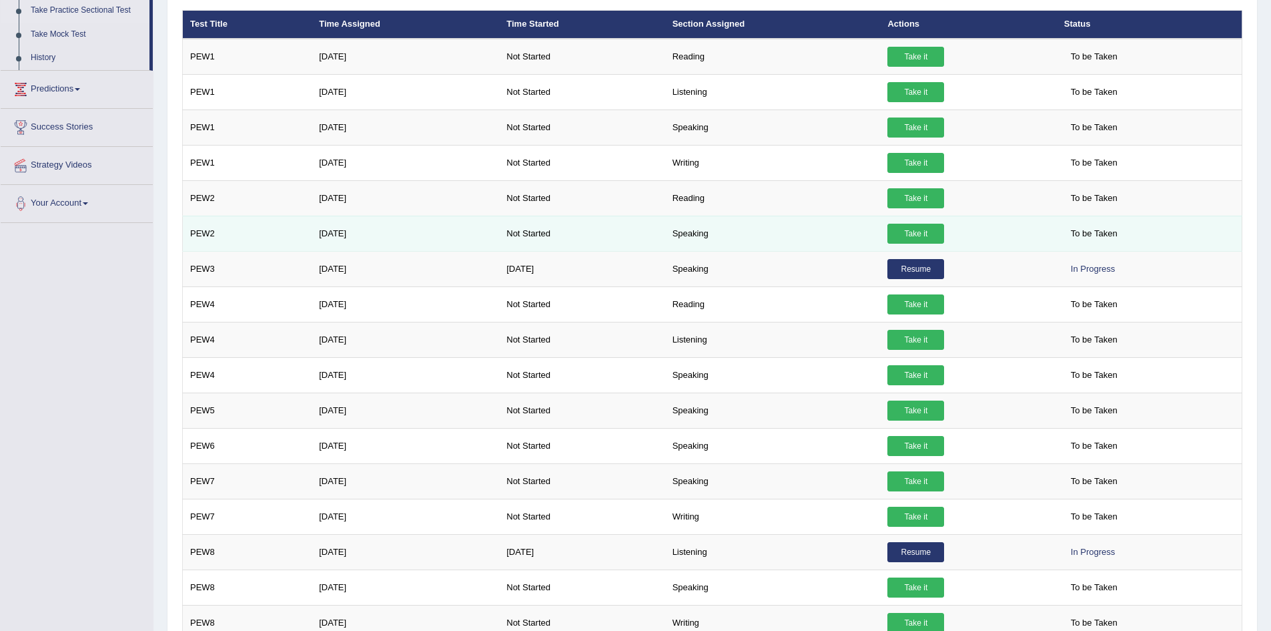
drag, startPoint x: 1186, startPoint y: 1, endPoint x: 821, endPoint y: 222, distance: 426.6
click at [821, 222] on td "Speaking" at bounding box center [773, 233] width 216 height 35
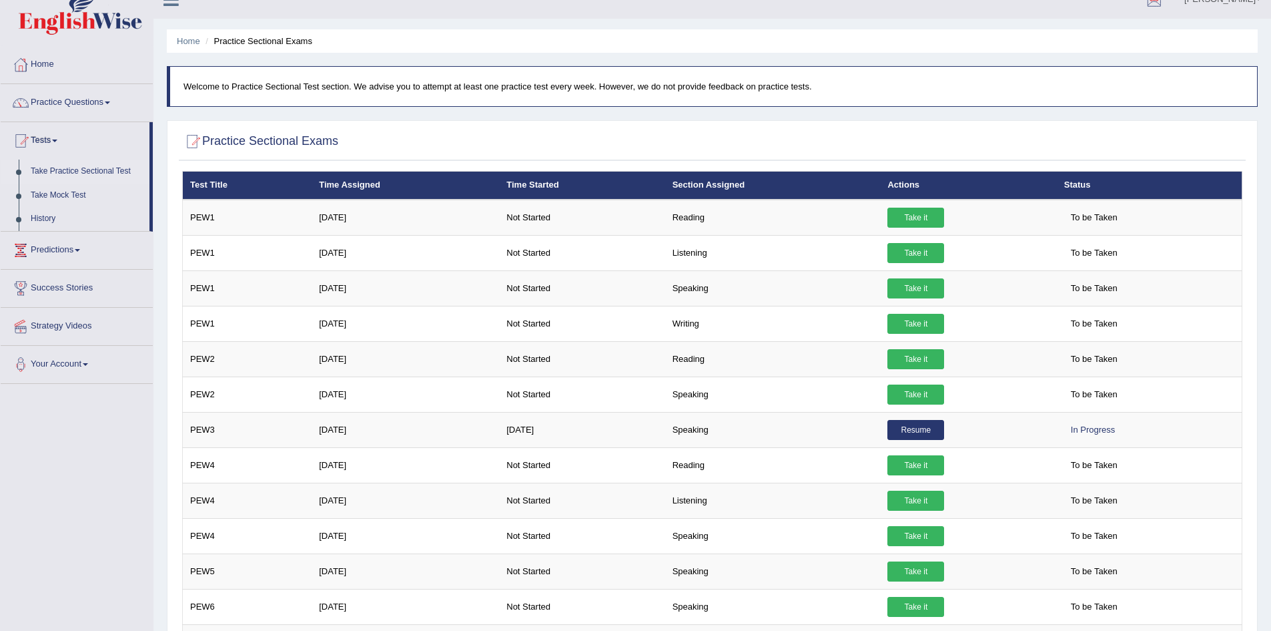
scroll to position [16, 0]
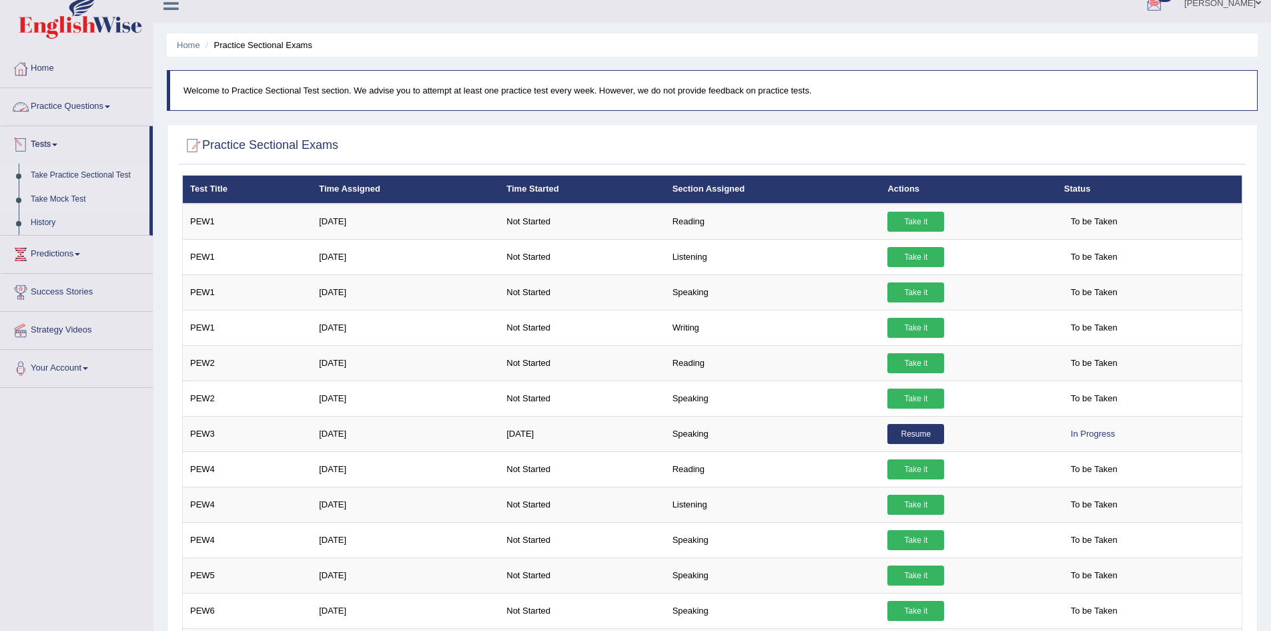
click at [70, 198] on link "Take Mock Test" at bounding box center [87, 200] width 125 height 24
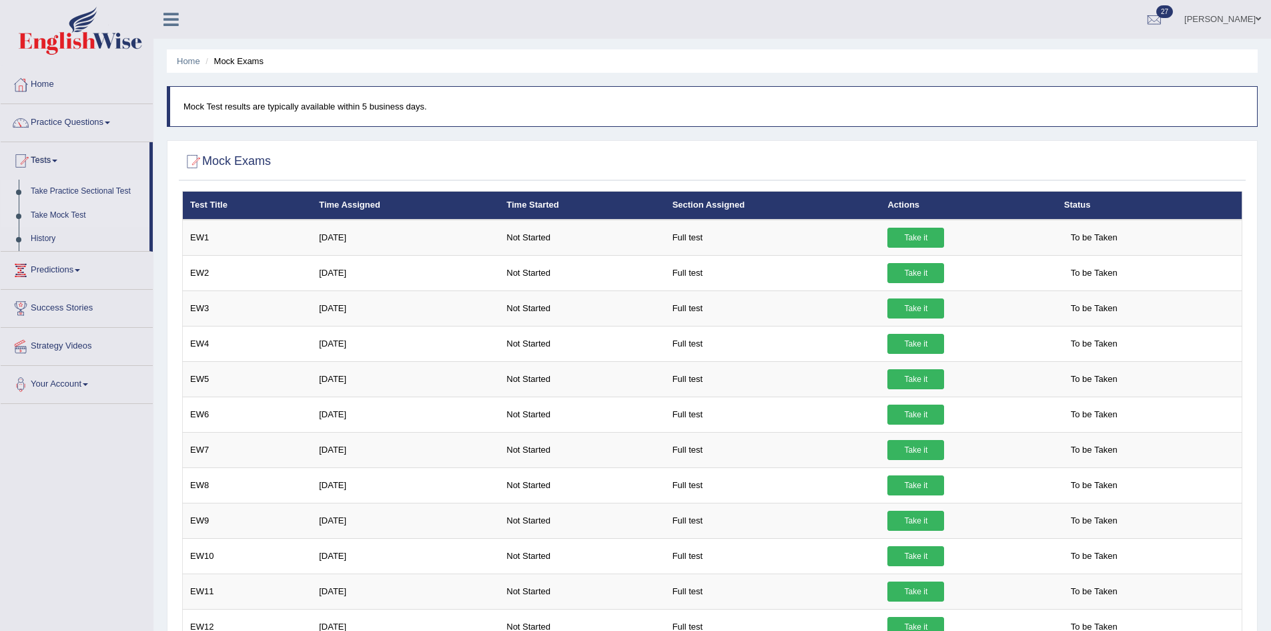
click at [65, 193] on link "Take Practice Sectional Test" at bounding box center [87, 192] width 125 height 24
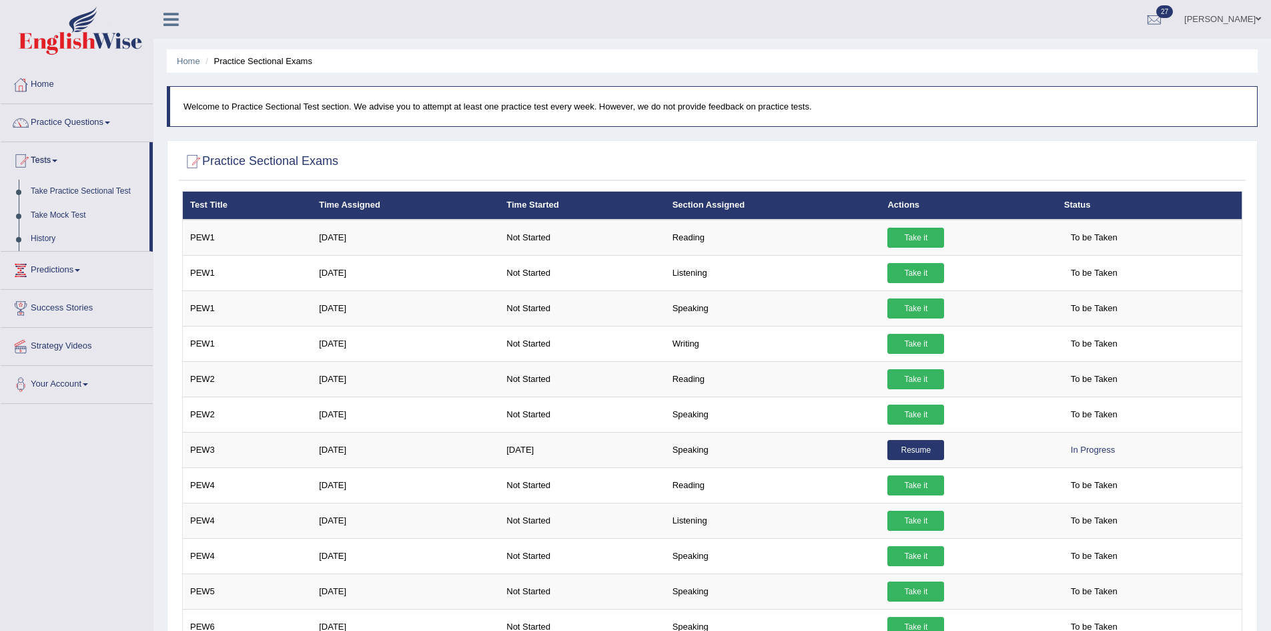
click at [75, 210] on link "Take Mock Test" at bounding box center [87, 216] width 125 height 24
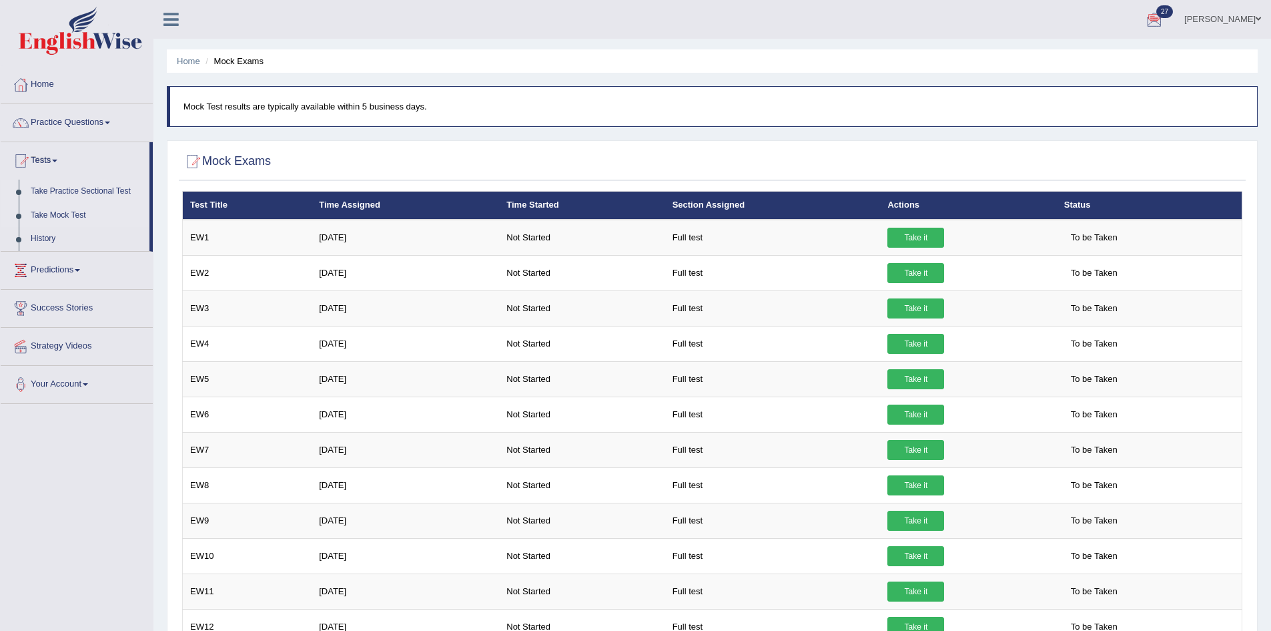
click at [96, 185] on link "Take Practice Sectional Test" at bounding box center [87, 192] width 125 height 24
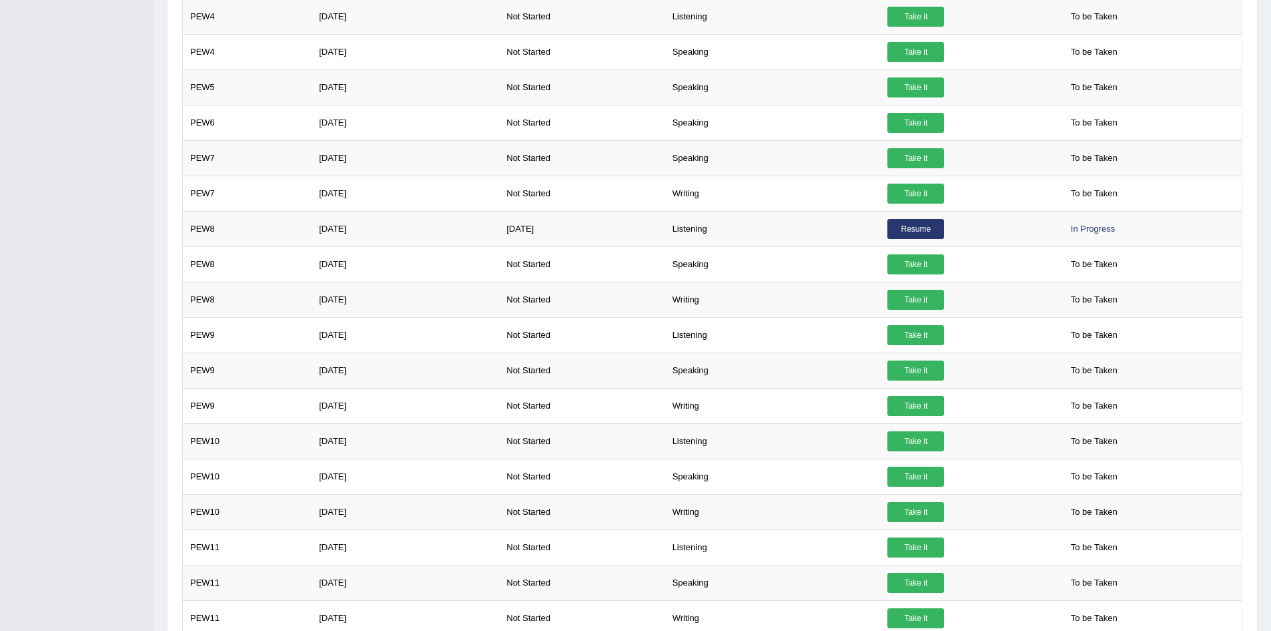
scroll to position [505, 0]
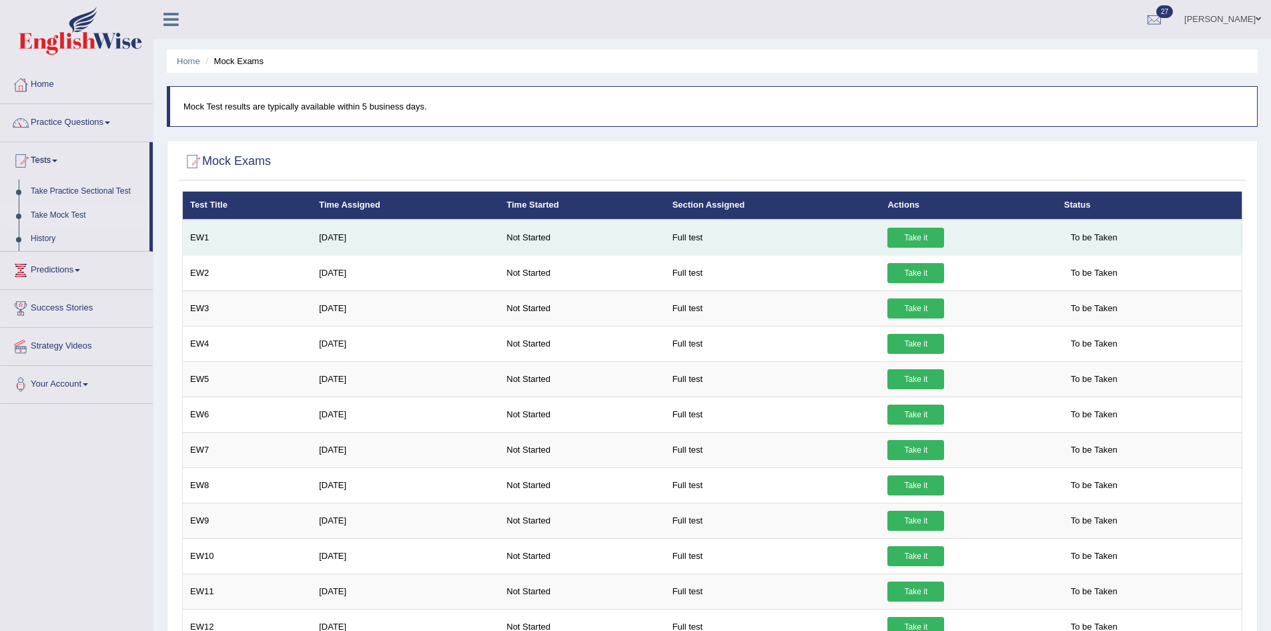
click at [915, 231] on link "Take it" at bounding box center [916, 238] width 57 height 20
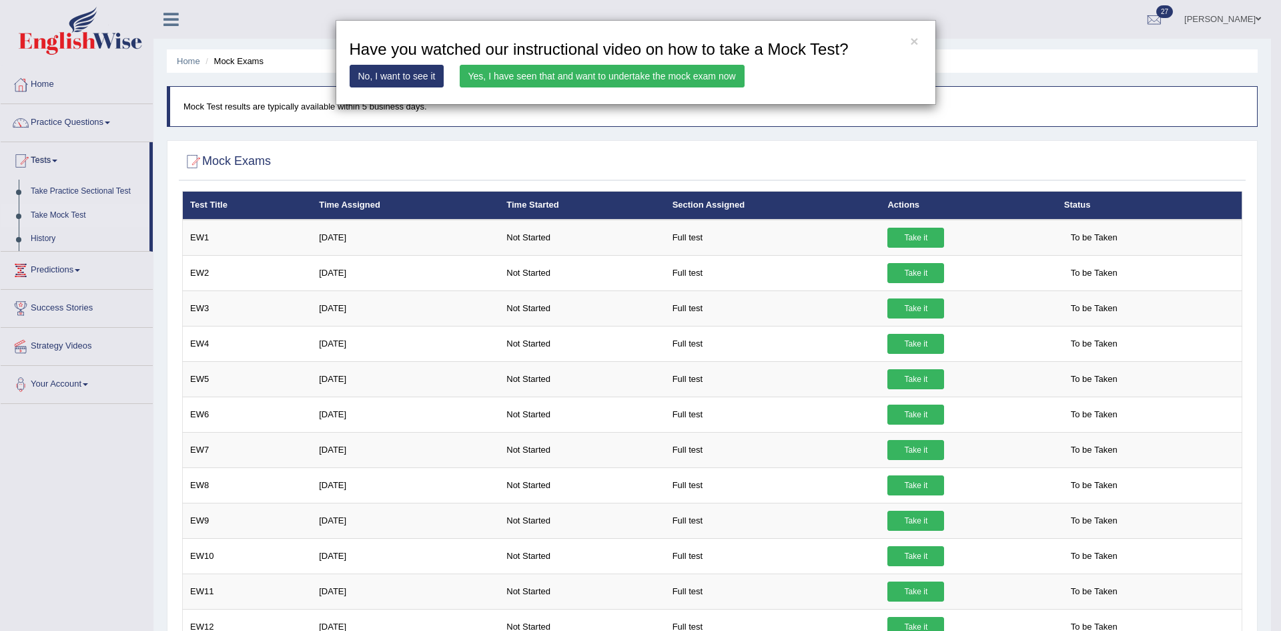
click at [685, 74] on link "Yes, I have seen that and want to undertake the mock exam now" at bounding box center [602, 76] width 285 height 23
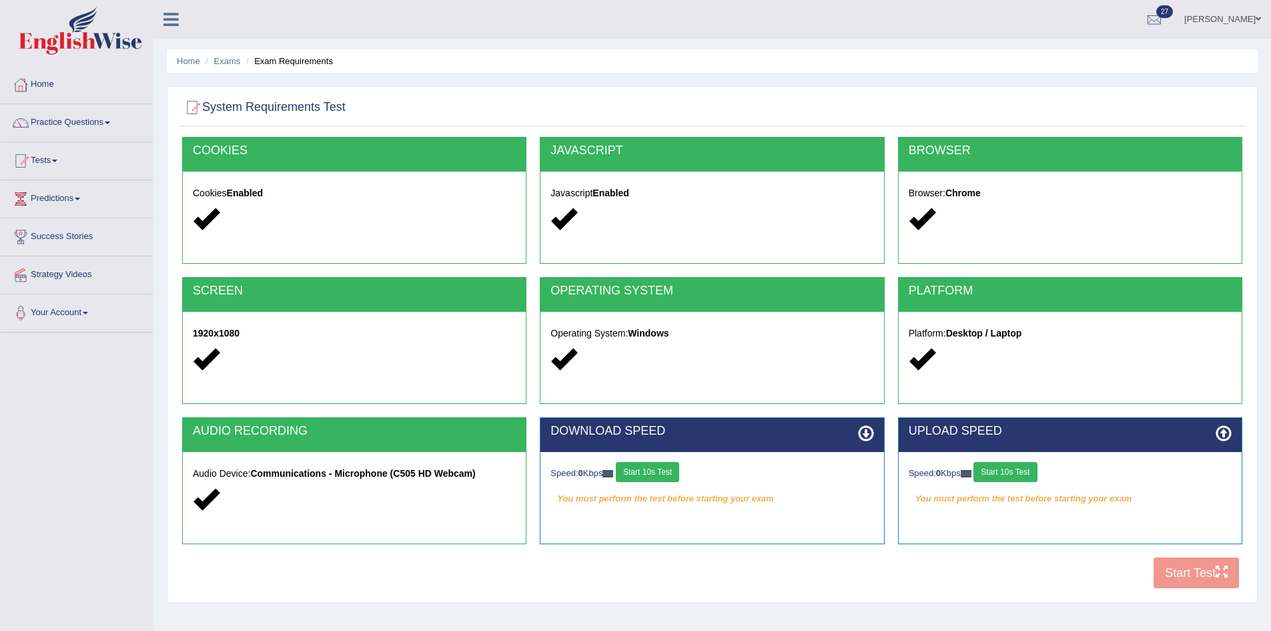
click at [655, 468] on button "Start 10s Test" at bounding box center [647, 472] width 63 height 20
click at [1020, 472] on div "Speed: 0 Kbps Start 10s Test" at bounding box center [1070, 473] width 323 height 23
click at [1004, 469] on div "Speed: 0 Kbps Start 10s Test" at bounding box center [1070, 473] width 323 height 23
click at [1199, 569] on div "COOKIES Cookies Enabled JAVASCRIPT Javascript Enabled BROWSER Browser: Chrome S…" at bounding box center [712, 366] width 1067 height 458
click at [1174, 575] on div "COOKIES Cookies Enabled JAVASCRIPT Javascript Enabled BROWSER Browser: Chrome S…" at bounding box center [712, 366] width 1067 height 458
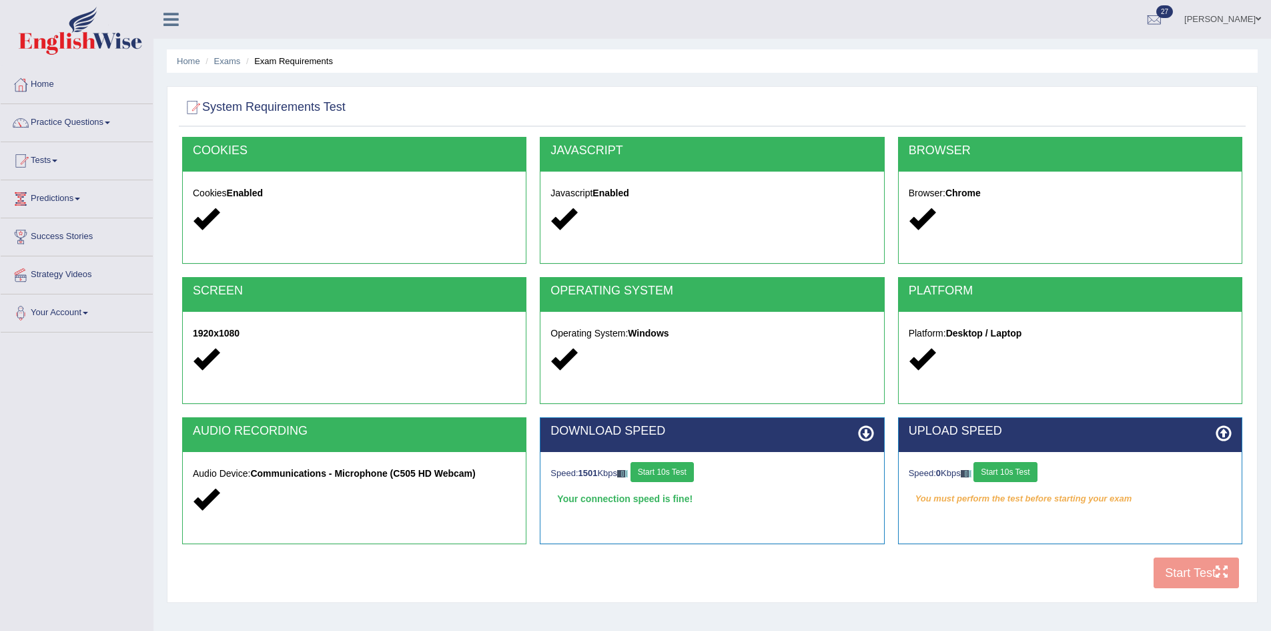
click at [1172, 565] on div "COOKIES Cookies Enabled JAVASCRIPT Javascript Enabled BROWSER Browser: Chrome S…" at bounding box center [712, 366] width 1067 height 458
click at [1182, 573] on div "COOKIES Cookies Enabled JAVASCRIPT Javascript Enabled BROWSER Browser: Chrome S…" at bounding box center [712, 366] width 1067 height 458
click at [1007, 462] on button "Start 10s Test" at bounding box center [1005, 472] width 63 height 20
click at [1168, 570] on div "COOKIES Cookies Enabled JAVASCRIPT Javascript Enabled BROWSER Browser: Chrome S…" at bounding box center [712, 366] width 1067 height 458
click at [1182, 569] on button "Start Test" at bounding box center [1196, 572] width 85 height 31
